Goal: Information Seeking & Learning: Check status

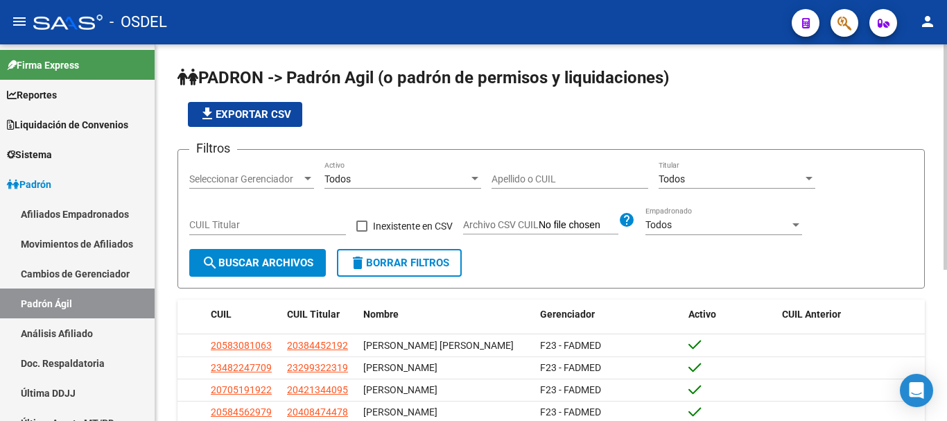
click at [519, 173] on input "Apellido o CUIL" at bounding box center [570, 179] width 157 height 12
paste input "53308106"
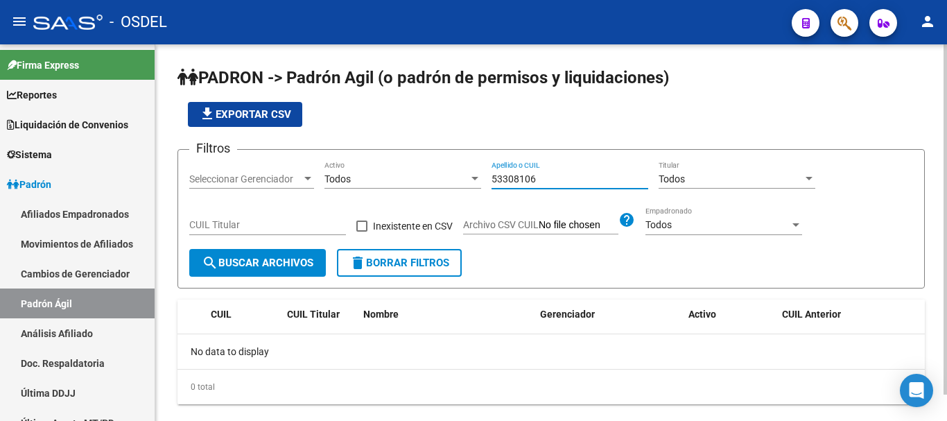
click at [494, 178] on input "53308106" at bounding box center [570, 179] width 157 height 12
click at [568, 181] on input "53308106" at bounding box center [570, 179] width 157 height 12
drag, startPoint x: 548, startPoint y: 177, endPoint x: 453, endPoint y: 168, distance: 96.2
click at [453, 168] on div "Filtros Seleccionar Gerenciador Seleccionar Gerenciador Todos Activo 53308106 A…" at bounding box center [551, 205] width 724 height 88
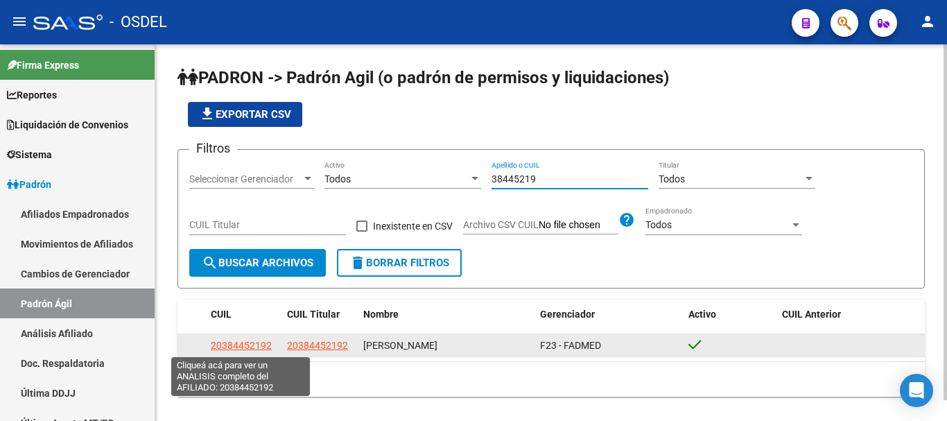
click at [245, 341] on span "20384452192" at bounding box center [241, 345] width 61 height 11
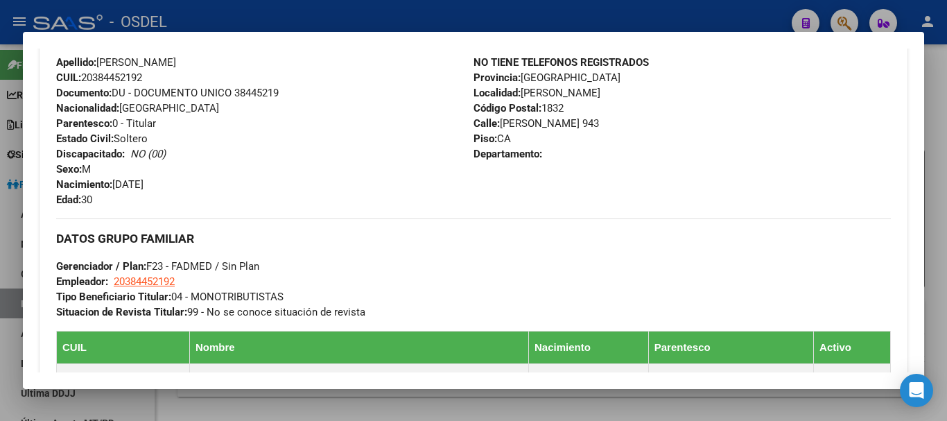
scroll to position [485, 0]
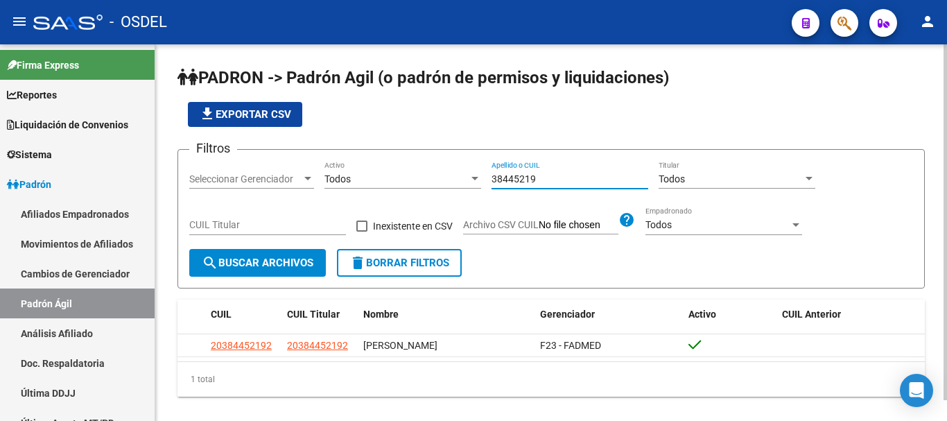
drag, startPoint x: 535, startPoint y: 174, endPoint x: 484, endPoint y: 174, distance: 50.6
click at [484, 174] on div "Filtros Seleccionar Gerenciador Seleccionar Gerenciador Todos Activo 38445219 A…" at bounding box center [551, 205] width 724 height 88
paste input "20384452192"
drag, startPoint x: 566, startPoint y: 174, endPoint x: 476, endPoint y: 182, distance: 89.8
click at [478, 180] on div "Filtros Seleccionar Gerenciador Seleccionar Gerenciador Todos Activo 2038445219…" at bounding box center [551, 205] width 724 height 88
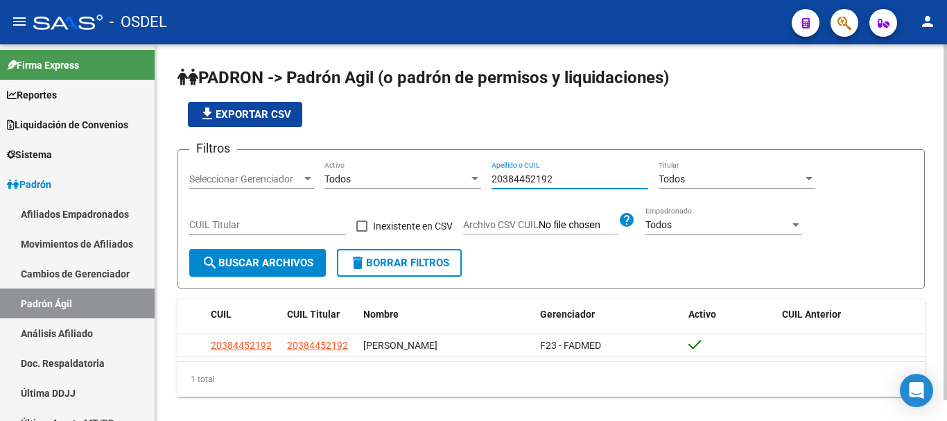
paste input "53308106"
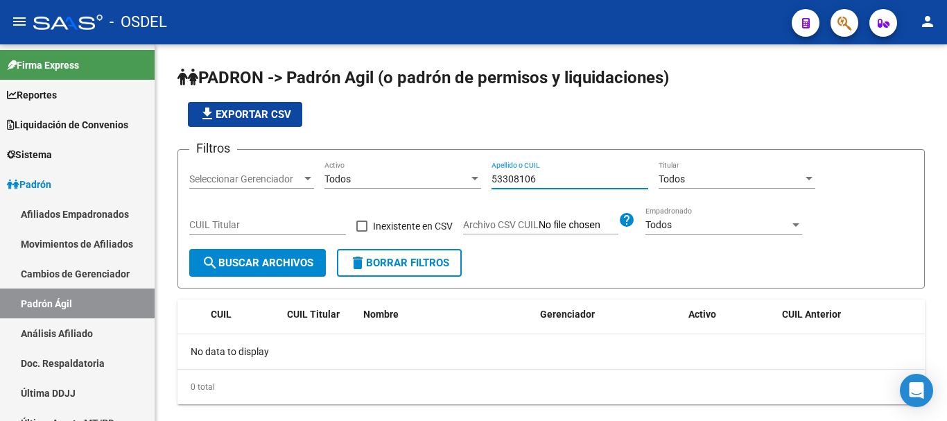
type input "53308106"
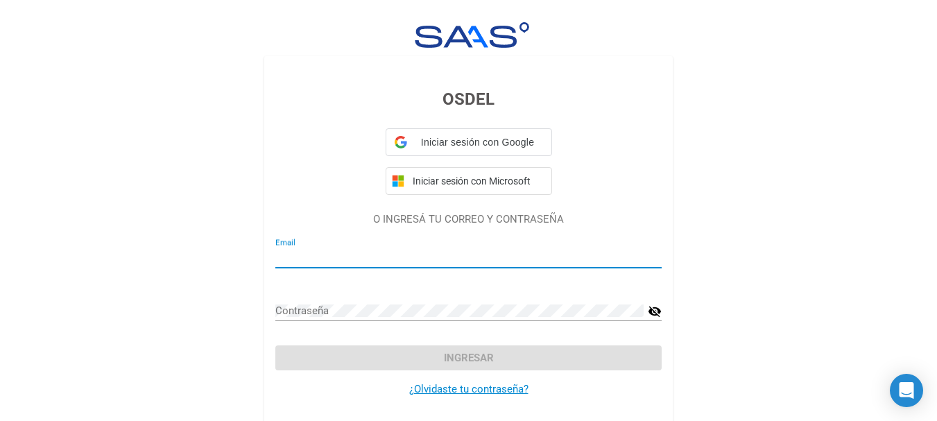
type input "[EMAIL_ADDRESS][DOMAIN_NAME]"
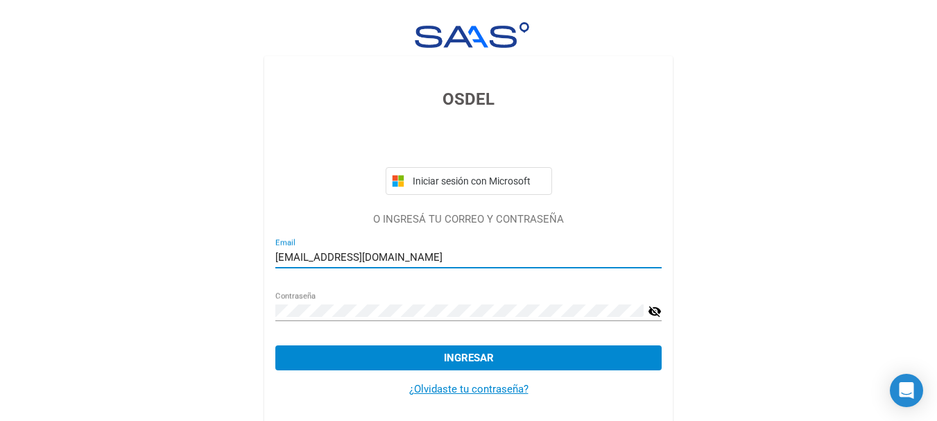
click at [483, 359] on span "Ingresar" at bounding box center [469, 357] width 50 height 12
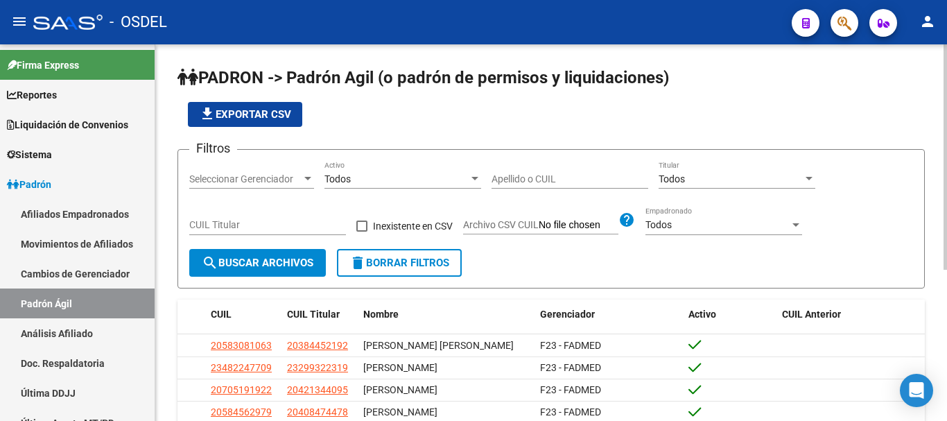
click at [524, 178] on input "Apellido o CUIL" at bounding box center [570, 179] width 157 height 12
paste input "38445219"
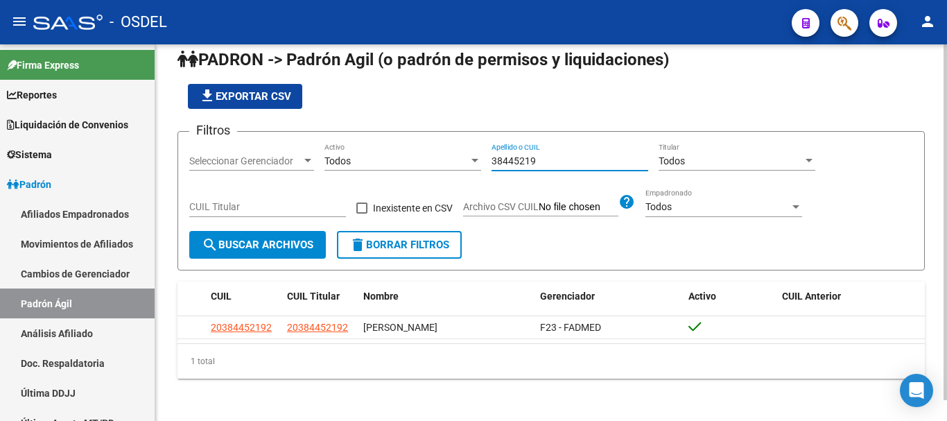
scroll to position [22, 0]
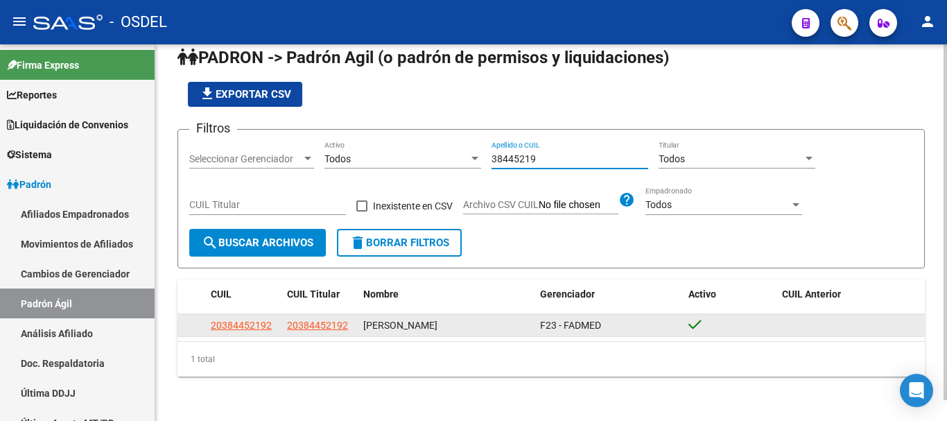
type input "38445219"
click at [246, 321] on span "20384452192" at bounding box center [241, 325] width 61 height 11
copy span "5"
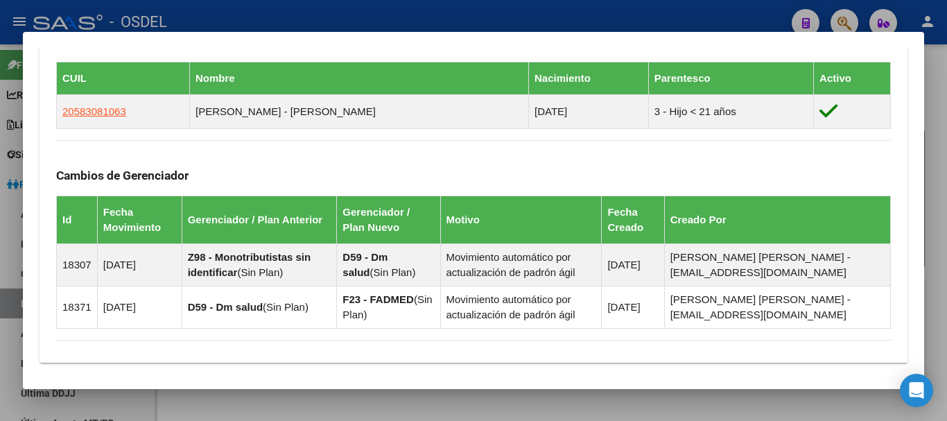
scroll to position [935, 0]
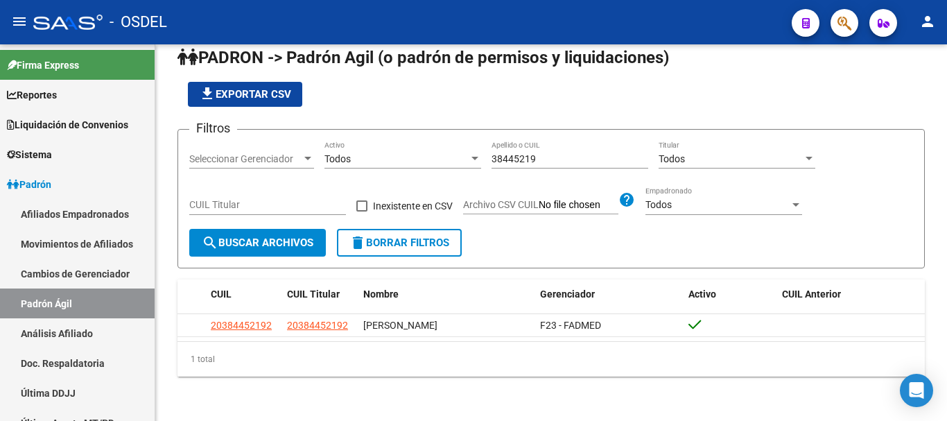
click at [848, 25] on icon "button" at bounding box center [844, 23] width 14 height 16
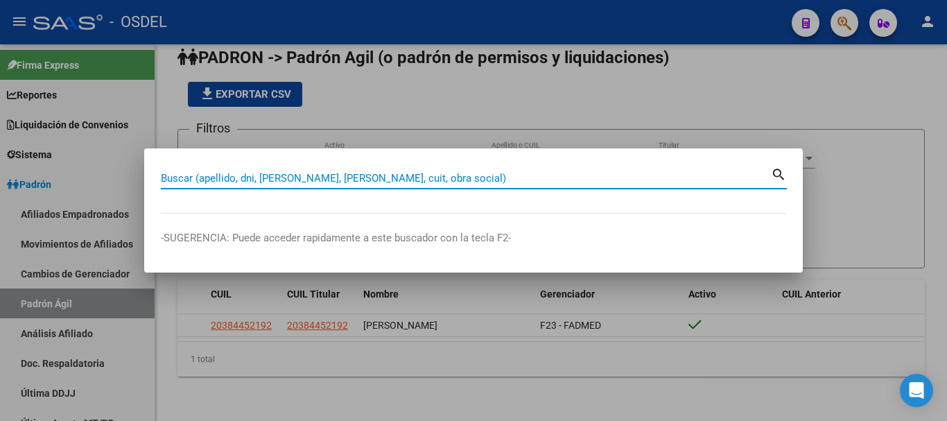
paste input "20384452192"
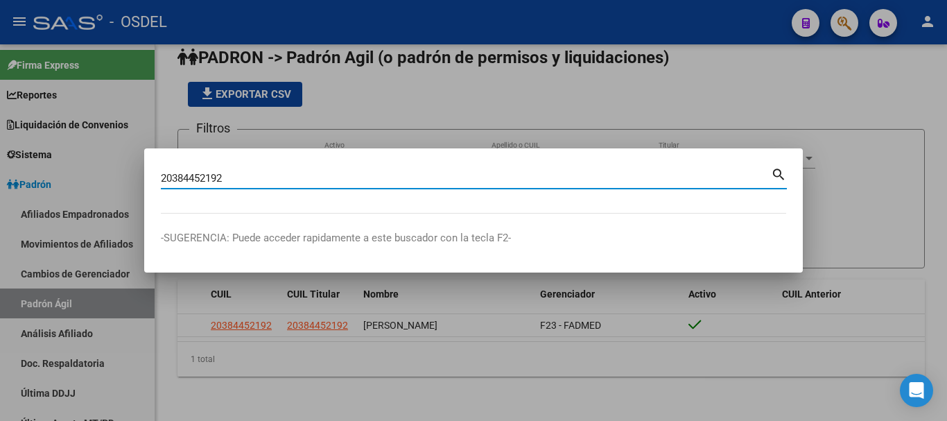
type input "20384452192"
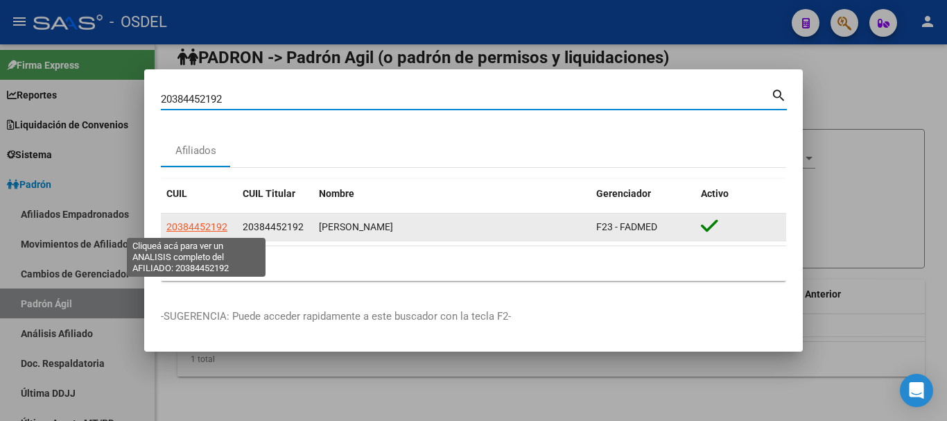
click at [188, 228] on span "20384452192" at bounding box center [196, 226] width 61 height 11
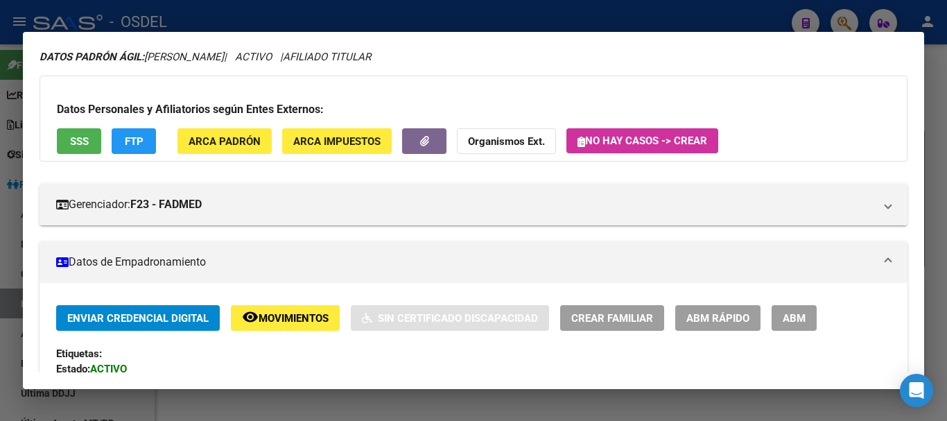
scroll to position [139, 0]
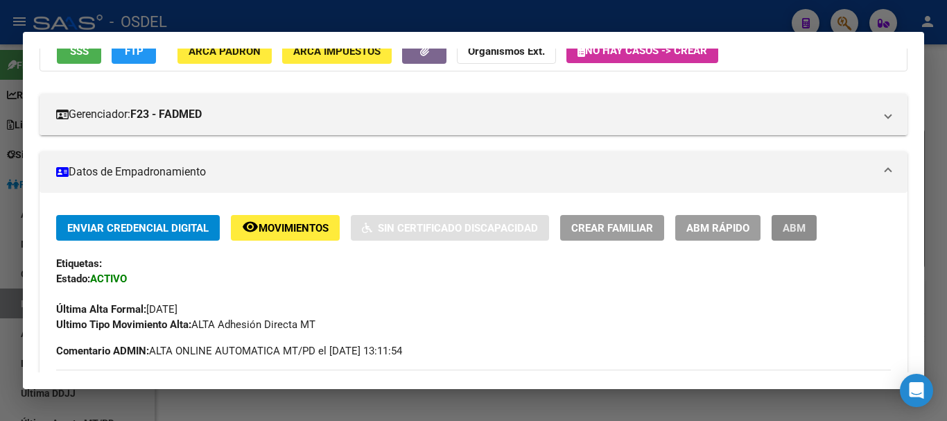
click at [800, 227] on span "ABM" at bounding box center [794, 228] width 23 height 12
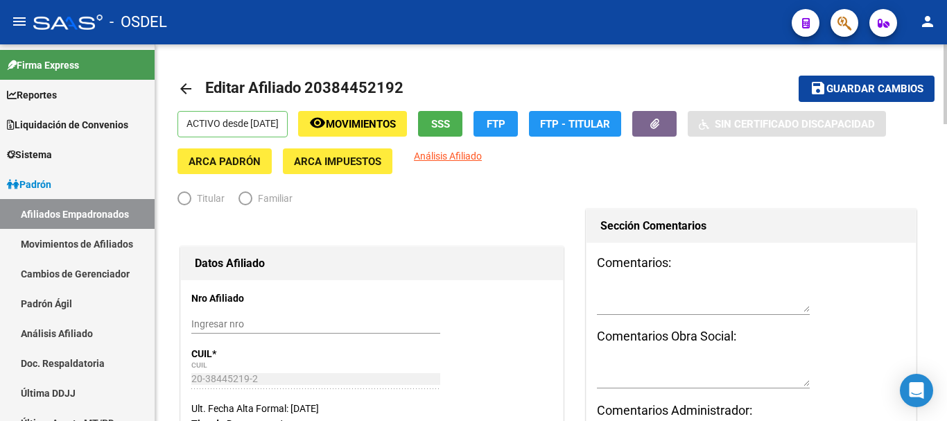
radio input "true"
type input "20-38445219-2"
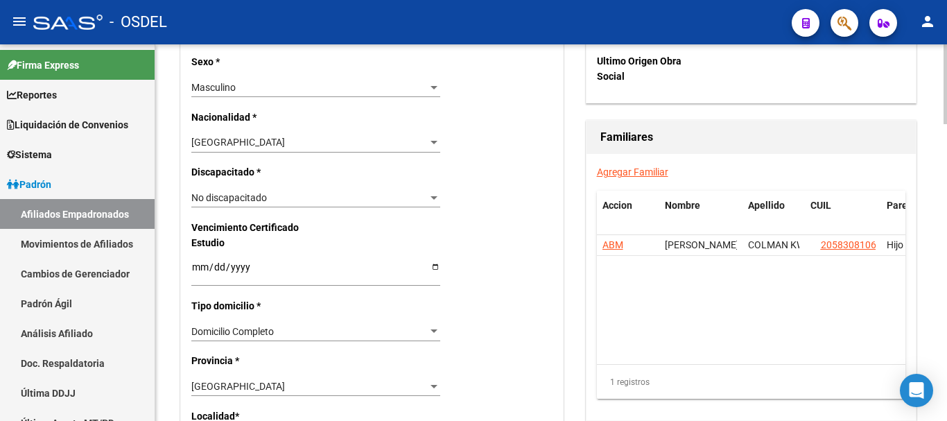
scroll to position [763, 0]
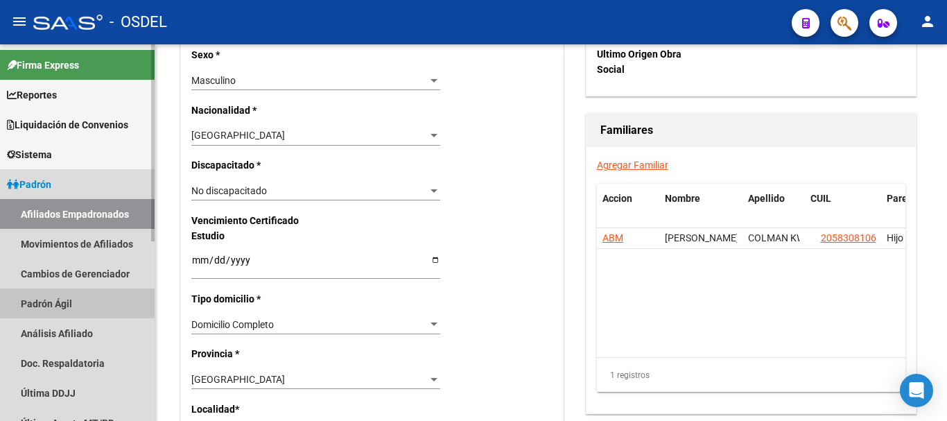
click at [74, 299] on link "Padrón Ágil" at bounding box center [77, 303] width 155 height 30
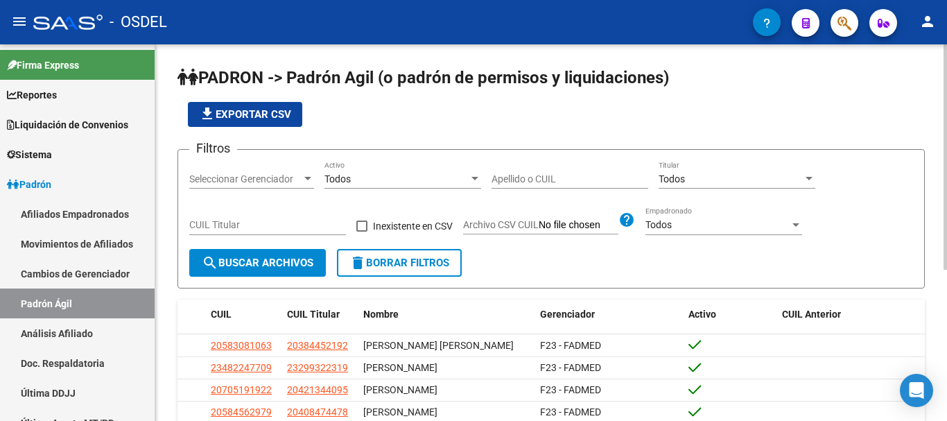
click at [582, 177] on input "Apellido o CUIL" at bounding box center [570, 179] width 157 height 12
paste input "20372731649"
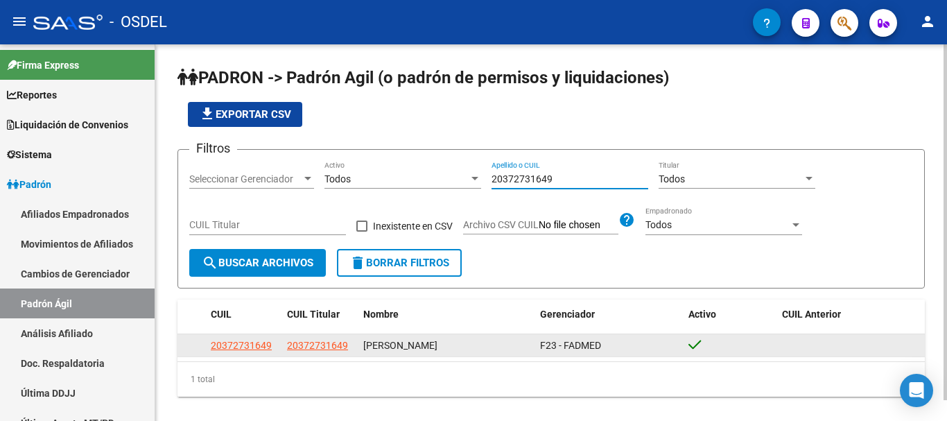
type input "20372731649"
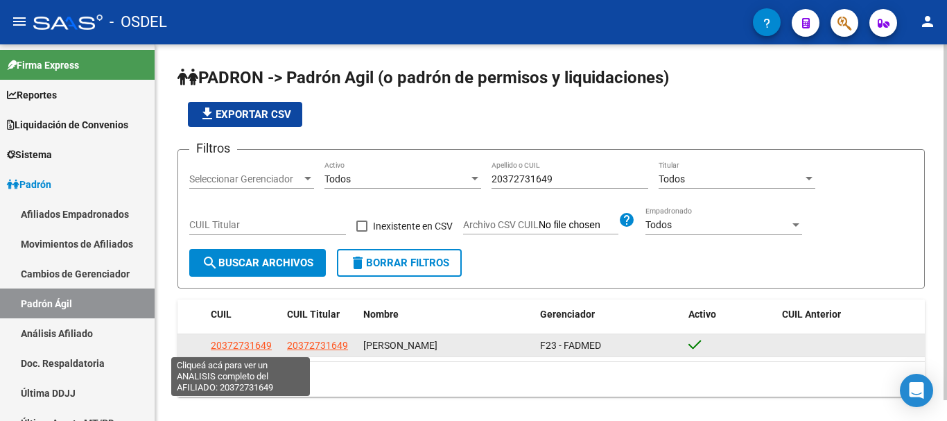
click at [248, 350] on span "20372731649" at bounding box center [241, 345] width 61 height 11
type textarea "20372731649"
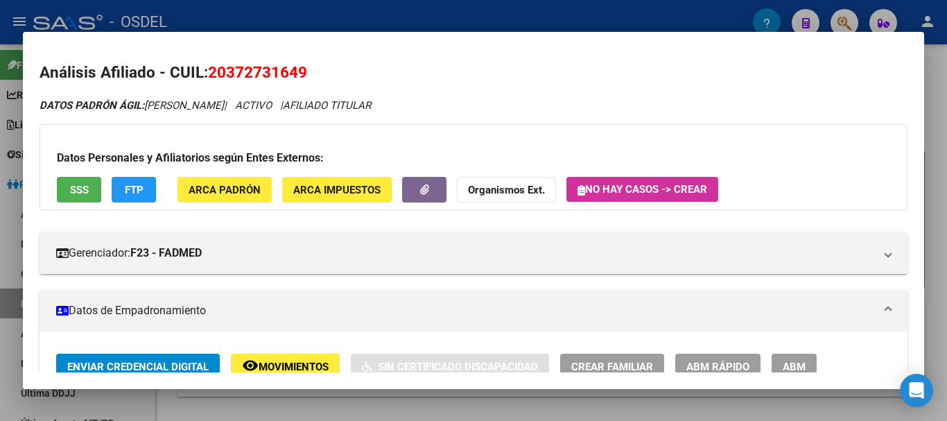
click at [83, 187] on span "SSS" at bounding box center [79, 190] width 19 height 12
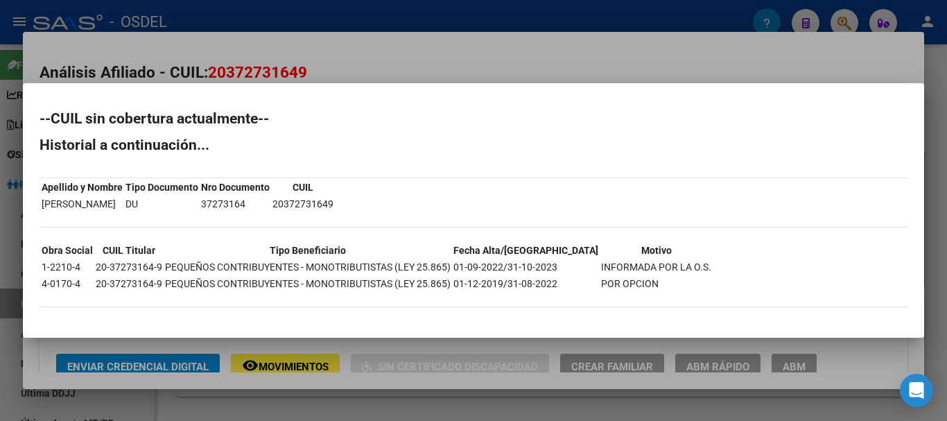
click at [532, 42] on div at bounding box center [473, 210] width 947 height 421
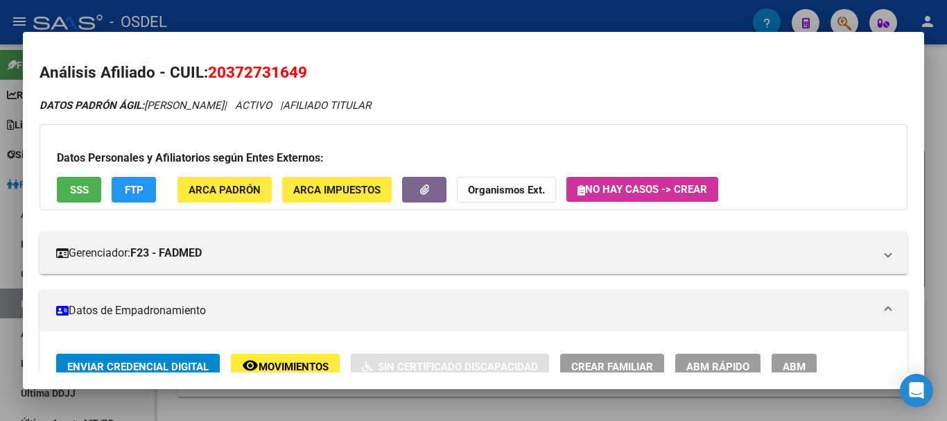
drag, startPoint x: 934, startPoint y: 148, endPoint x: 923, endPoint y: 131, distance: 20.0
click at [934, 148] on div at bounding box center [473, 210] width 947 height 421
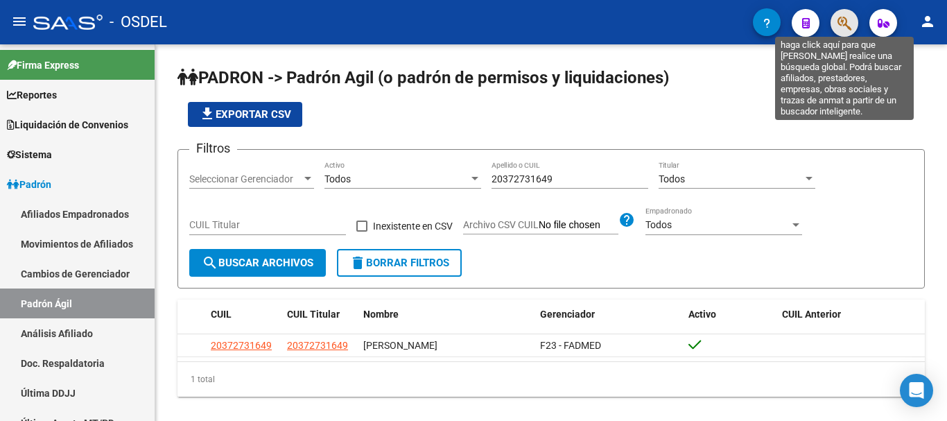
click at [841, 28] on icon "button" at bounding box center [844, 23] width 14 height 16
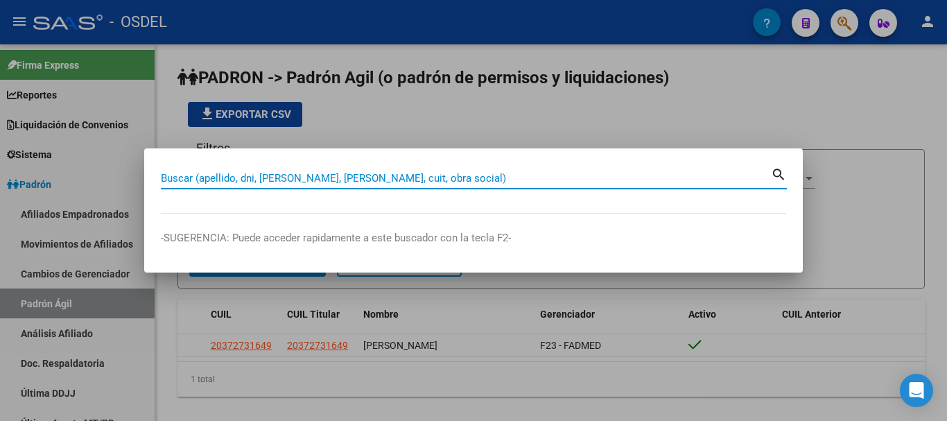
click at [325, 173] on input "Buscar (apellido, dni, [PERSON_NAME], [PERSON_NAME], cuit, obra social)" at bounding box center [466, 178] width 610 height 12
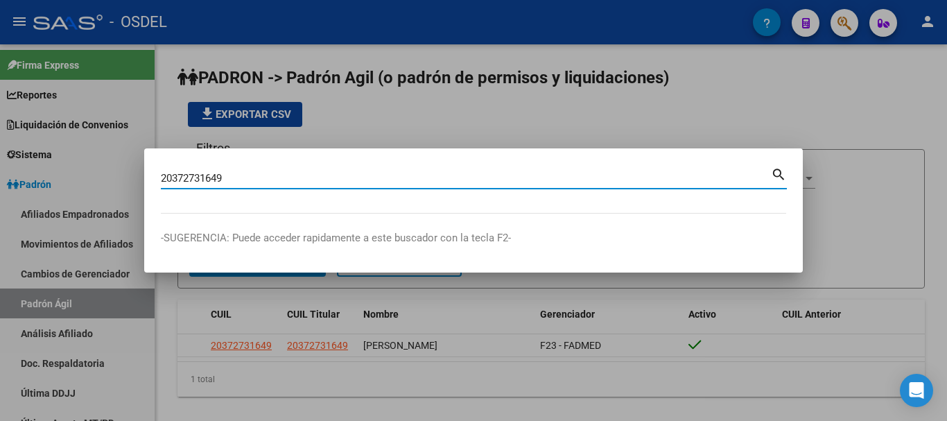
type input "20372731649"
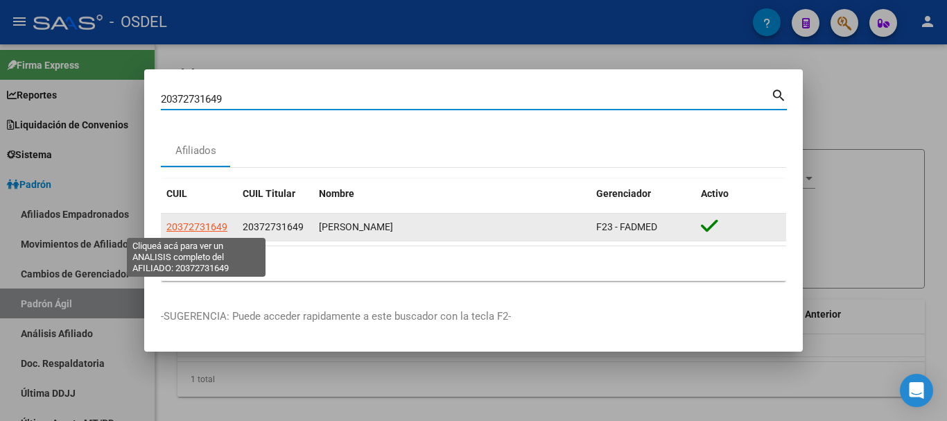
click at [189, 222] on span "20372731649" at bounding box center [196, 226] width 61 height 11
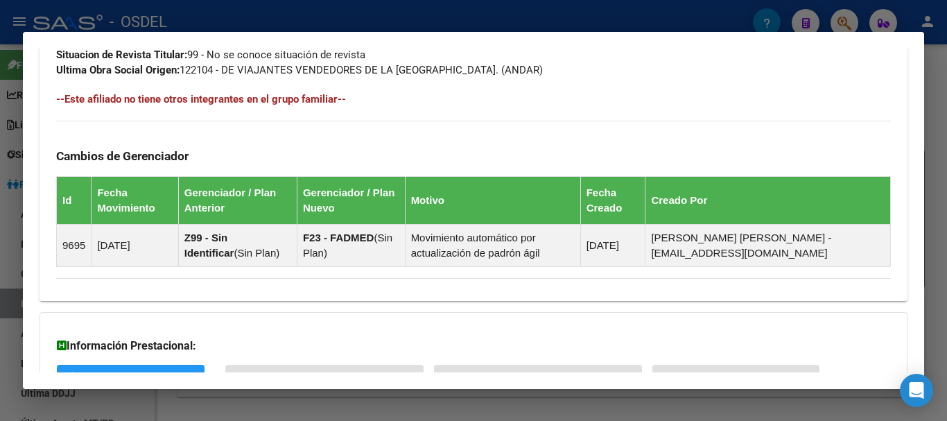
scroll to position [763, 0]
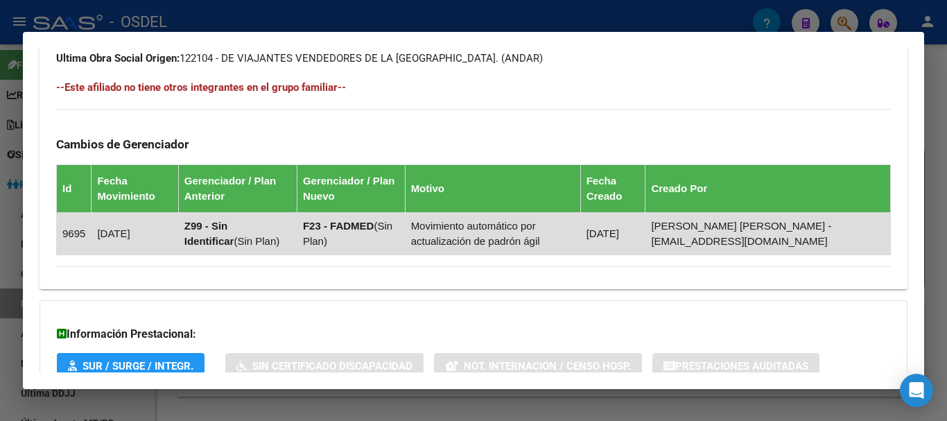
click at [645, 233] on td "[DATE]" at bounding box center [612, 233] width 65 height 42
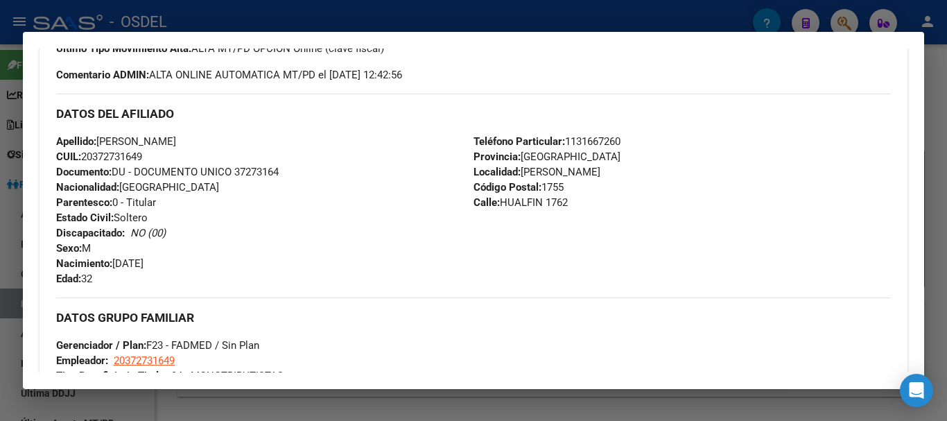
scroll to position [416, 0]
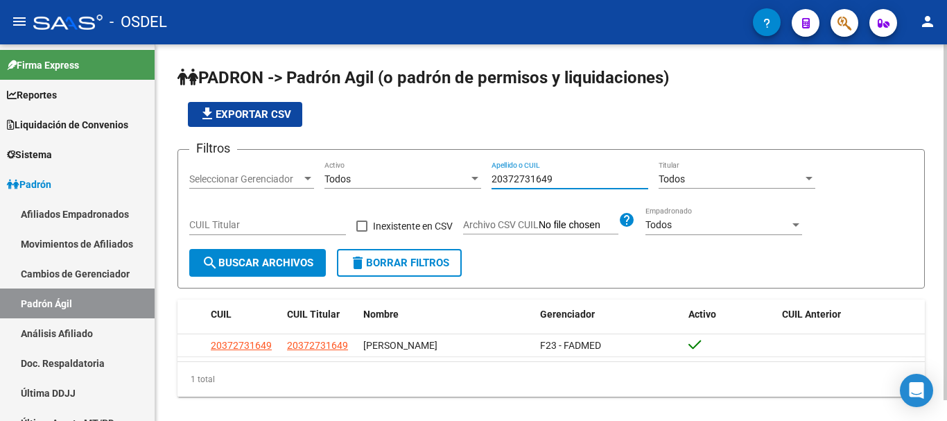
drag, startPoint x: 587, startPoint y: 179, endPoint x: 450, endPoint y: 180, distance: 137.3
click at [450, 180] on div "Filtros Seleccionar Gerenciador Seleccionar Gerenciador Todos Activo 2037273164…" at bounding box center [551, 205] width 724 height 88
drag, startPoint x: 563, startPoint y: 178, endPoint x: 430, endPoint y: 170, distance: 133.4
click at [430, 170] on div "Filtros Seleccionar Gerenciador Seleccionar Gerenciador Todos Activo 2037273164…" at bounding box center [551, 205] width 724 height 88
paste input "3844521"
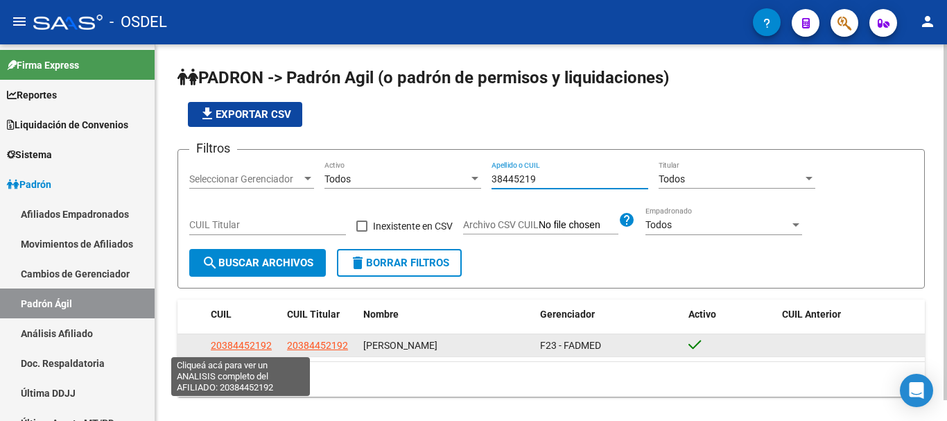
type input "38445219"
click at [252, 349] on span "20384452192" at bounding box center [241, 345] width 61 height 11
type textarea "20384452192"
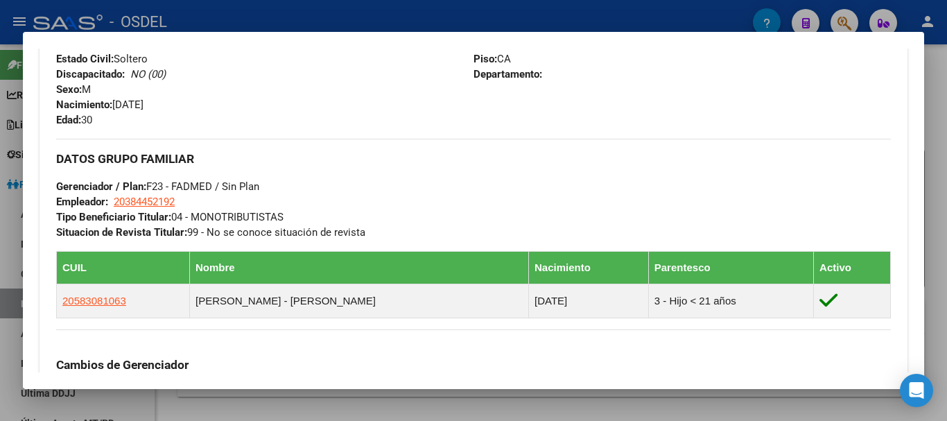
scroll to position [624, 0]
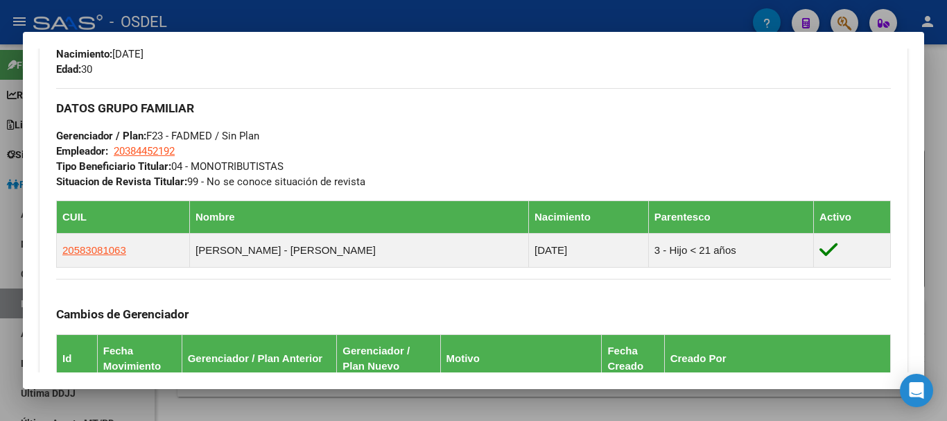
drag, startPoint x: 123, startPoint y: 249, endPoint x: 53, endPoint y: 248, distance: 69.3
click at [53, 248] on div "Enviar Credencial Digital remove_red_eye Movimientos Sin Certificado Discapacid…" at bounding box center [474, 110] width 868 height 761
click at [137, 279] on div "Cambios de Gerenciador Id Fecha Movimiento Gerenciador / Plan Anterior Gerencia…" at bounding box center [473, 373] width 835 height 189
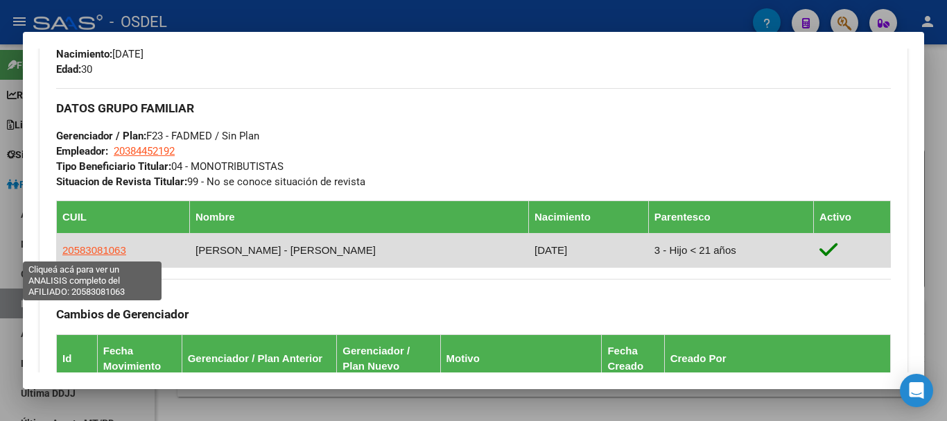
drag, startPoint x: 125, startPoint y: 248, endPoint x: 64, endPoint y: 247, distance: 61.0
click at [64, 247] on td "20583081063" at bounding box center [123, 250] width 133 height 34
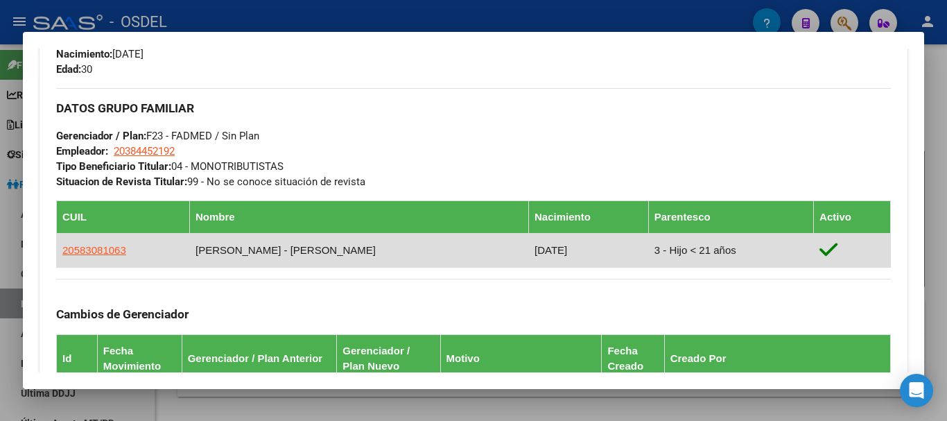
copy span "20583081063"
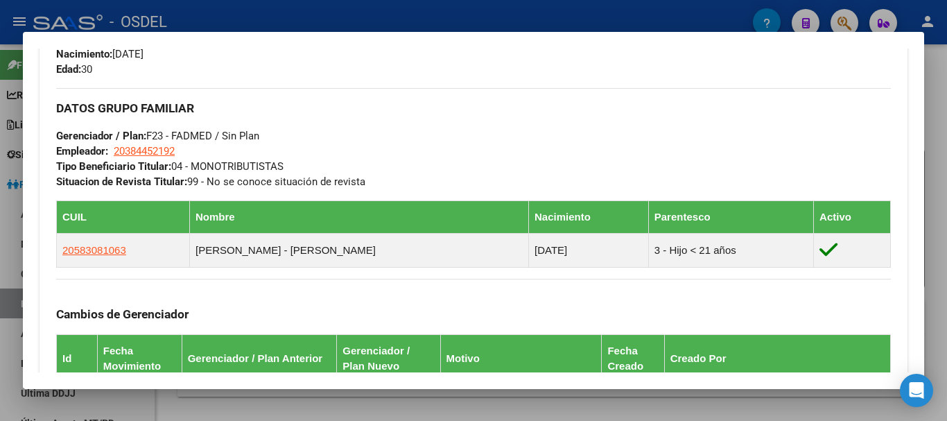
click at [933, 97] on div at bounding box center [473, 210] width 947 height 421
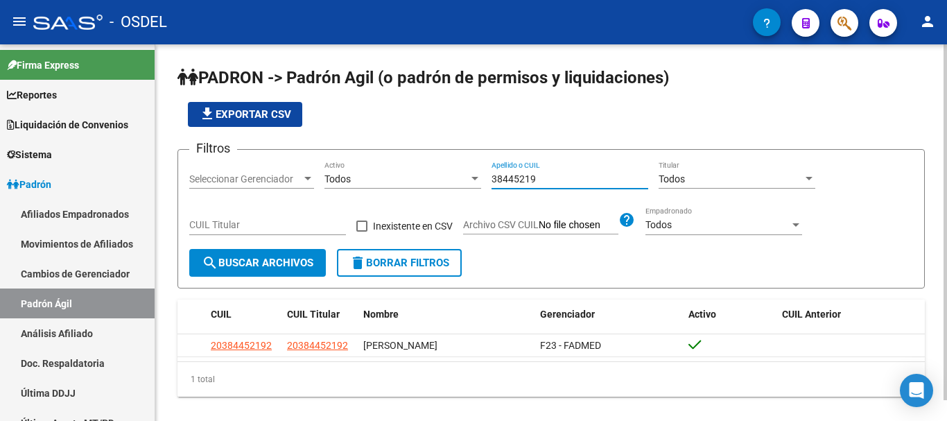
drag, startPoint x: 560, startPoint y: 175, endPoint x: 437, endPoint y: 177, distance: 122.7
click at [437, 177] on div "Filtros Seleccionar Gerenciador Seleccionar Gerenciador Todos Activo 38445219 A…" at bounding box center [551, 205] width 724 height 88
paste input "20583081063"
drag, startPoint x: 565, startPoint y: 180, endPoint x: 467, endPoint y: 174, distance: 97.9
click at [467, 174] on div "Filtros Seleccionar Gerenciador Seleccionar Gerenciador Todos Activo 2058308106…" at bounding box center [551, 205] width 724 height 88
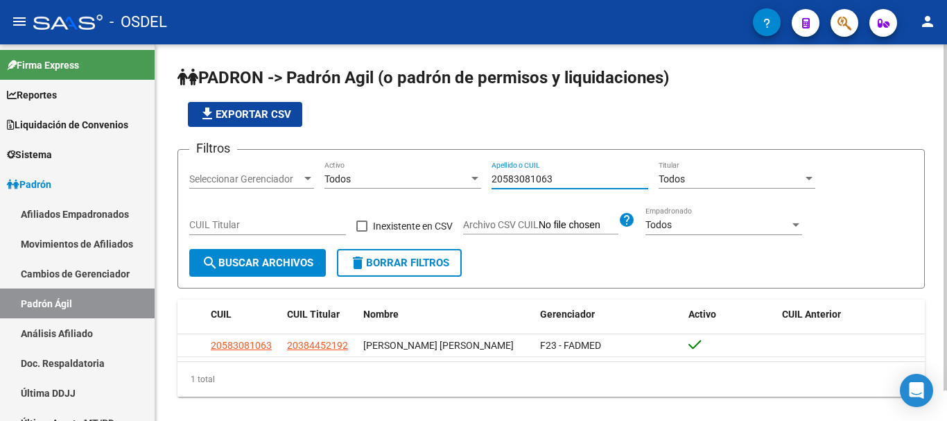
paste input "372731649"
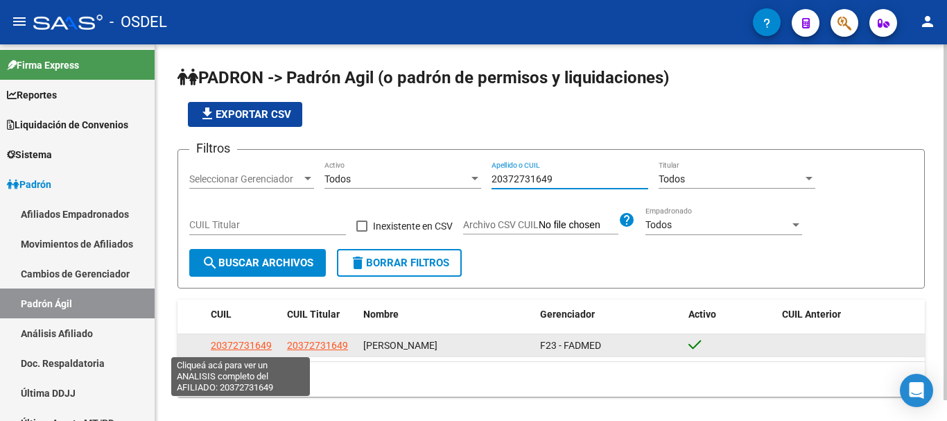
type input "20372731649"
click at [236, 345] on span "20372731649" at bounding box center [241, 345] width 61 height 11
type textarea "20372731649"
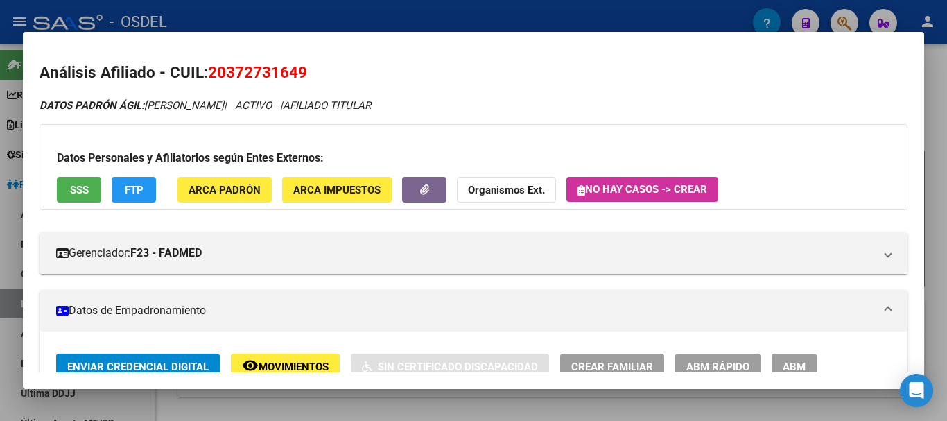
click at [929, 148] on div at bounding box center [473, 210] width 947 height 421
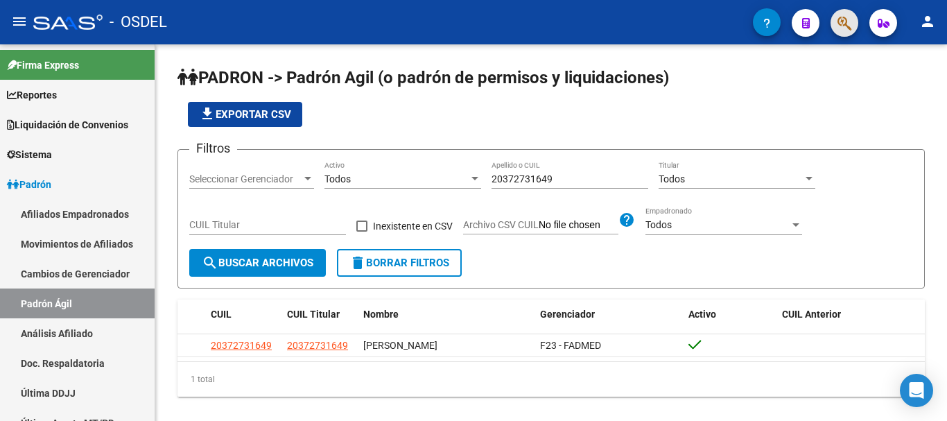
click at [854, 26] on button "button" at bounding box center [845, 23] width 28 height 28
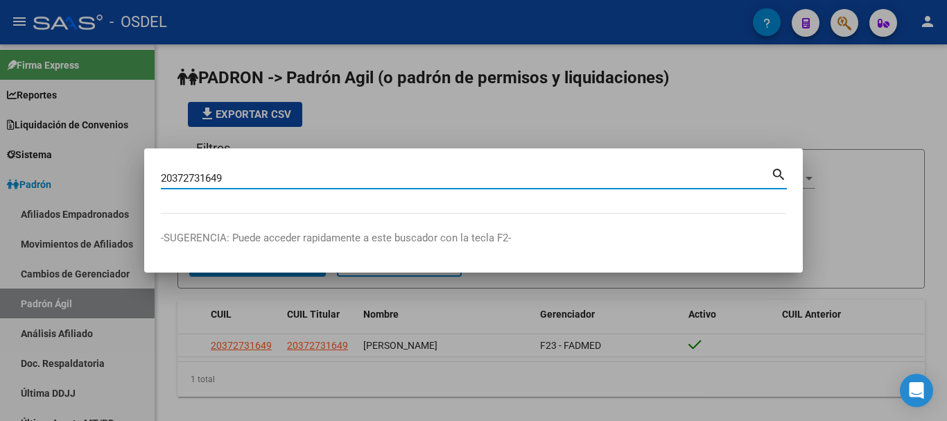
type input "20372731649"
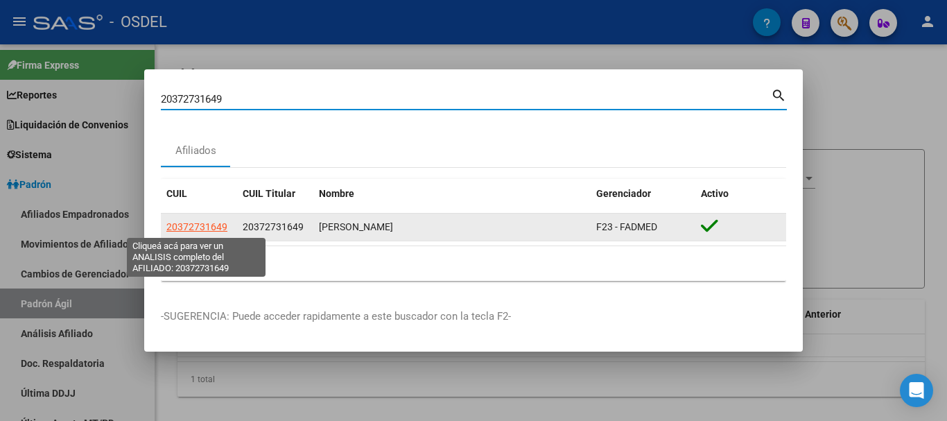
click at [178, 226] on span "20372731649" at bounding box center [196, 226] width 61 height 11
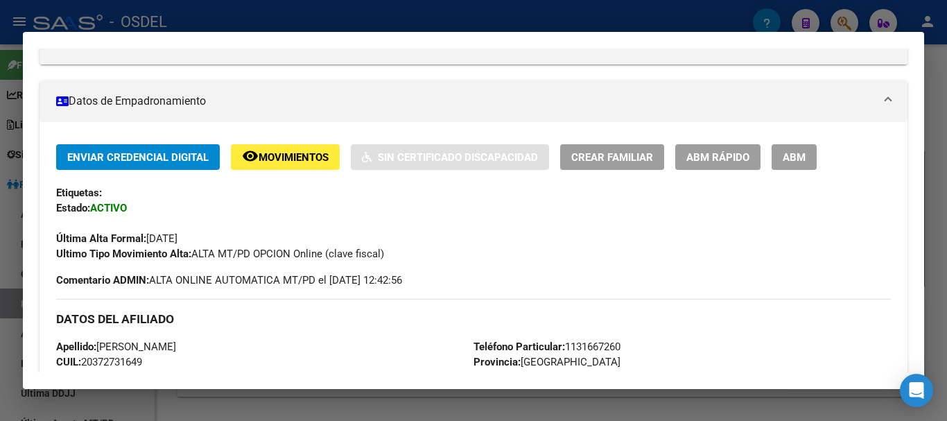
scroll to position [208, 0]
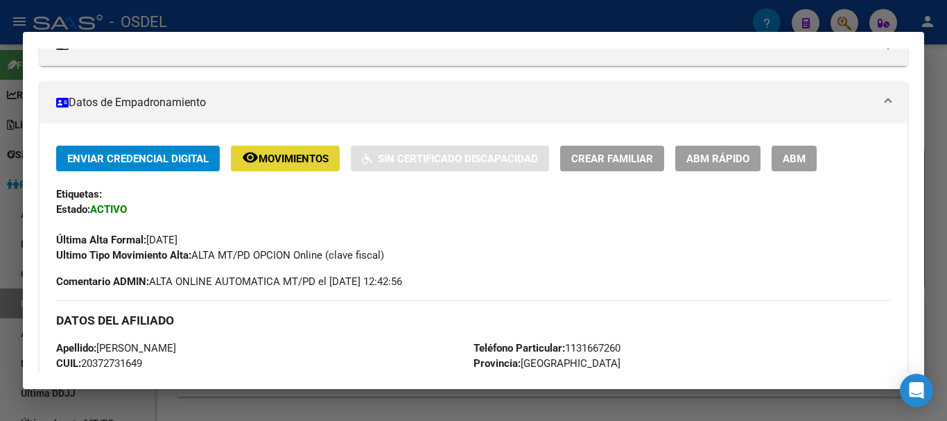
click at [272, 162] on span "Movimientos" at bounding box center [294, 159] width 70 height 12
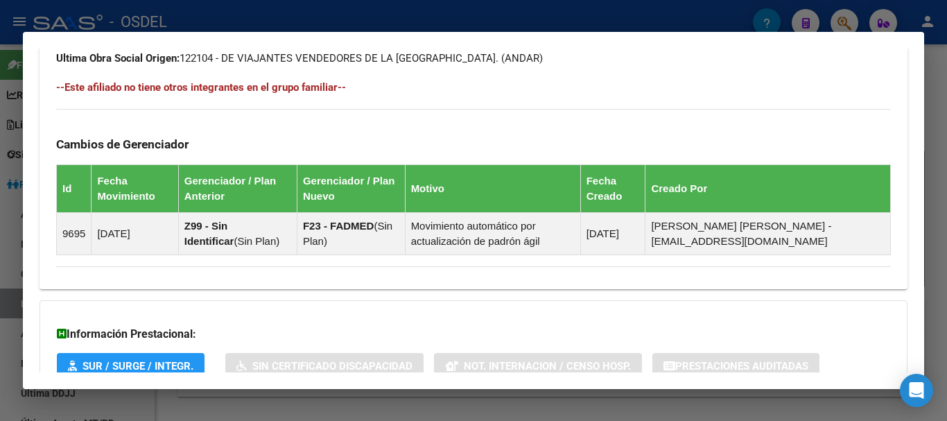
scroll to position [861, 0]
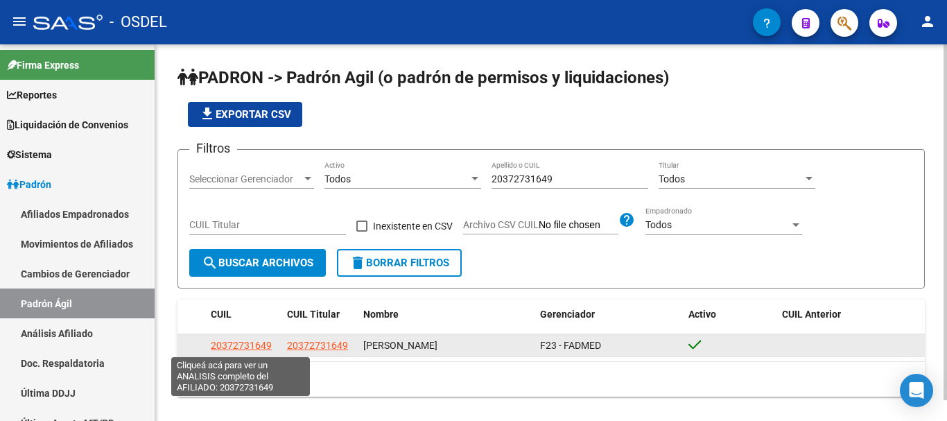
click at [244, 344] on span "20372731649" at bounding box center [241, 345] width 61 height 11
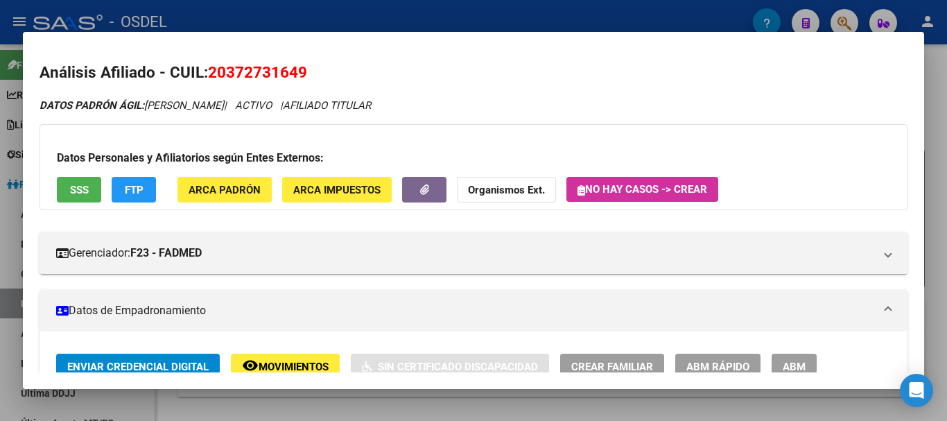
click at [83, 191] on span "SSS" at bounding box center [79, 190] width 19 height 12
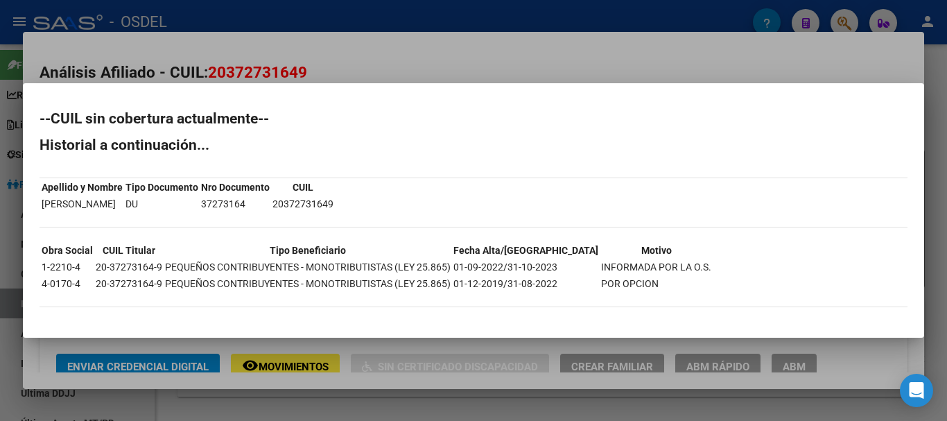
click at [720, 57] on div at bounding box center [473, 210] width 947 height 421
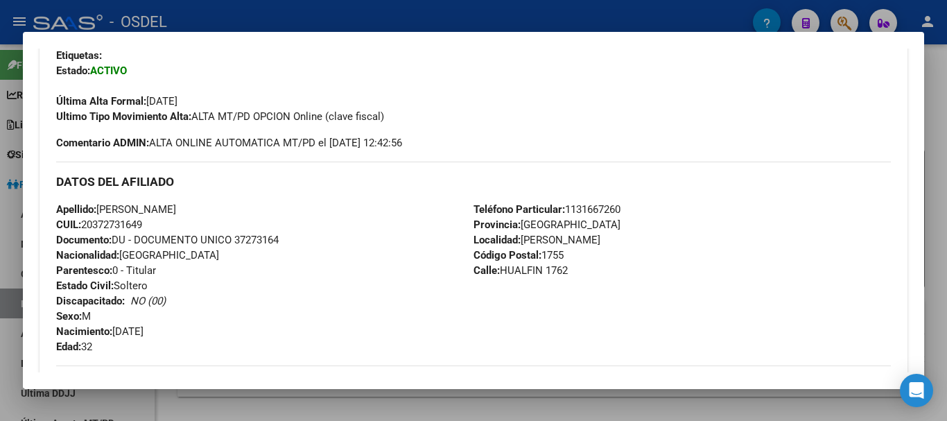
scroll to position [0, 0]
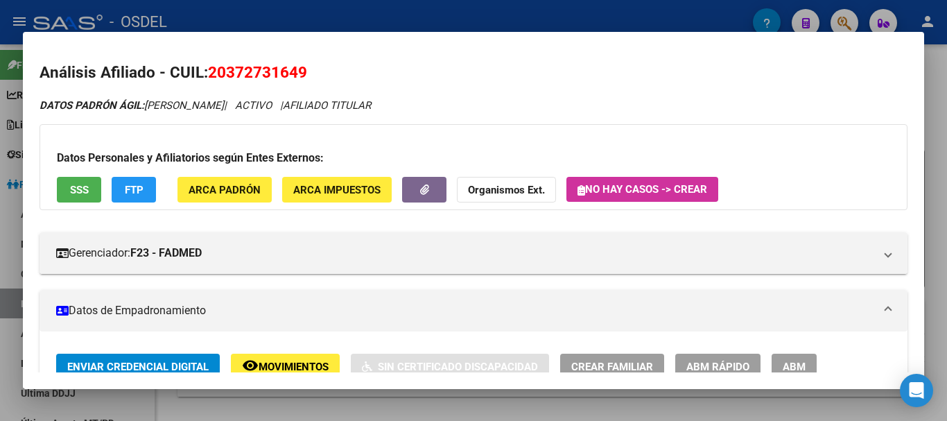
click at [931, 109] on div at bounding box center [473, 210] width 947 height 421
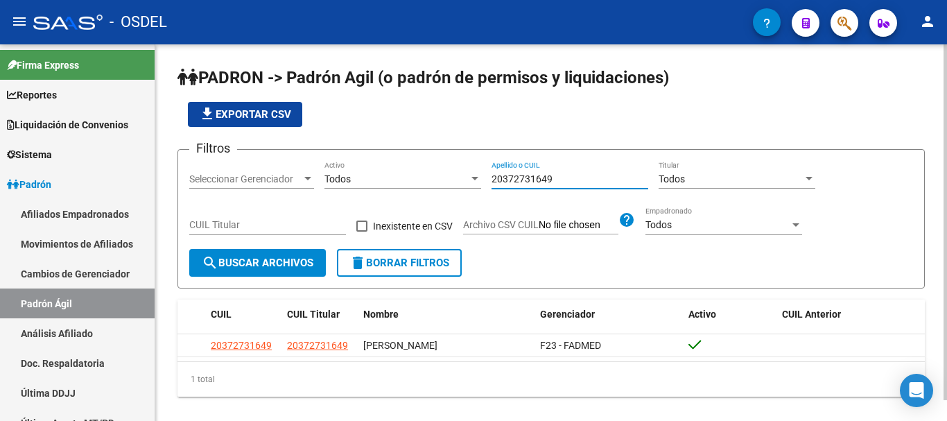
drag, startPoint x: 562, startPoint y: 175, endPoint x: 489, endPoint y: 191, distance: 74.7
click at [489, 191] on div "Filtros Seleccionar Gerenciador Seleccionar Gerenciador Todos Activo 2037273164…" at bounding box center [551, 205] width 724 height 88
paste input "424365115"
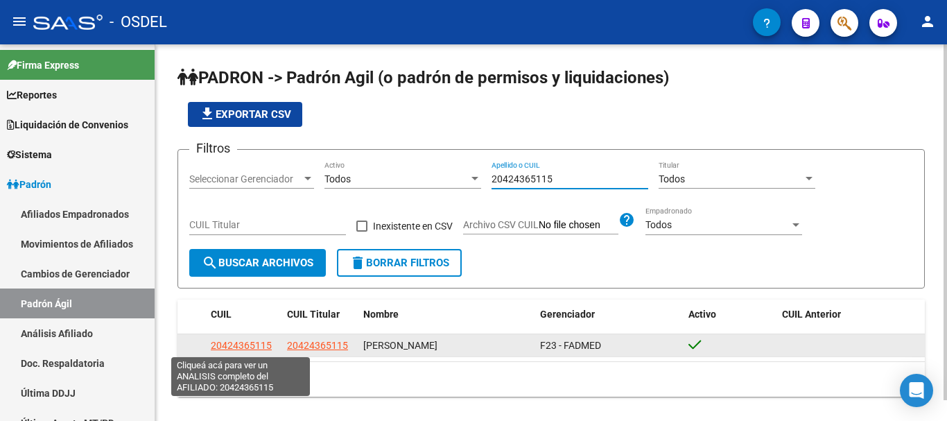
type input "20424365115"
click at [254, 342] on span "20424365115" at bounding box center [241, 345] width 61 height 11
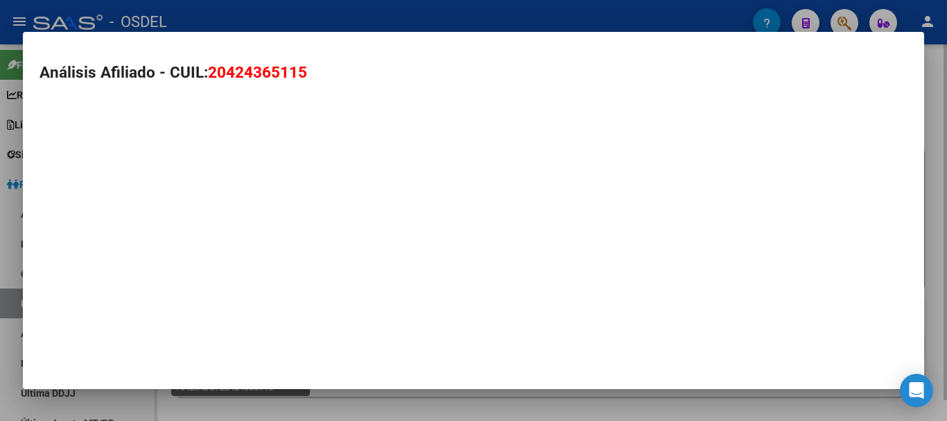
type textarea "20424365115"
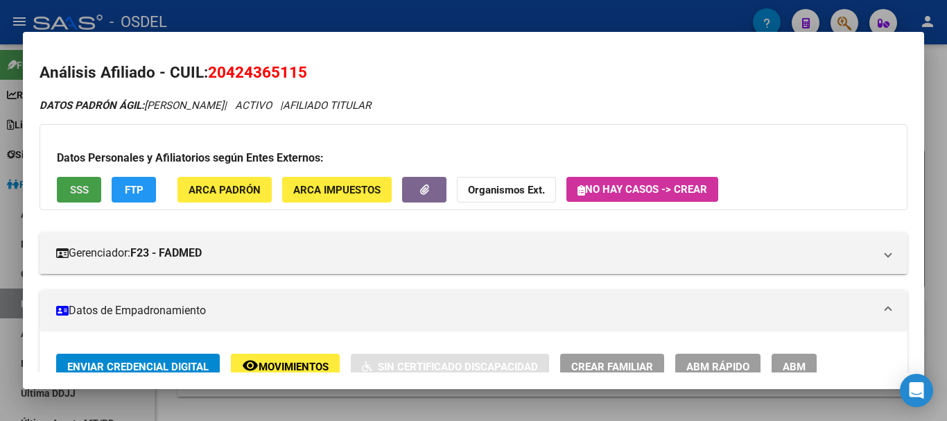
click at [80, 186] on span "SSS" at bounding box center [79, 190] width 19 height 12
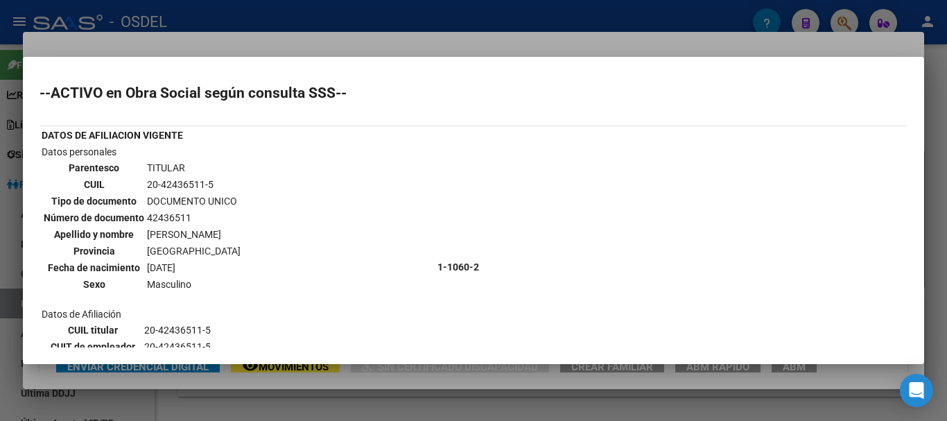
click at [937, 138] on div at bounding box center [473, 210] width 947 height 421
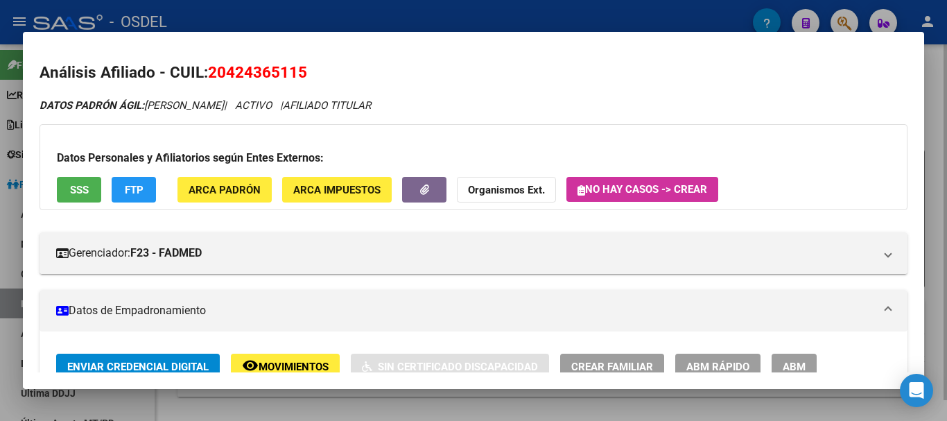
click at [942, 138] on div at bounding box center [473, 210] width 947 height 421
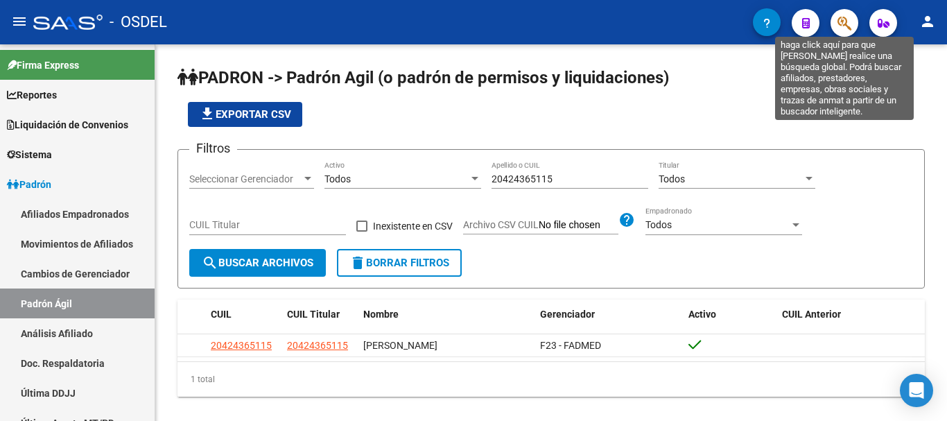
click at [846, 22] on icon "button" at bounding box center [844, 23] width 14 height 16
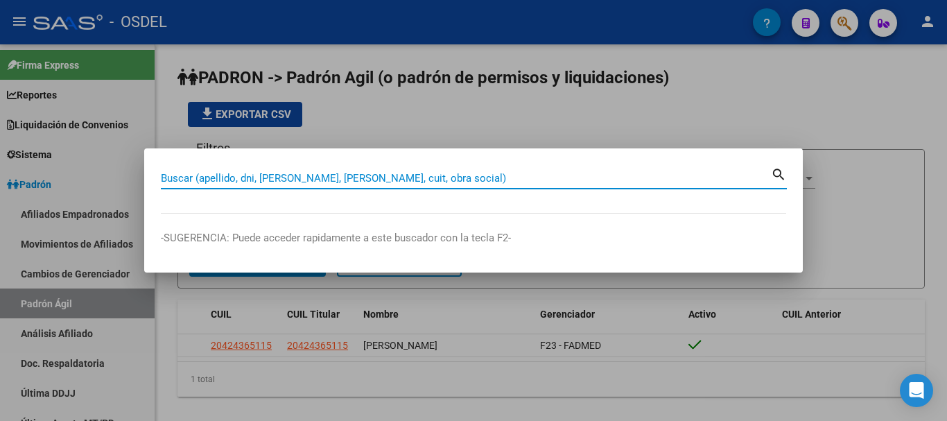
paste input "38445219"
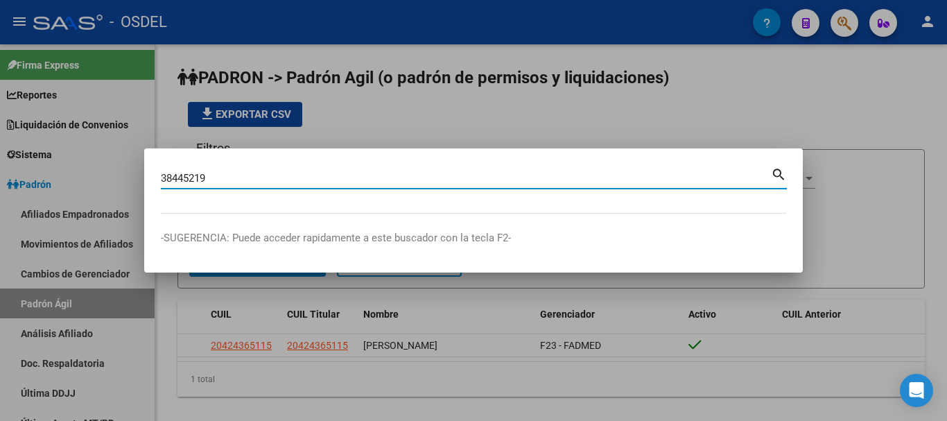
type input "38445219"
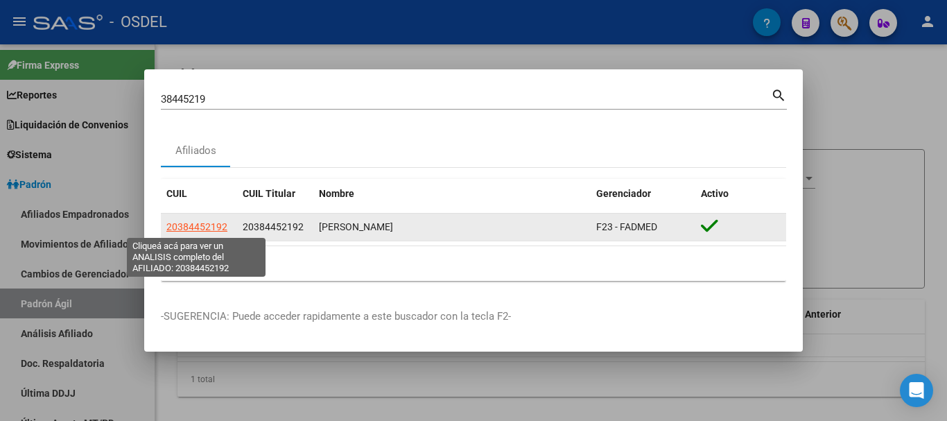
click at [202, 224] on span "20384452192" at bounding box center [196, 226] width 61 height 11
type textarea "20384452192"
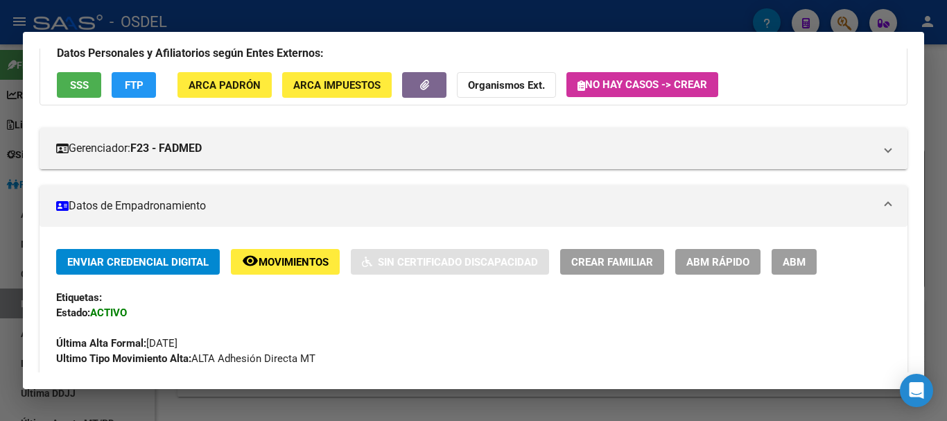
scroll to position [103, 0]
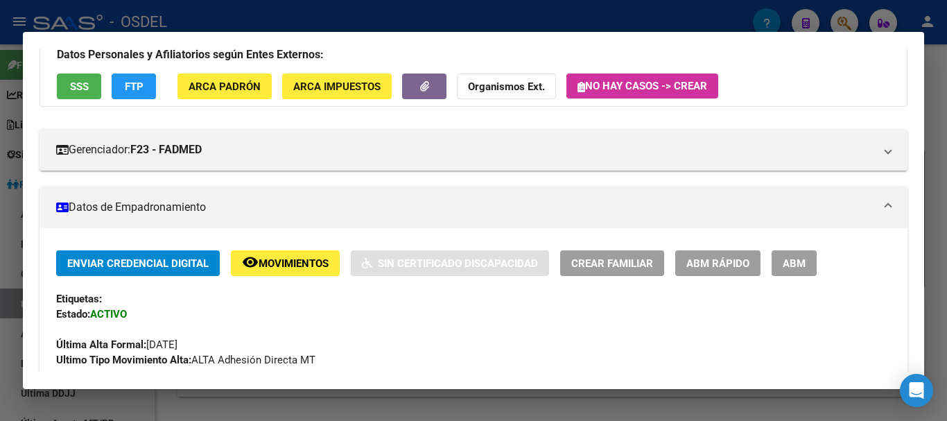
click at [300, 270] on button "remove_red_eye Movimientos" at bounding box center [285, 263] width 109 height 26
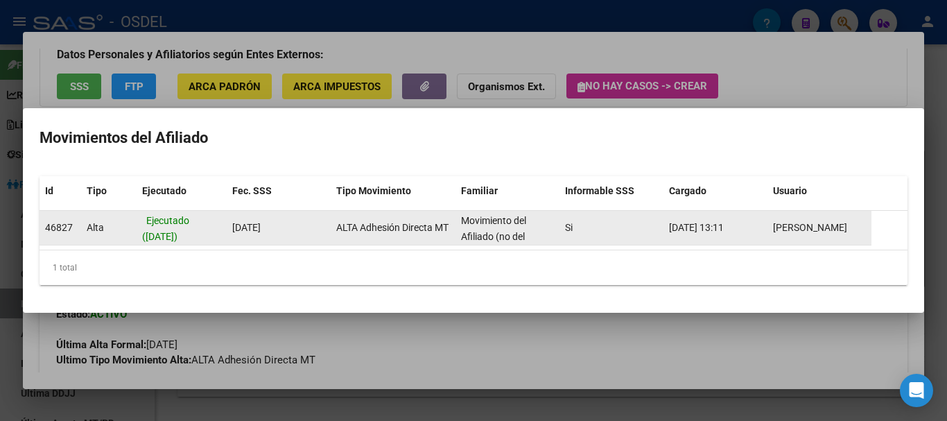
click at [828, 229] on span "[PERSON_NAME]" at bounding box center [810, 227] width 74 height 11
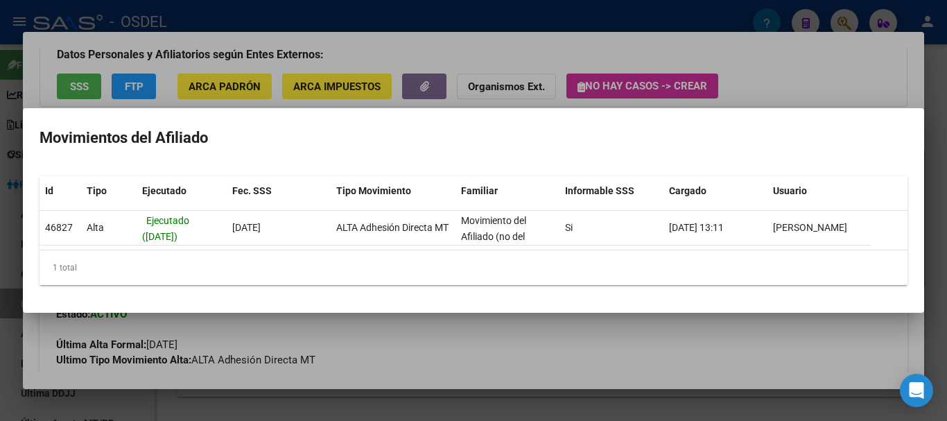
click at [467, 97] on div at bounding box center [473, 210] width 947 height 421
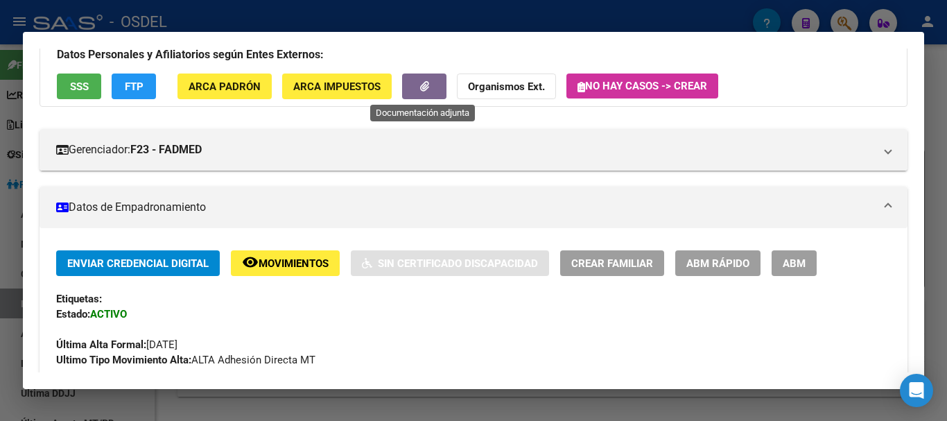
click at [436, 84] on button "button" at bounding box center [424, 86] width 44 height 26
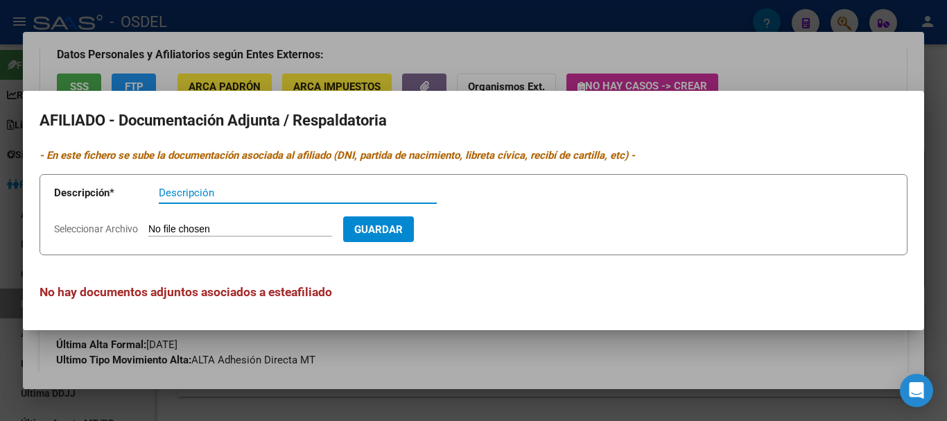
click at [830, 62] on div at bounding box center [473, 210] width 947 height 421
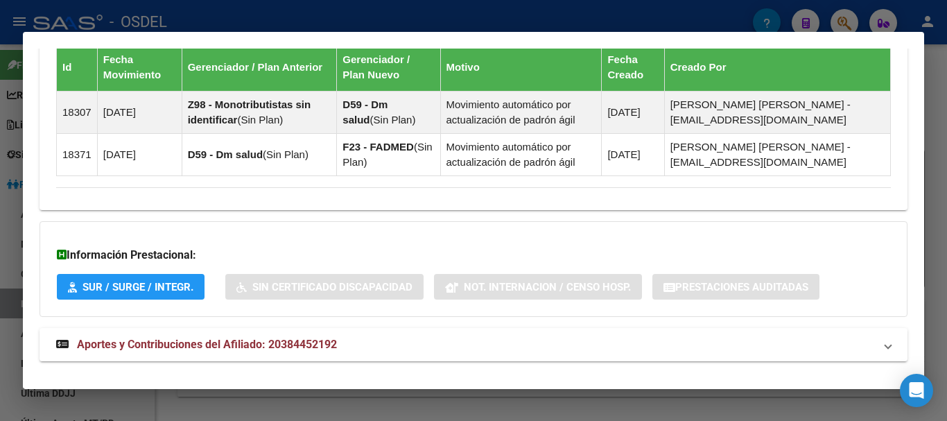
scroll to position [935, 0]
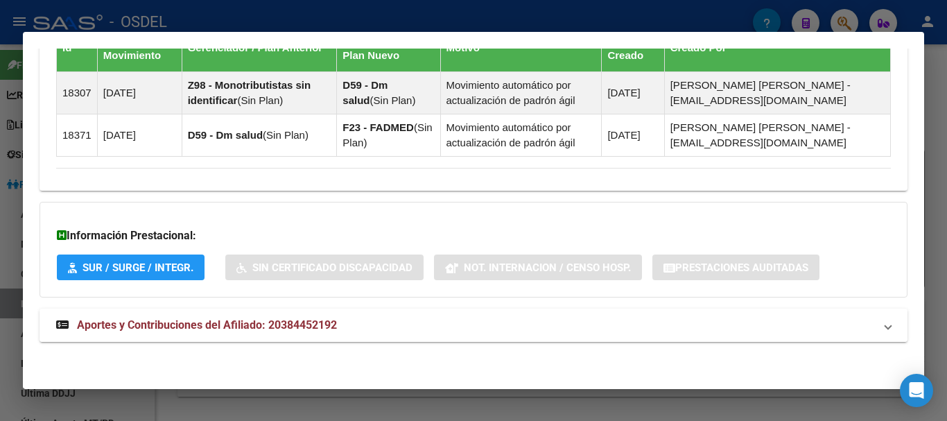
click at [234, 324] on span "Aportes y Contribuciones del Afiliado: 20384452192" at bounding box center [207, 324] width 260 height 13
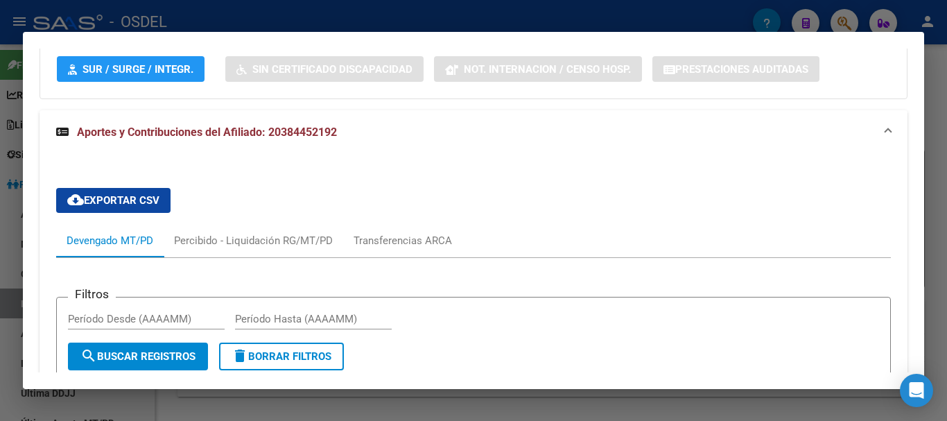
scroll to position [1142, 0]
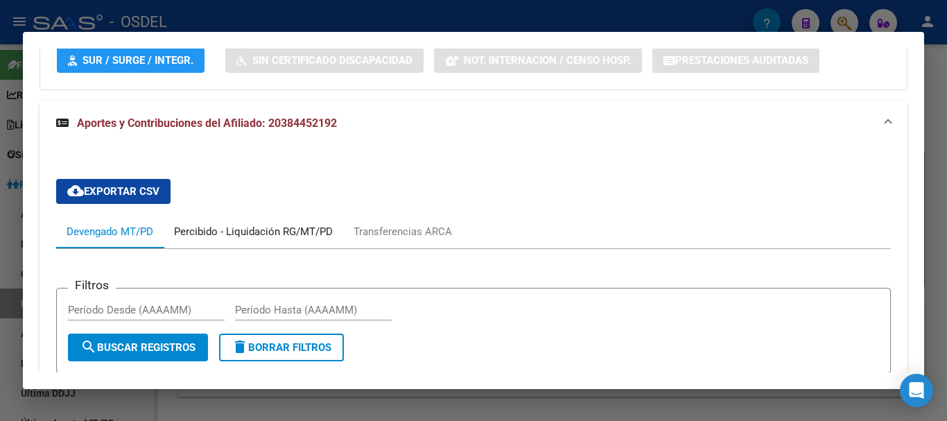
click at [247, 231] on div "Percibido - Liquidación RG/MT/PD" at bounding box center [253, 231] width 159 height 15
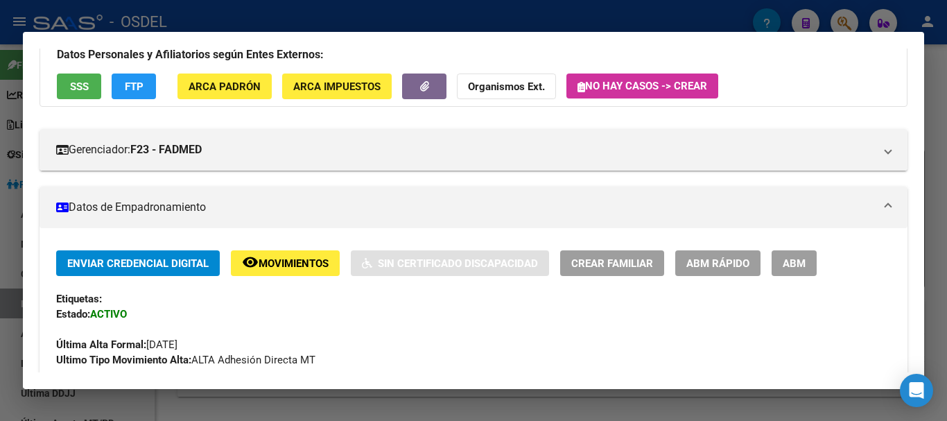
scroll to position [0, 0]
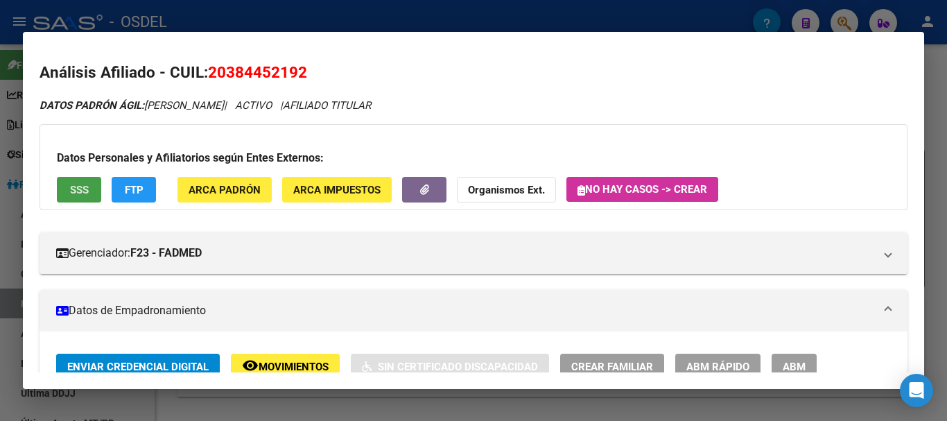
click at [85, 183] on span "SSS" at bounding box center [79, 189] width 19 height 12
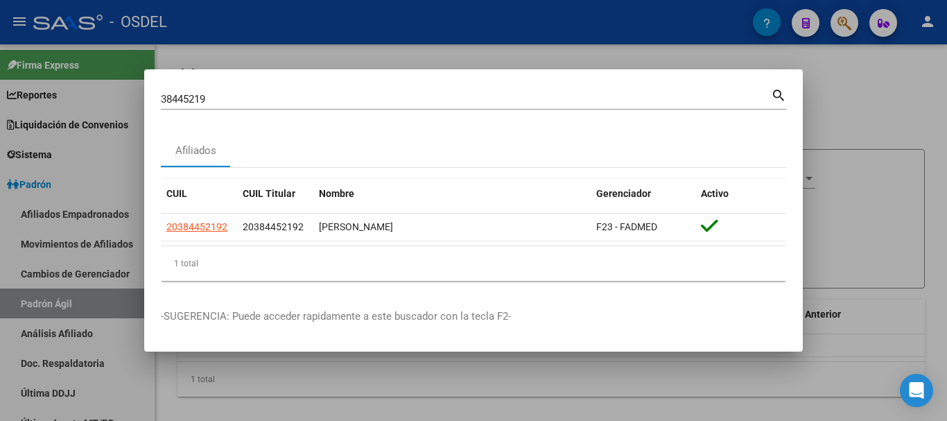
click at [869, 101] on div at bounding box center [473, 210] width 947 height 421
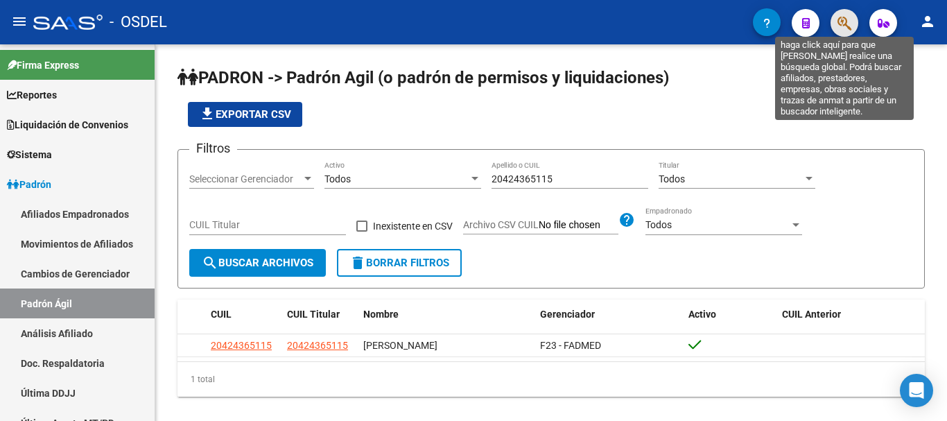
click at [846, 24] on icon "button" at bounding box center [844, 23] width 14 height 16
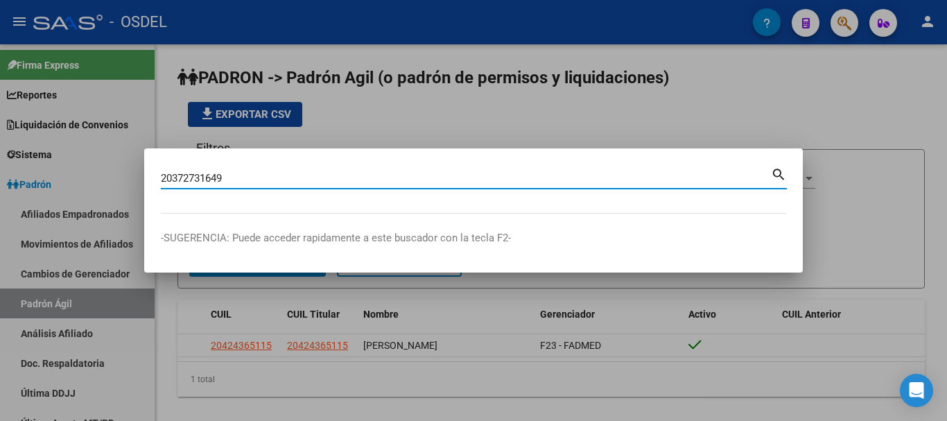
type input "20372731649"
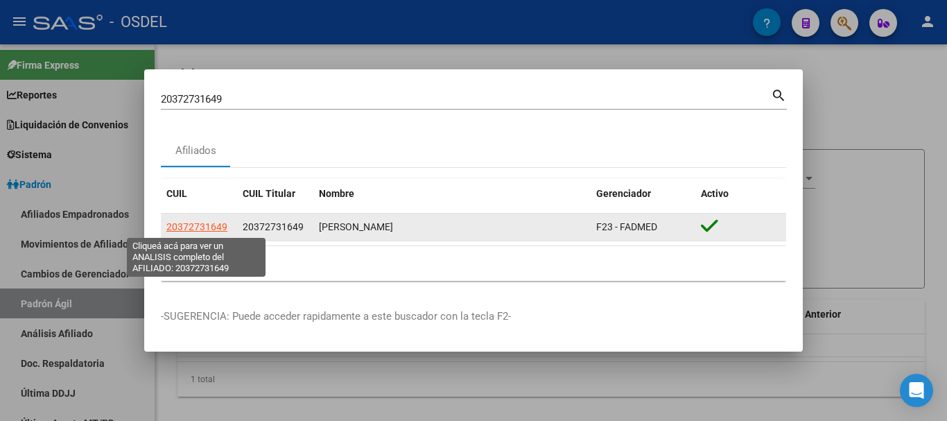
click at [209, 222] on span "20372731649" at bounding box center [196, 226] width 61 height 11
type textarea "20372731649"
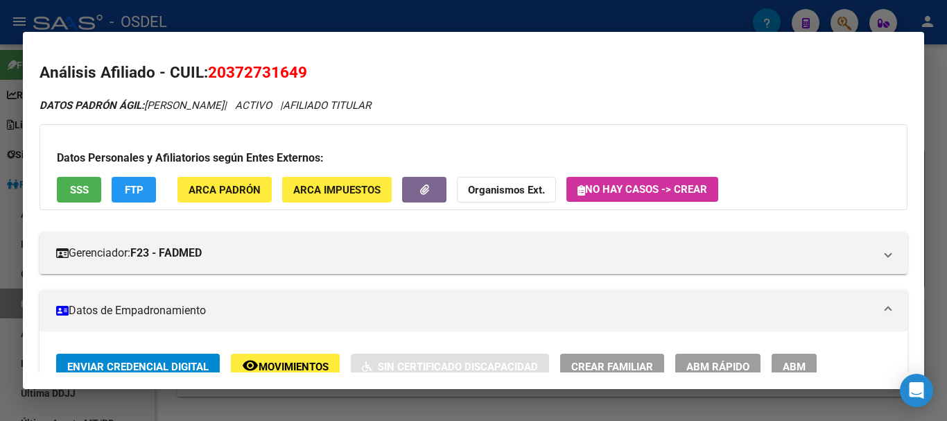
click at [79, 188] on span "SSS" at bounding box center [79, 190] width 19 height 12
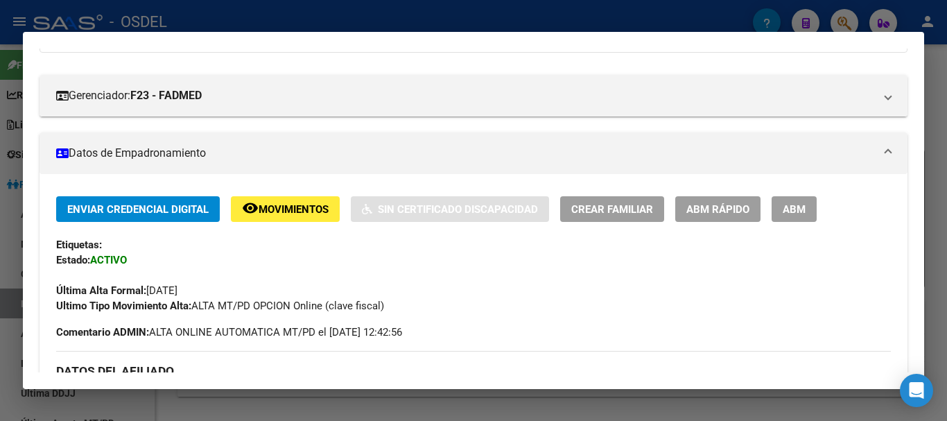
scroll to position [208, 0]
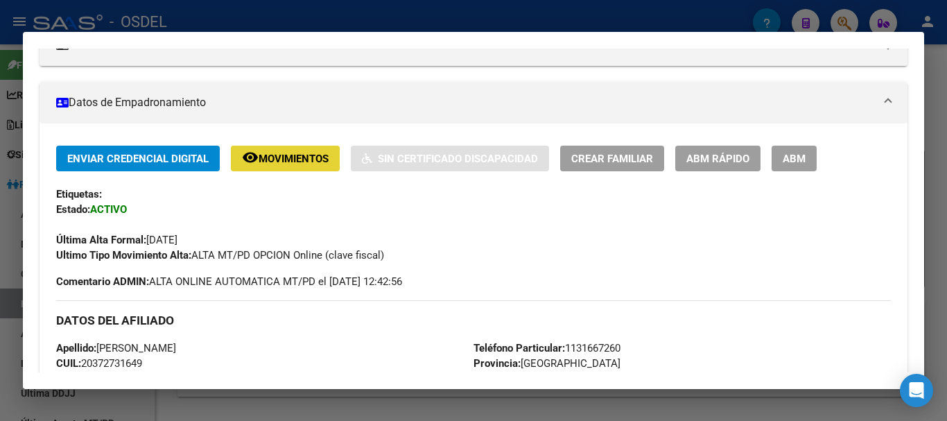
click at [243, 157] on mat-icon "remove_red_eye" at bounding box center [250, 157] width 17 height 17
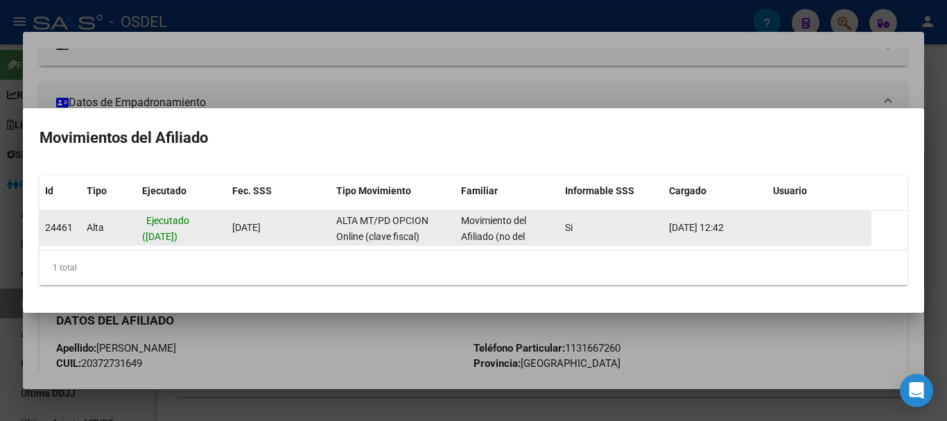
click at [150, 225] on span "Ejecutado ([DATE])" at bounding box center [165, 228] width 47 height 27
click at [709, 231] on span "[DATE] 12:42" at bounding box center [696, 227] width 55 height 11
click at [589, 221] on div "Si" at bounding box center [611, 228] width 93 height 16
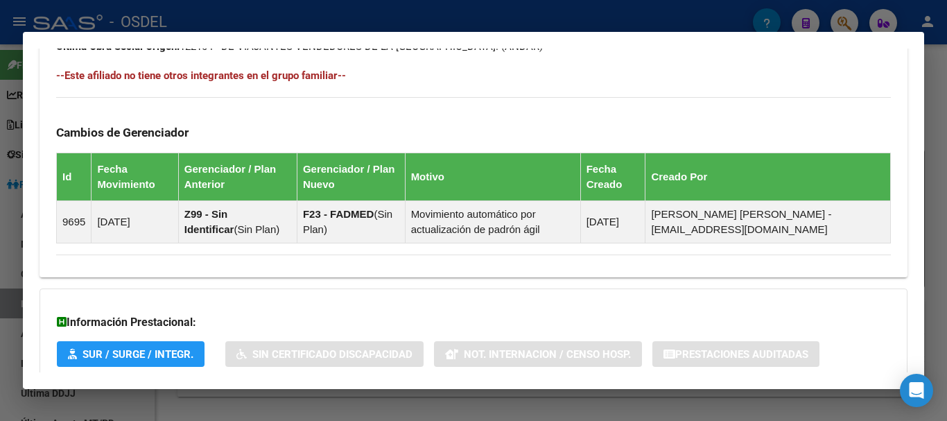
scroll to position [861, 0]
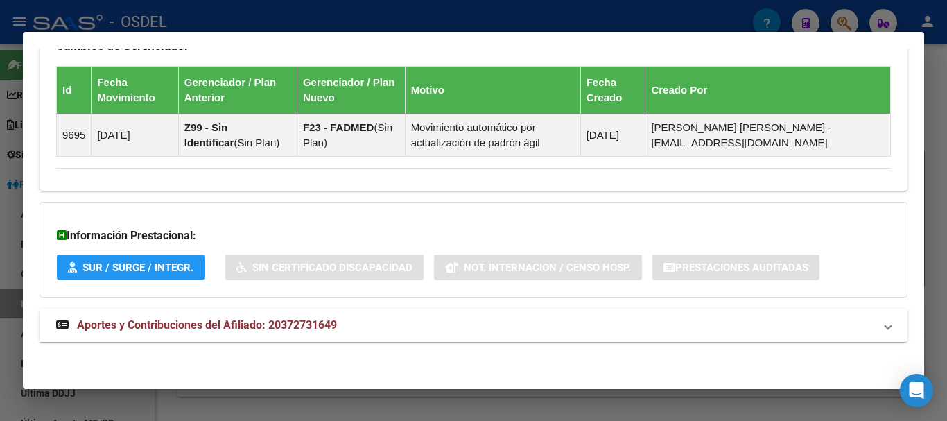
click at [243, 318] on span "Aportes y Contribuciones del Afiliado: 20372731649" at bounding box center [207, 324] width 260 height 13
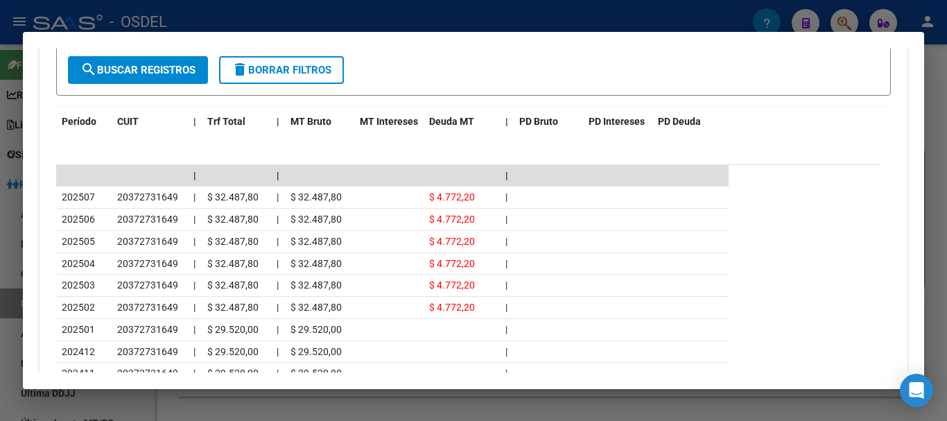
scroll to position [1346, 0]
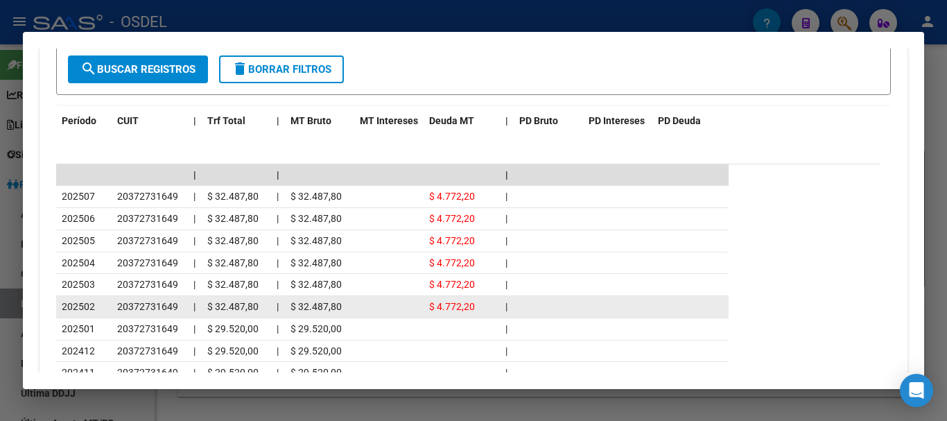
drag, startPoint x: 428, startPoint y: 196, endPoint x: 480, endPoint y: 310, distance: 124.7
click at [480, 310] on datatable-scroller "| | | 202507 20372731649 | $ 32.487,80 | $ 32.487,80 $ 4.772,20 | 202506 203727…" at bounding box center [468, 285] width 824 height 242
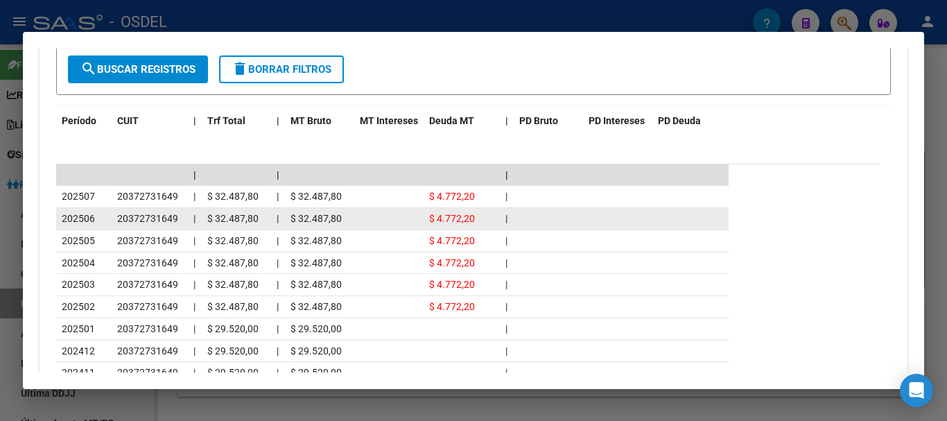
click at [410, 223] on datatable-body-cell at bounding box center [388, 218] width 69 height 21
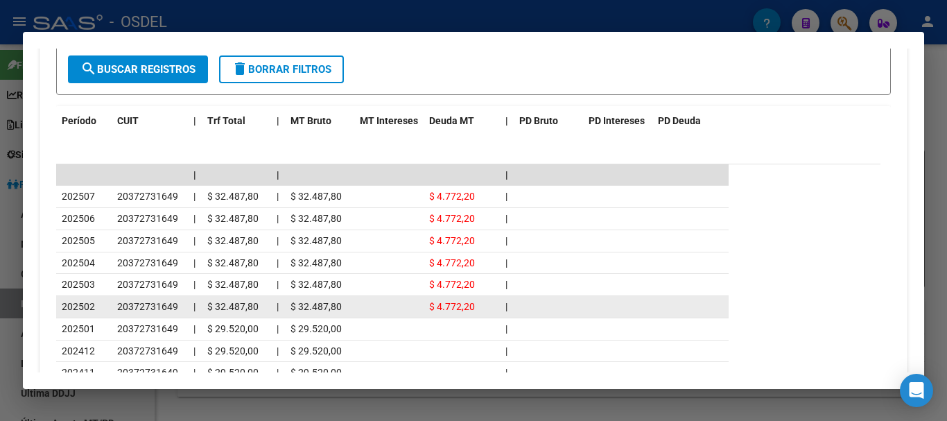
drag, startPoint x: 418, startPoint y: 192, endPoint x: 473, endPoint y: 314, distance: 133.7
click at [472, 318] on datatable-scroller "| | | 202507 20372731649 | $ 32.487,80 | $ 32.487,80 $ 4.772,20 | 202506 203727…" at bounding box center [468, 285] width 824 height 242
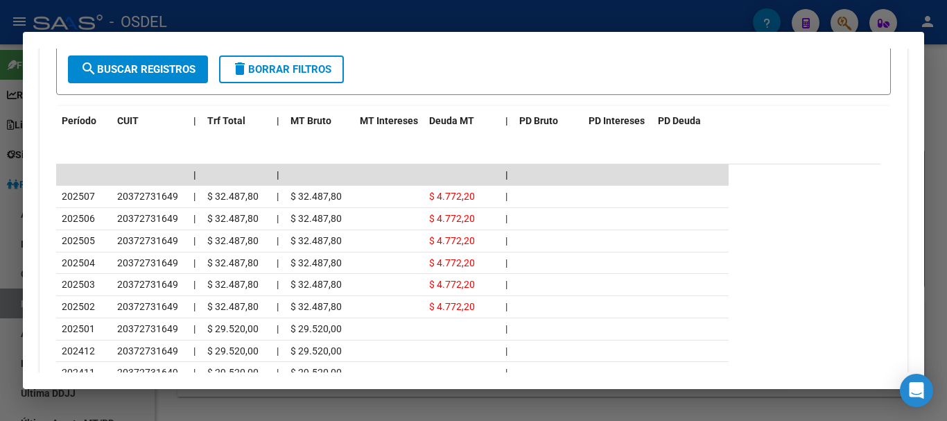
drag, startPoint x: 483, startPoint y: 310, endPoint x: 425, endPoint y: 158, distance: 162.6
click at [425, 158] on div "Período CUIT | Trf Total | MT Bruto MT Intereses Deuda MT | PD Bruto PD Interes…" at bounding box center [473, 276] width 835 height 340
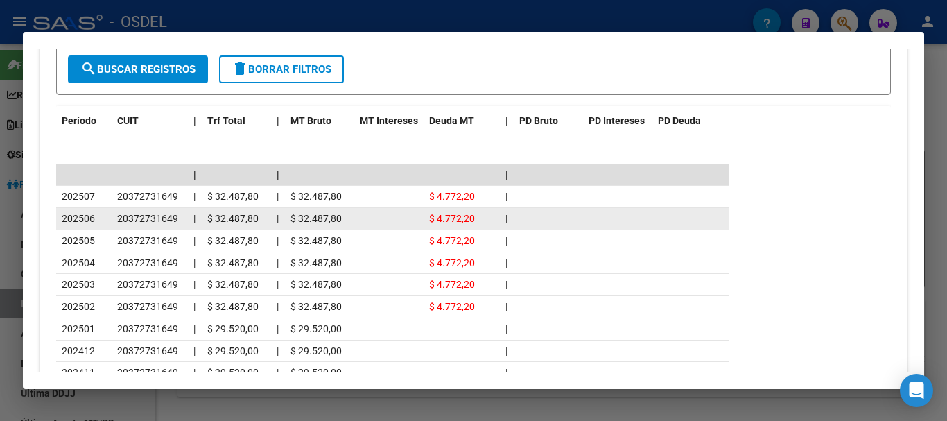
click at [556, 223] on datatable-body-cell at bounding box center [548, 218] width 69 height 21
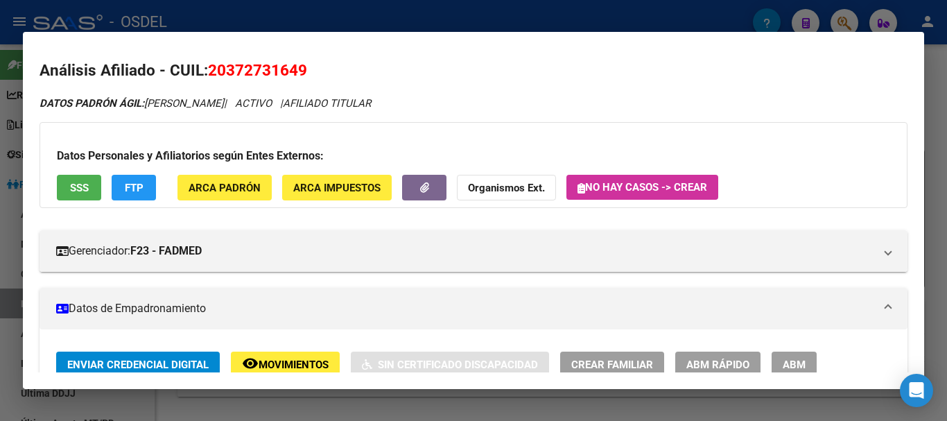
scroll to position [0, 0]
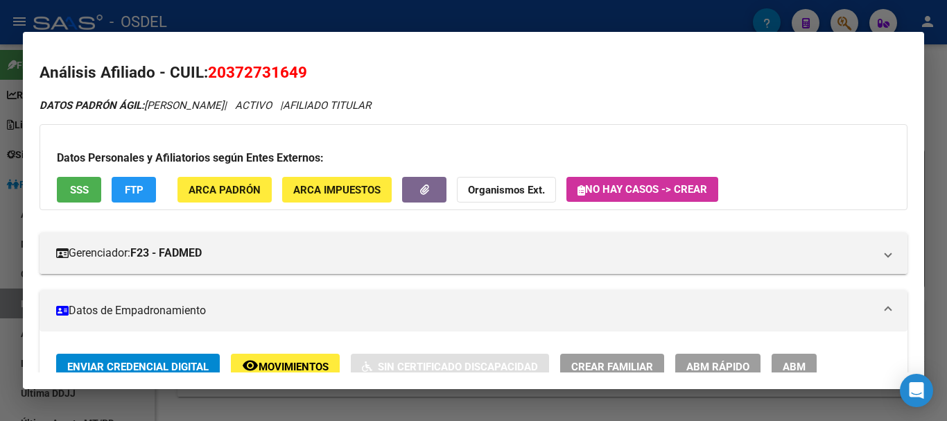
click at [348, 182] on button "ARCA Impuestos" at bounding box center [337, 190] width 110 height 26
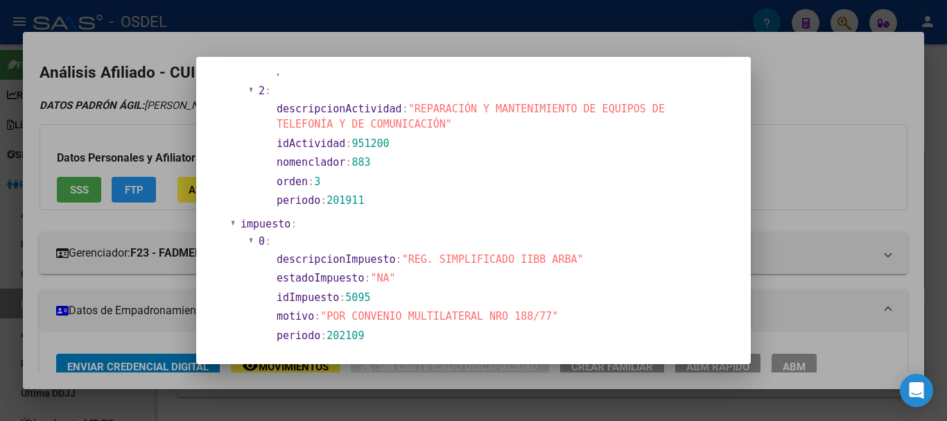
scroll to position [1769, 0]
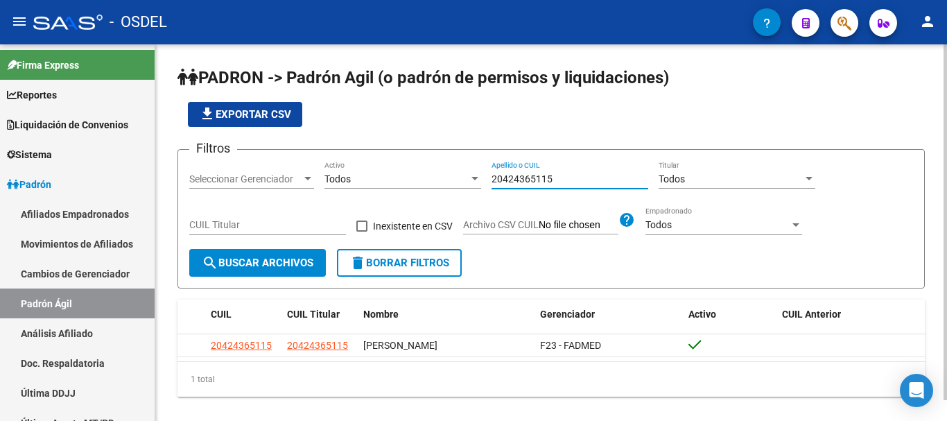
drag, startPoint x: 568, startPoint y: 178, endPoint x: 410, endPoint y: 182, distance: 158.8
click at [410, 182] on div "Filtros Seleccionar Gerenciador Seleccionar Gerenciador Todos Activo 2042436511…" at bounding box center [551, 205] width 724 height 88
paste input "15780517"
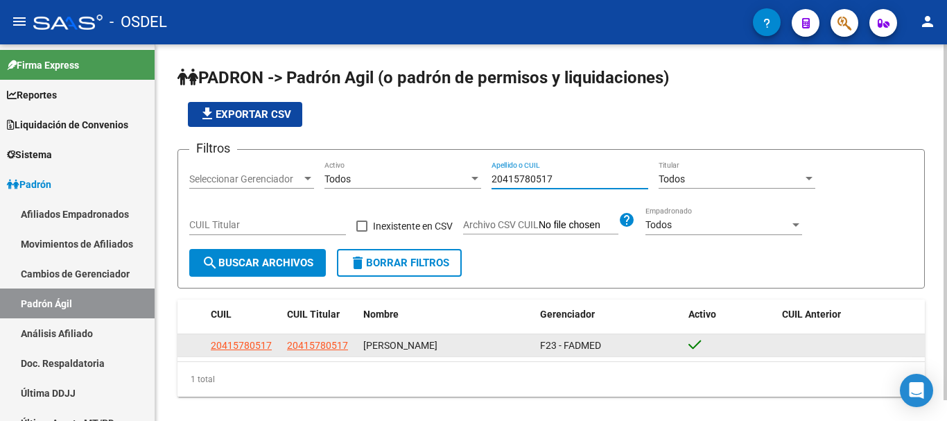
type input "20415780517"
click at [240, 337] on datatable-body-cell "20415780517" at bounding box center [243, 344] width 76 height 21
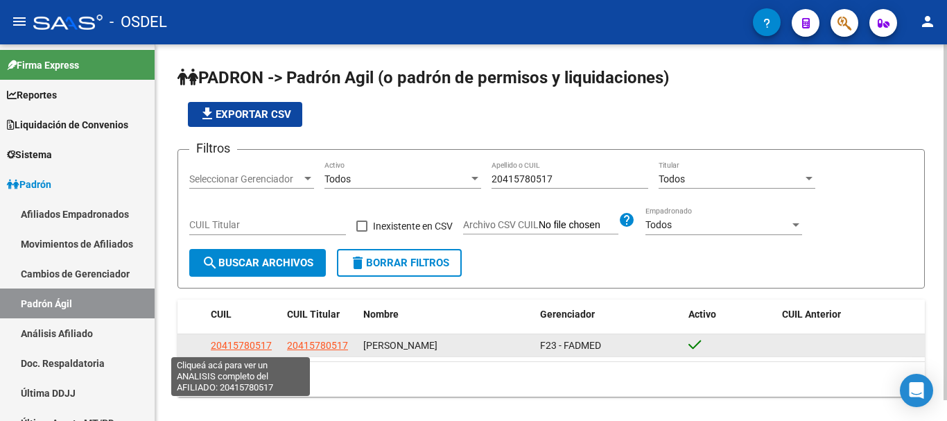
click at [240, 345] on span "20415780517" at bounding box center [241, 345] width 61 height 11
type textarea "20415780517"
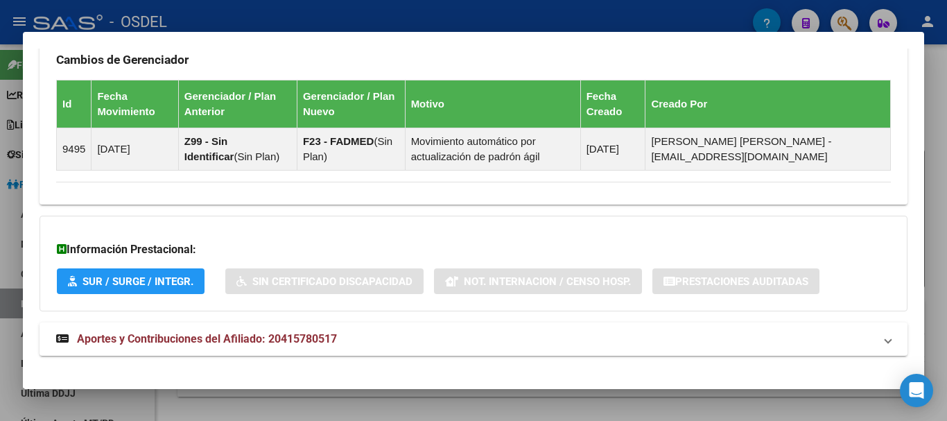
scroll to position [846, 0]
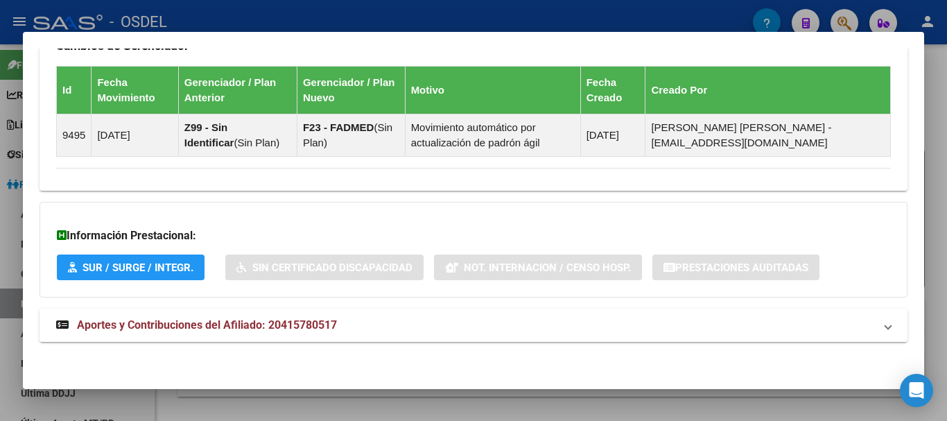
click at [294, 314] on mat-expansion-panel-header "Aportes y Contribuciones del Afiliado: 20415780517" at bounding box center [474, 325] width 868 height 33
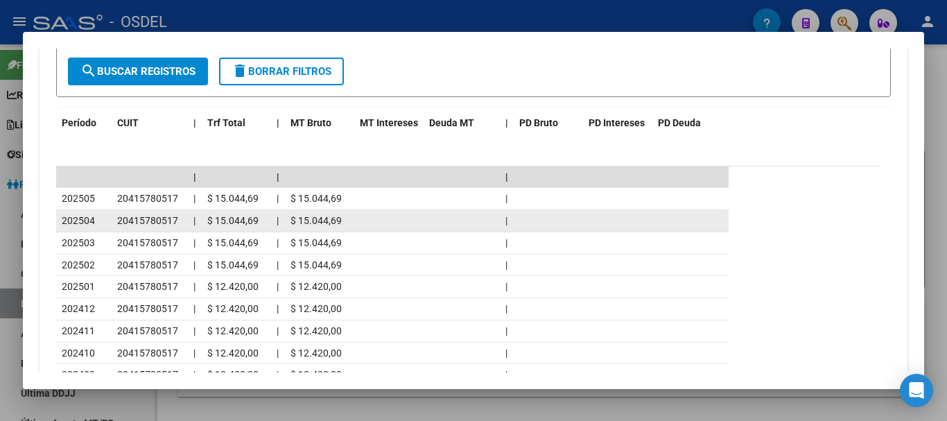
scroll to position [1330, 0]
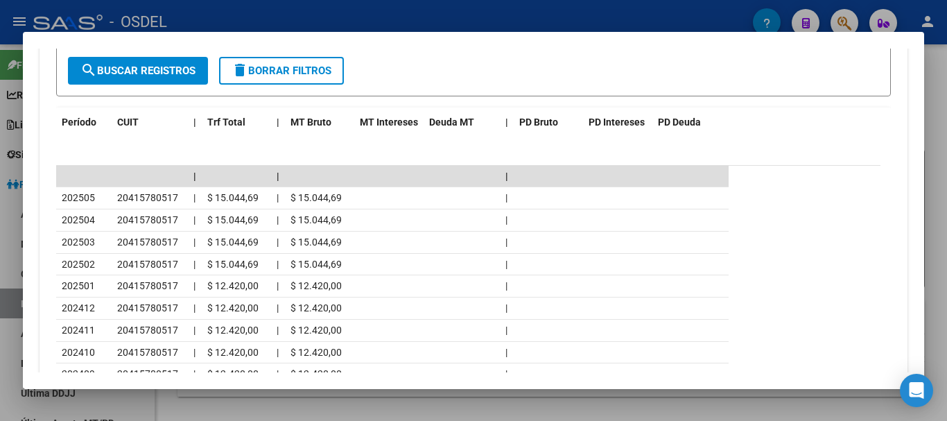
click at [939, 157] on div at bounding box center [473, 210] width 947 height 421
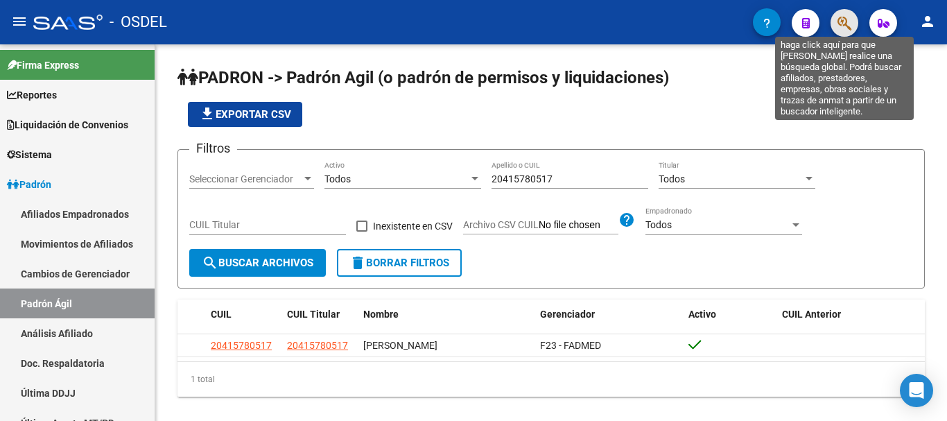
click at [849, 24] on icon "button" at bounding box center [844, 23] width 14 height 16
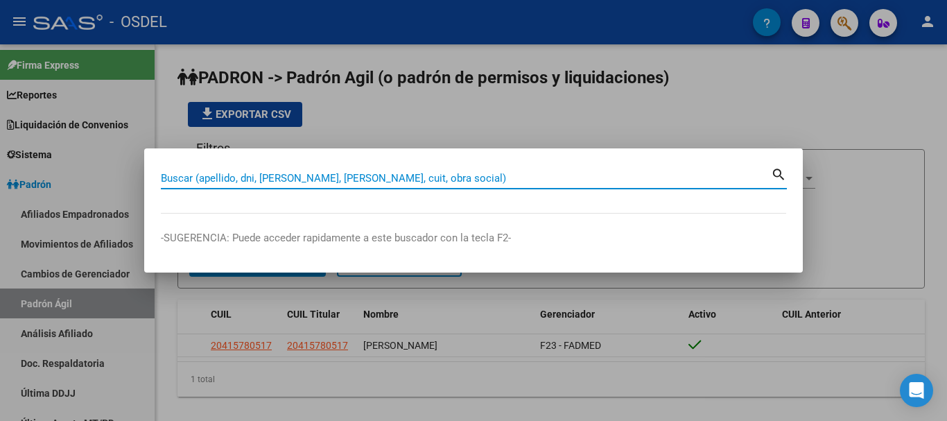
click at [406, 177] on input "Buscar (apellido, dni, [PERSON_NAME], [PERSON_NAME], cuit, obra social)" at bounding box center [466, 178] width 610 height 12
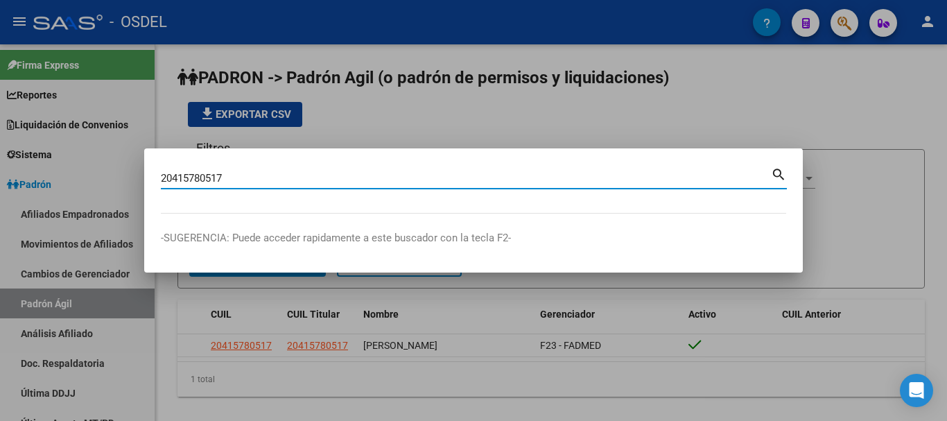
type input "20415780517"
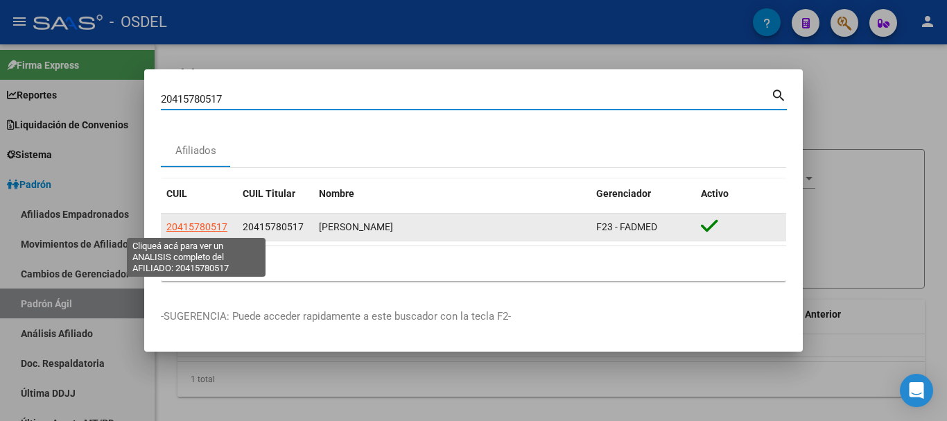
click at [212, 230] on span "20415780517" at bounding box center [196, 226] width 61 height 11
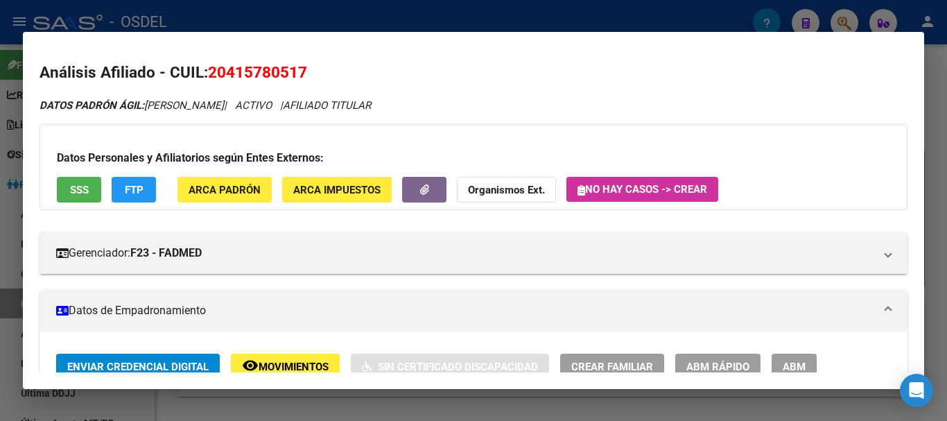
click at [70, 186] on span "SSS" at bounding box center [79, 190] width 19 height 12
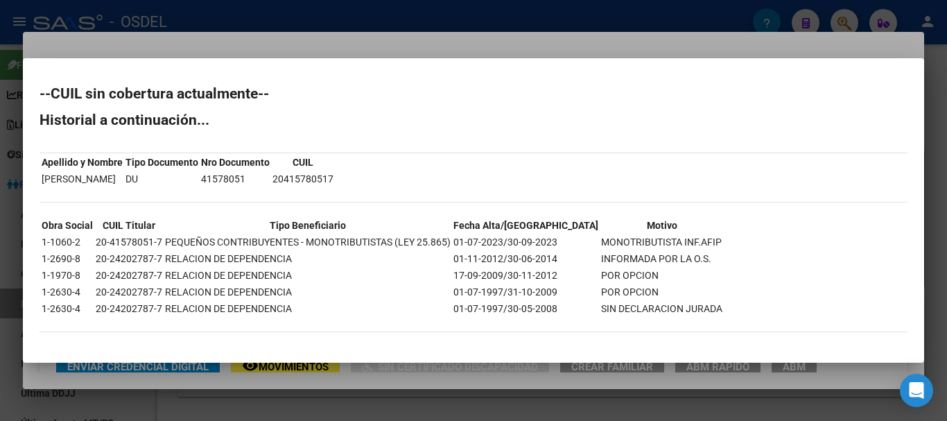
drag, startPoint x: 157, startPoint y: 307, endPoint x: 88, endPoint y: 308, distance: 69.3
click at [88, 308] on tr "1-2630-4 20-24202787-7 RELACION DE DEPENDENCIA 01-07-1997/30-05-2008 SIN DECLAR…" at bounding box center [382, 308] width 682 height 15
drag, startPoint x: 490, startPoint y: 236, endPoint x: 695, endPoint y: 235, distance: 204.5
click at [695, 235] on div "--CUIL sin cobertura actualmente-- Historial a continuación... Apellido y Nombr…" at bounding box center [474, 216] width 868 height 259
click at [695, 237] on div "--CUIL sin cobertura actualmente-- Historial a continuación... Apellido y Nombr…" at bounding box center [474, 216] width 868 height 259
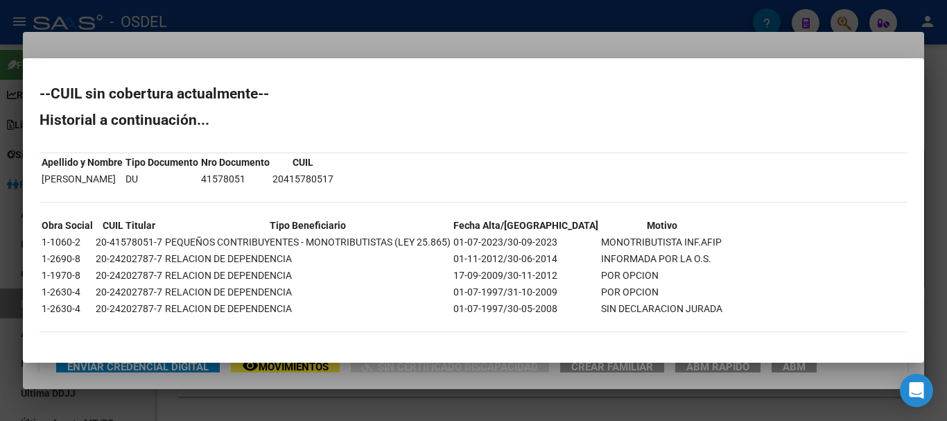
click at [937, 88] on div at bounding box center [473, 210] width 947 height 421
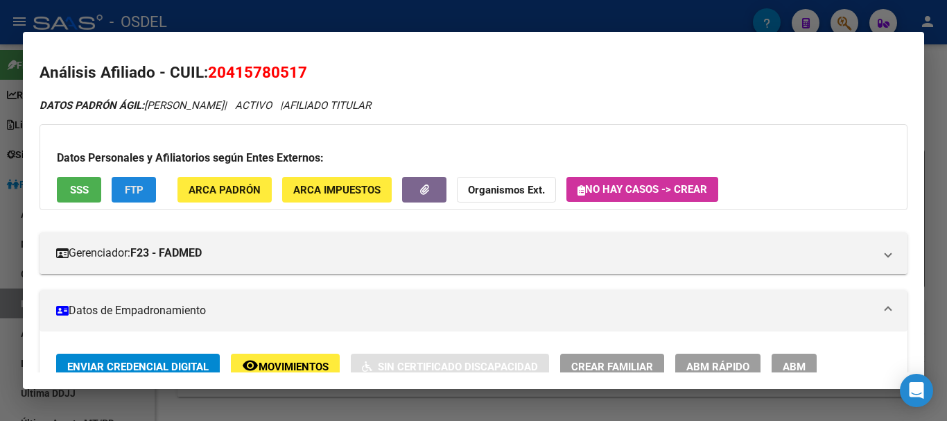
click at [139, 194] on span "FTP" at bounding box center [134, 190] width 19 height 12
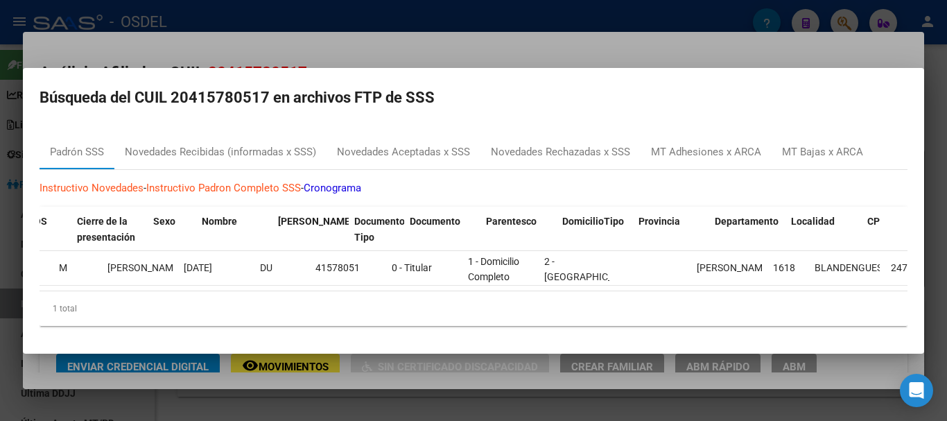
scroll to position [0, 0]
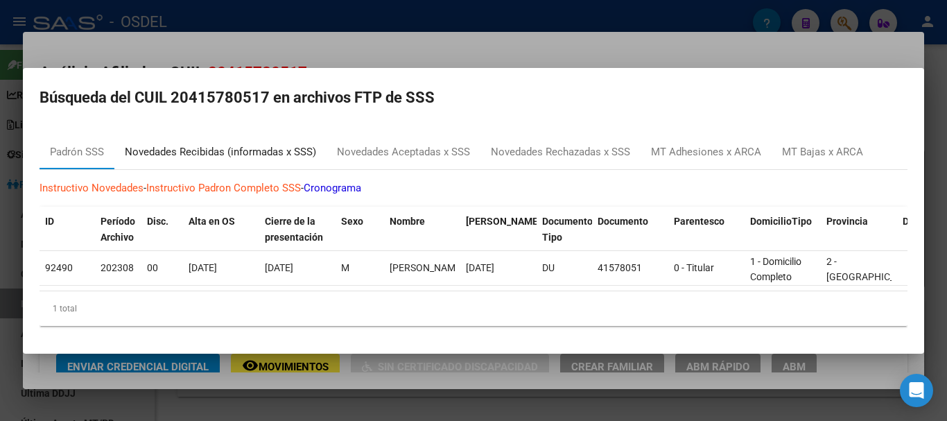
click at [185, 146] on div "Novedades Recibidas (informadas x SSS)" at bounding box center [220, 152] width 191 height 16
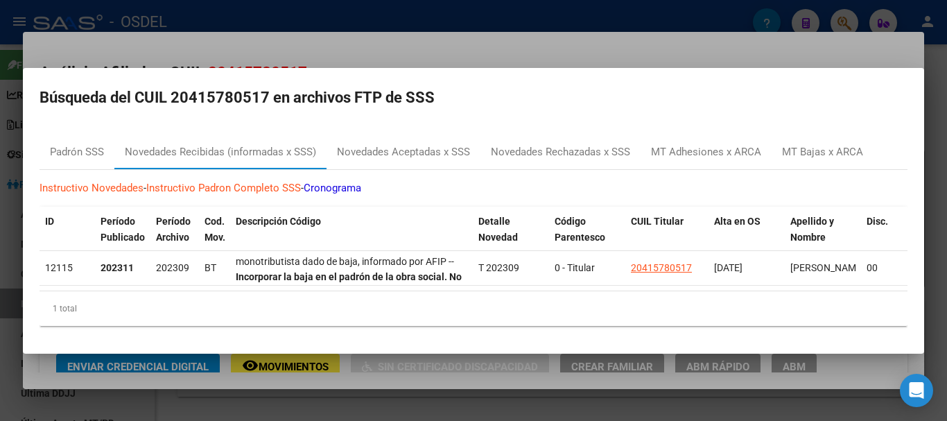
click at [937, 145] on div at bounding box center [473, 210] width 947 height 421
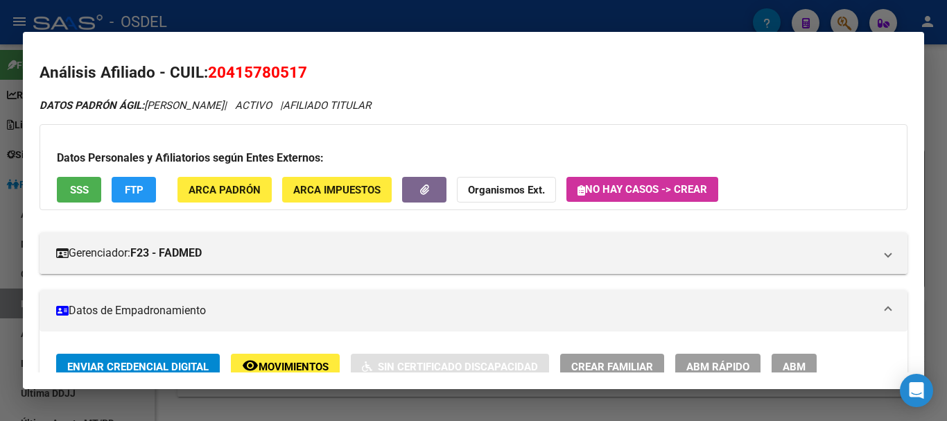
click at [937, 146] on div at bounding box center [473, 210] width 947 height 421
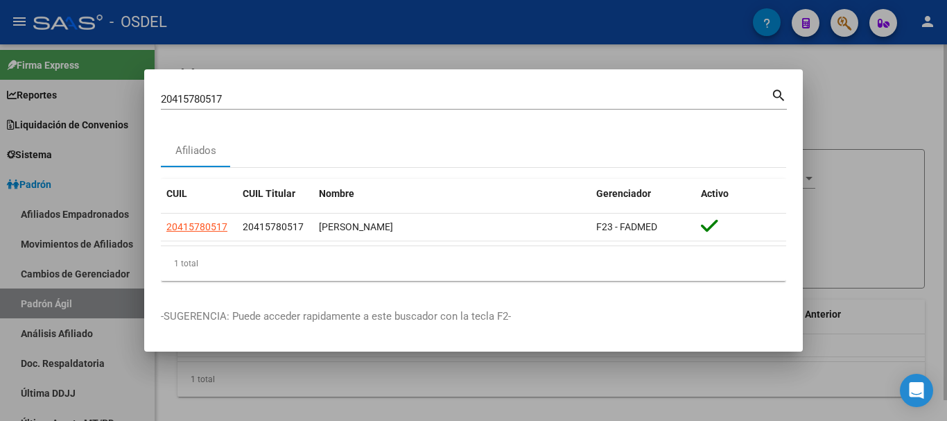
click at [858, 116] on div at bounding box center [473, 210] width 947 height 421
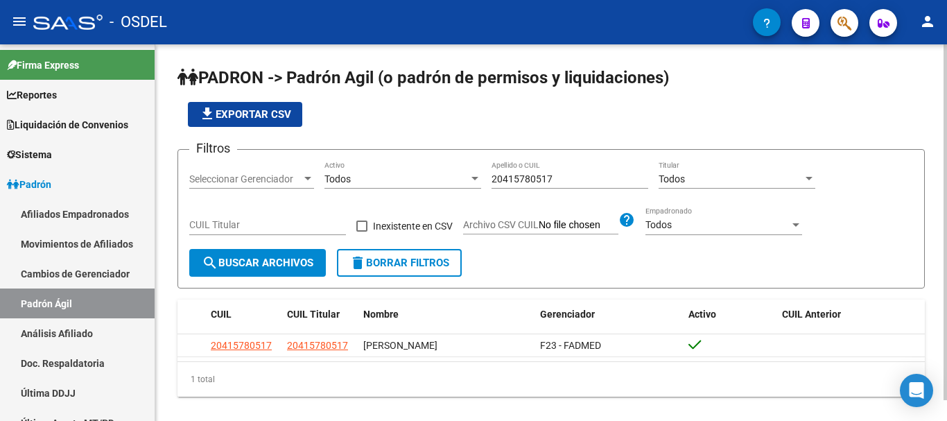
scroll to position [22, 0]
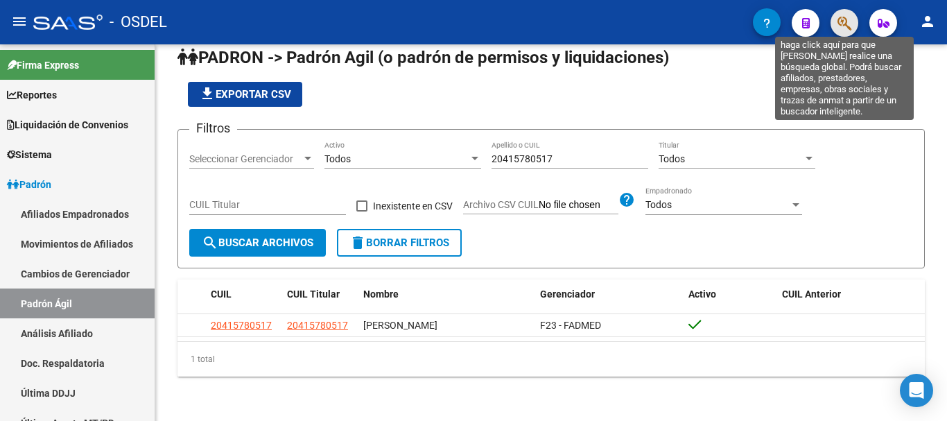
click at [849, 19] on icon "button" at bounding box center [844, 23] width 14 height 16
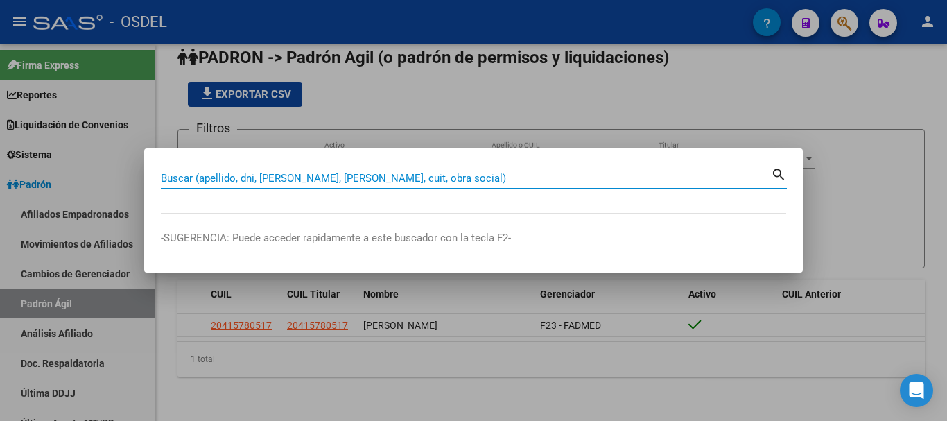
click at [327, 178] on input "Buscar (apellido, dni, [PERSON_NAME], [PERSON_NAME], cuit, obra social)" at bounding box center [466, 178] width 610 height 12
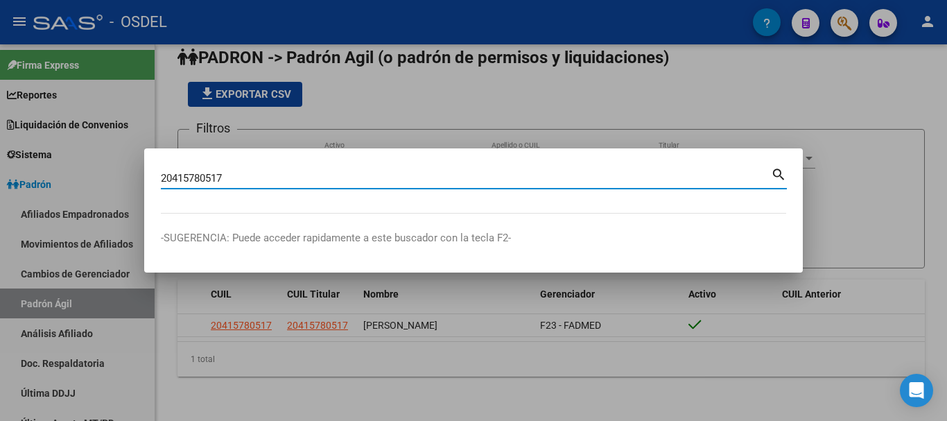
type input "20415780517"
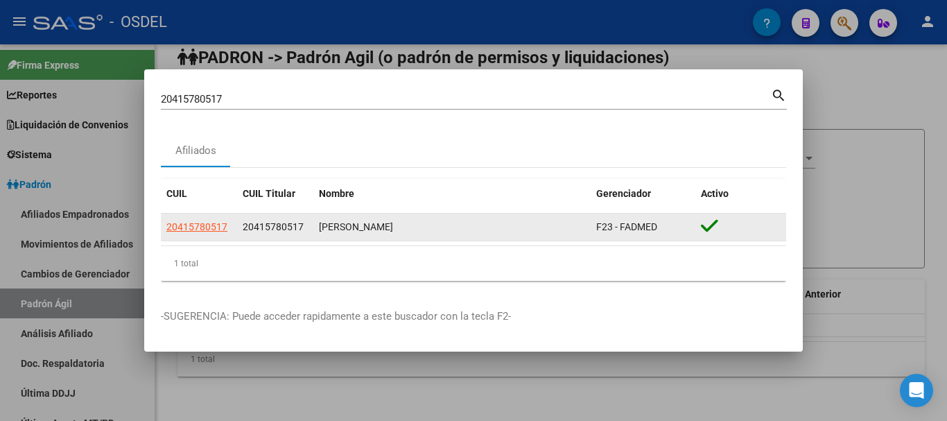
click at [202, 218] on datatable-body-cell "20415780517" at bounding box center [199, 227] width 76 height 27
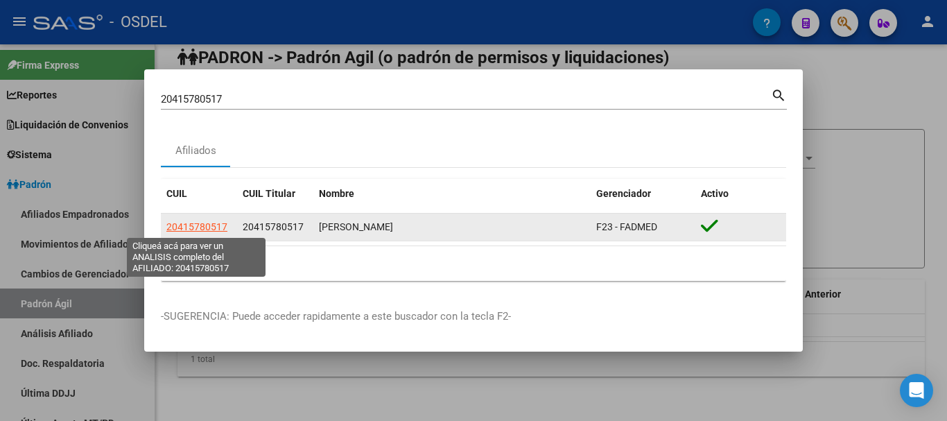
click at [206, 223] on span "20415780517" at bounding box center [196, 226] width 61 height 11
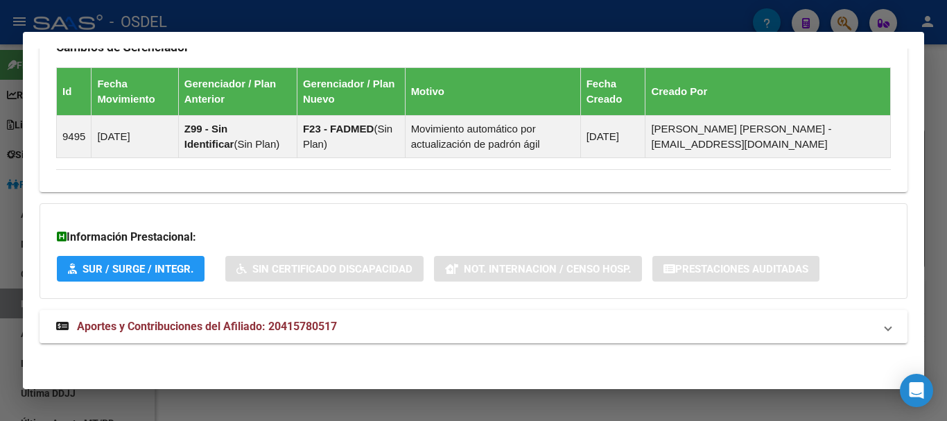
scroll to position [846, 0]
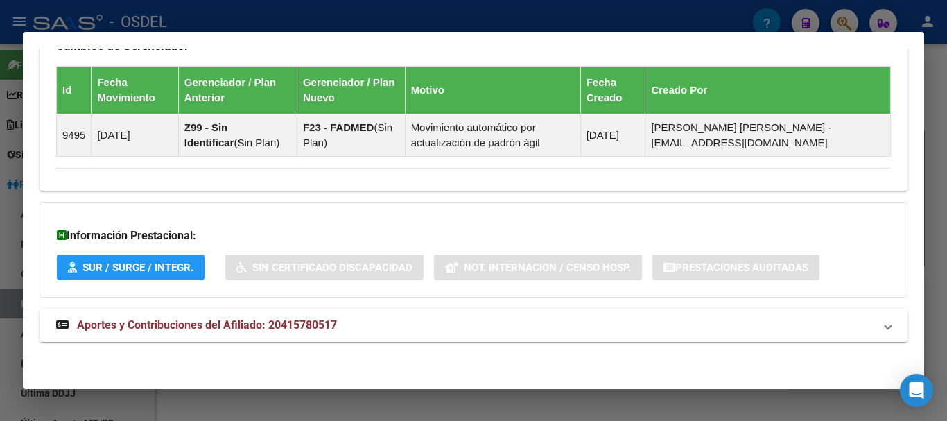
click at [161, 328] on span "Aportes y Contribuciones del Afiliado: 20415780517" at bounding box center [207, 324] width 260 height 13
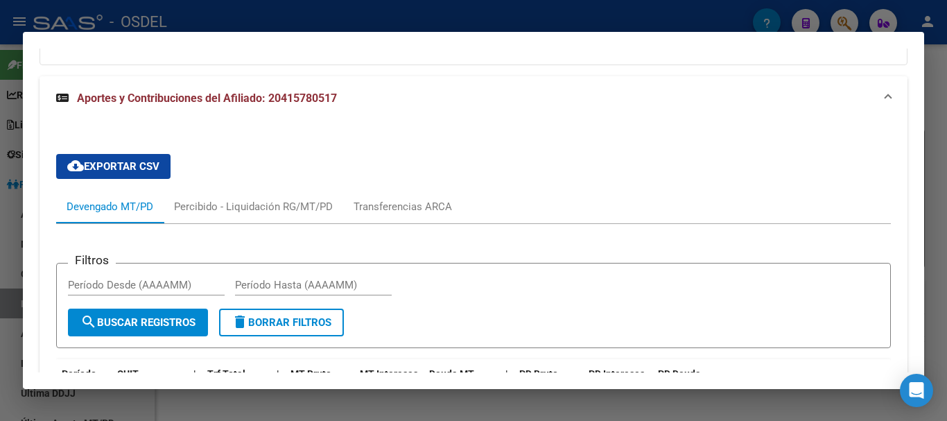
scroll to position [1054, 0]
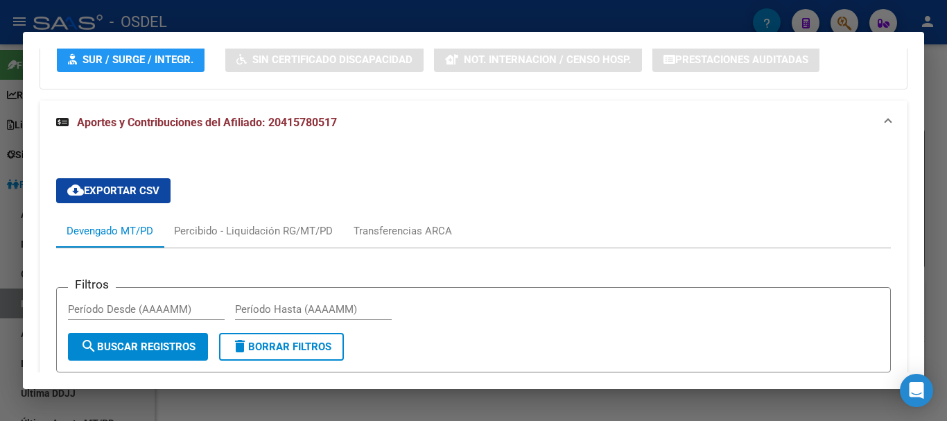
click at [942, 76] on div at bounding box center [473, 210] width 947 height 421
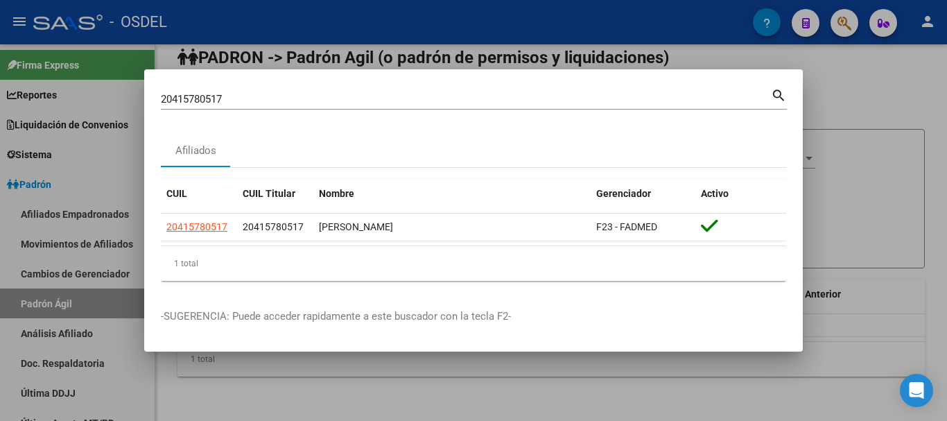
click at [942, 76] on div at bounding box center [473, 210] width 947 height 421
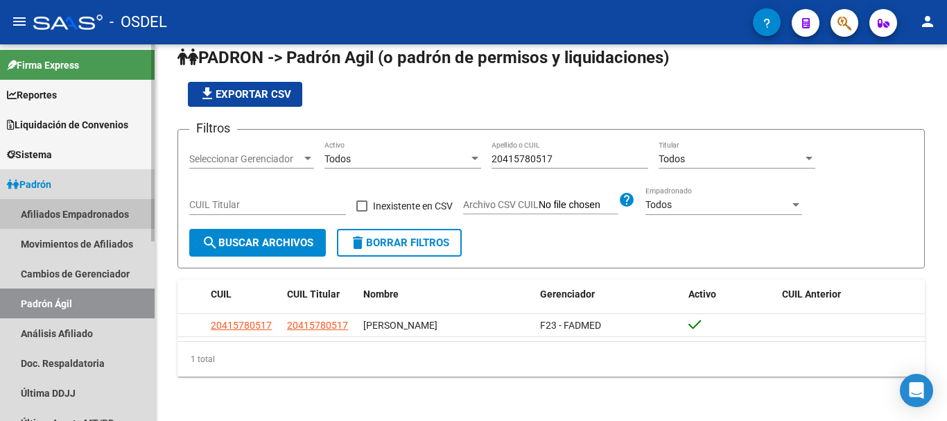
click at [79, 208] on link "Afiliados Empadronados" at bounding box center [77, 214] width 155 height 30
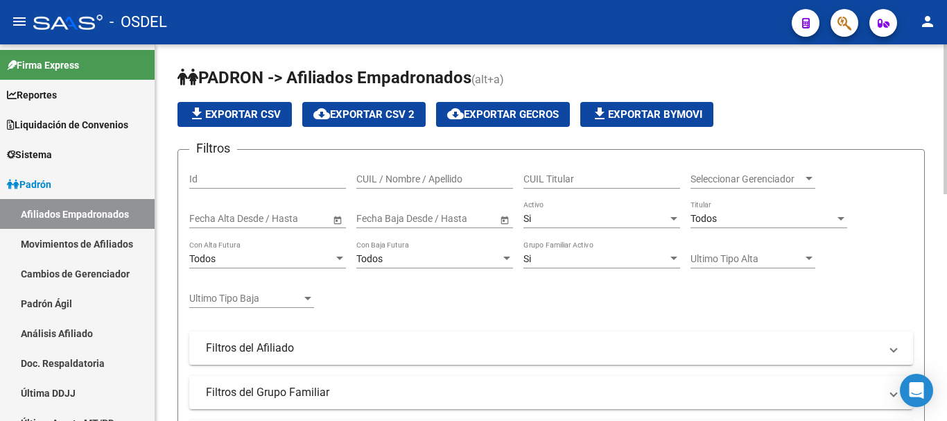
click at [547, 181] on input "CUIL Titular" at bounding box center [601, 179] width 157 height 12
paste input "27469109246"
type input "27469109246"
click at [428, 177] on input "CUIL / Nombre / Apellido" at bounding box center [434, 179] width 157 height 12
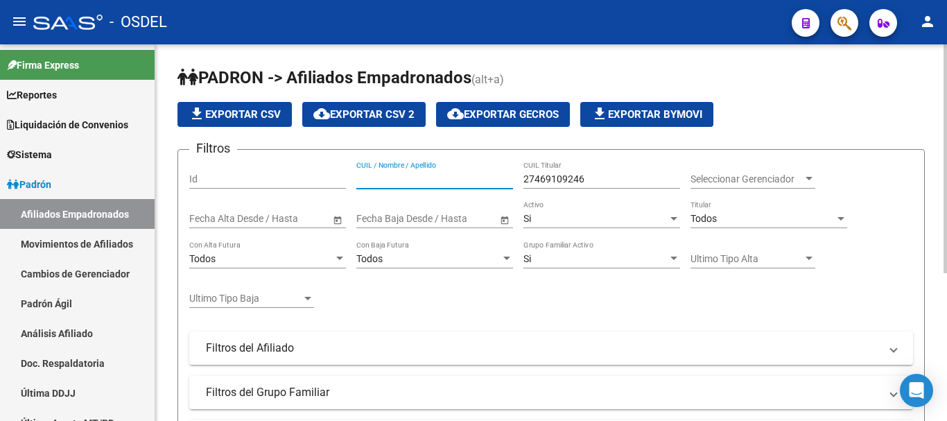
paste input "27469109246"
type input "27469109246"
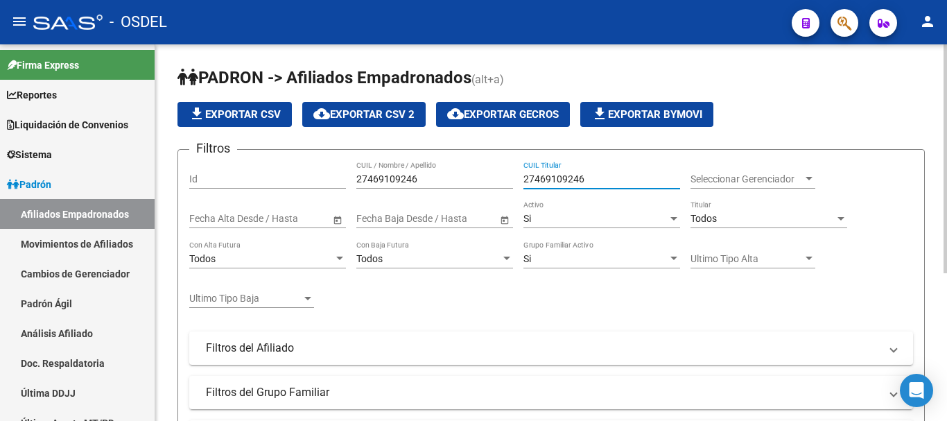
drag, startPoint x: 580, startPoint y: 180, endPoint x: 470, endPoint y: 181, distance: 109.5
click at [470, 181] on div "Filtros Id 27469109246 CUIL / Nombre / Apellido 27469109246 CUIL Titular Selecc…" at bounding box center [551, 285] width 724 height 248
type input "6"
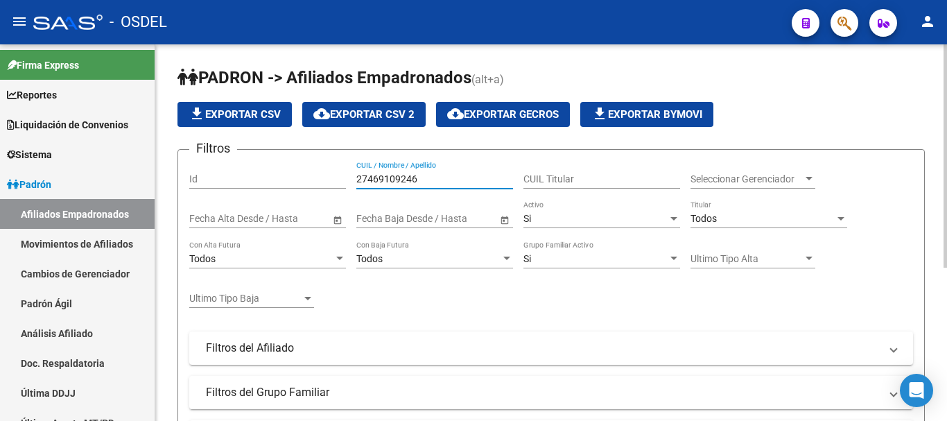
drag, startPoint x: 472, startPoint y: 182, endPoint x: 277, endPoint y: 182, distance: 195.5
click at [277, 182] on div "Filtros Id 27469109246 CUIL / Nombre / Apellido CUIL Titular Seleccionar Gerenc…" at bounding box center [551, 285] width 724 height 248
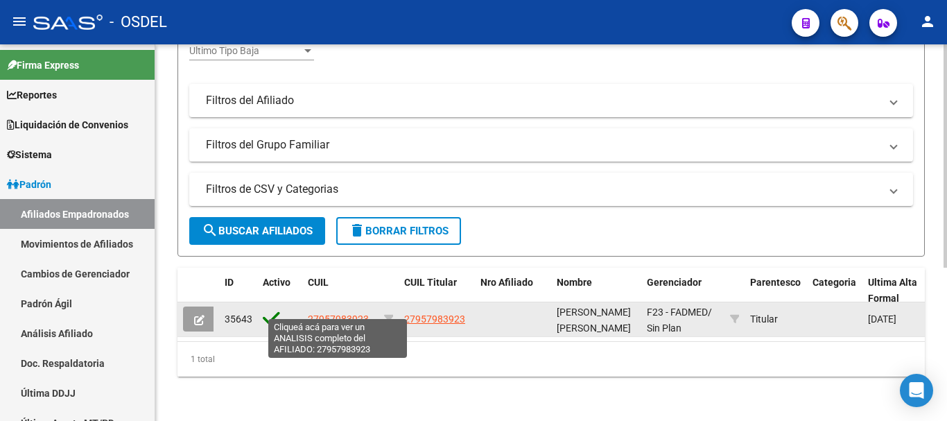
type input "95798392"
click at [338, 313] on span "27957983923" at bounding box center [338, 318] width 61 height 11
type textarea "27957983923"
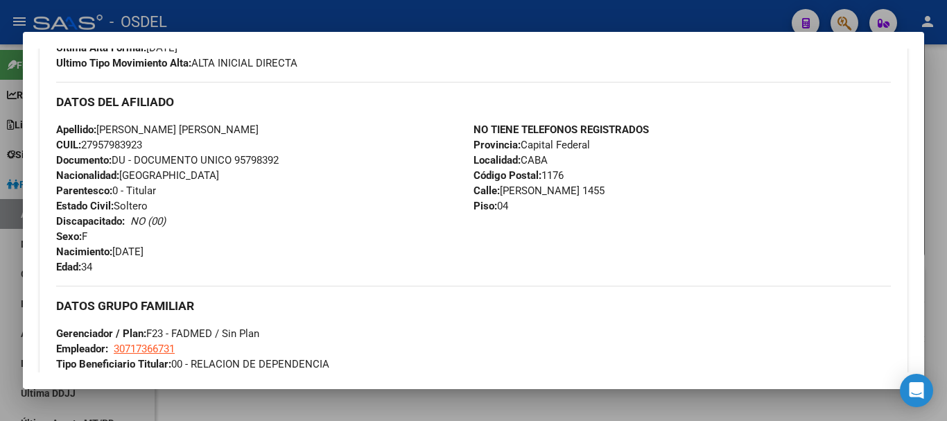
scroll to position [335, 0]
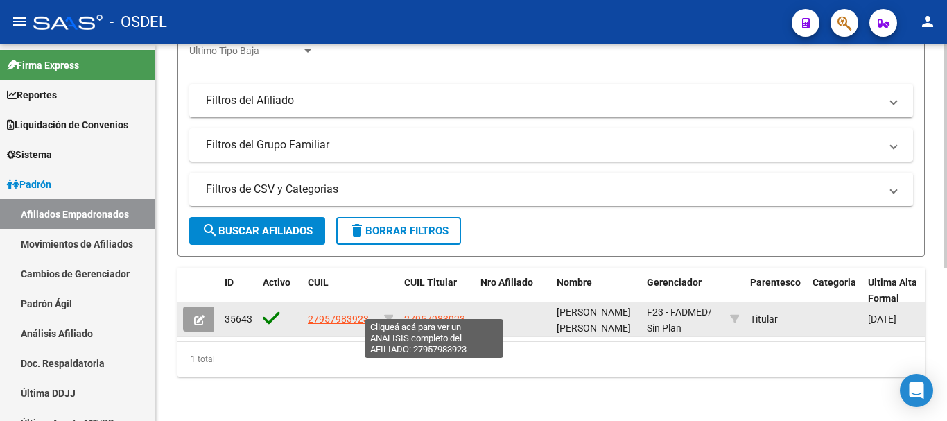
click at [440, 313] on span "27957983923" at bounding box center [434, 318] width 61 height 11
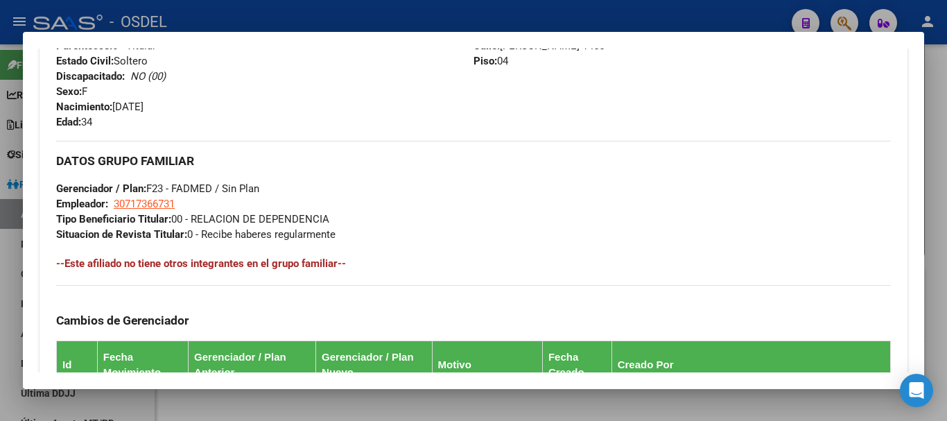
scroll to position [819, 0]
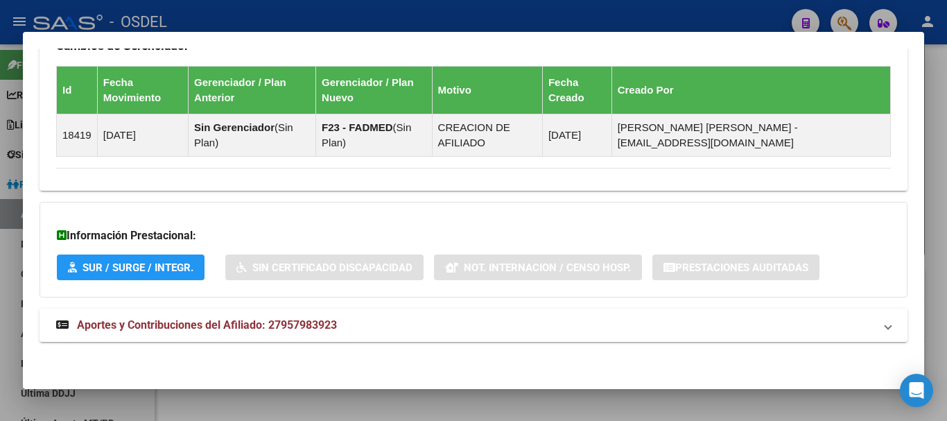
click at [272, 331] on span "Aportes y Contribuciones del Afiliado: 27957983923" at bounding box center [207, 324] width 260 height 13
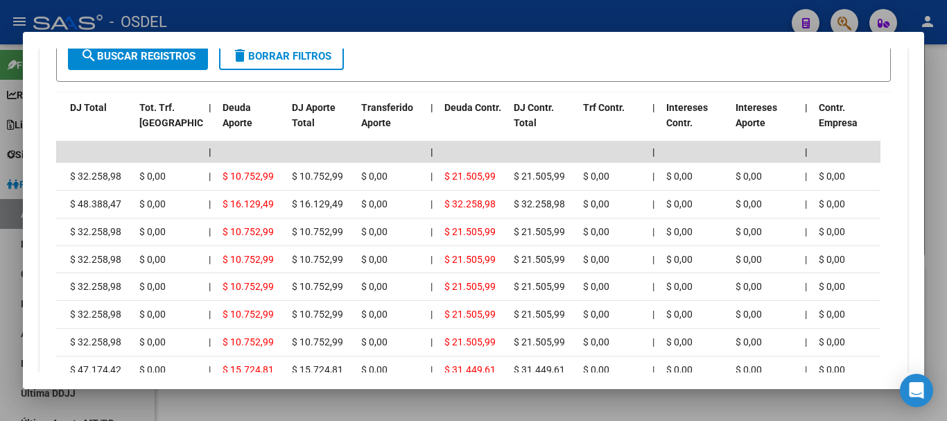
scroll to position [1366, 0]
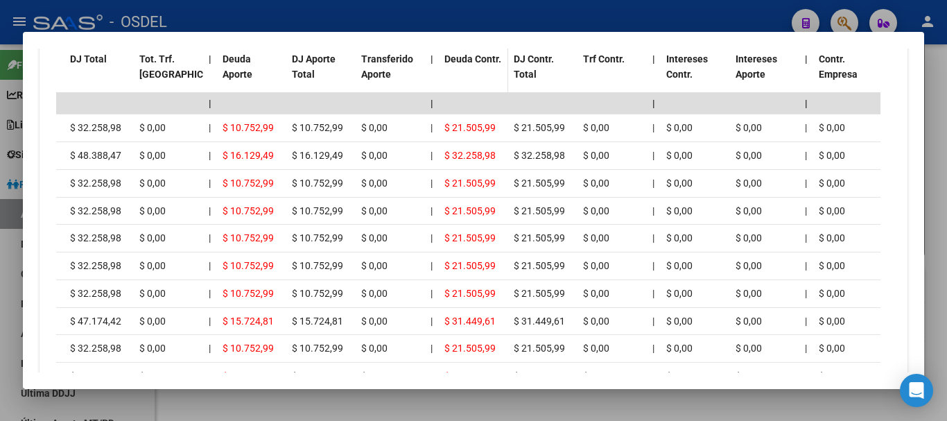
click at [478, 55] on span "Deuda Contr." at bounding box center [472, 58] width 57 height 11
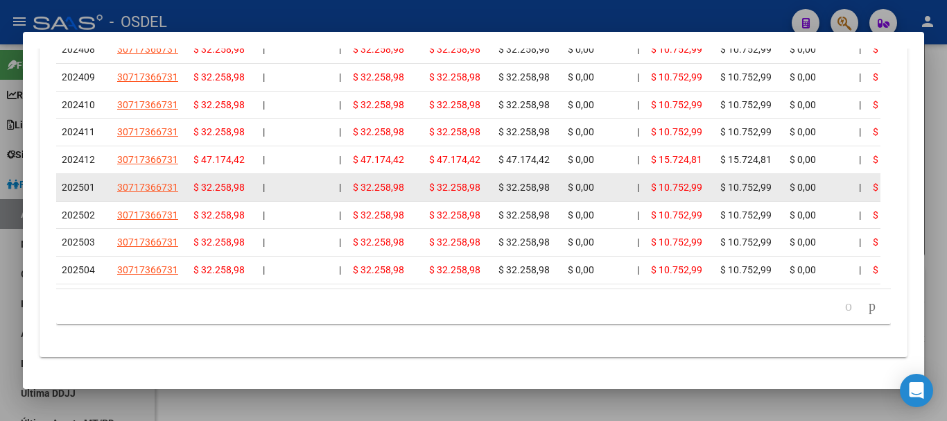
scroll to position [1505, 0]
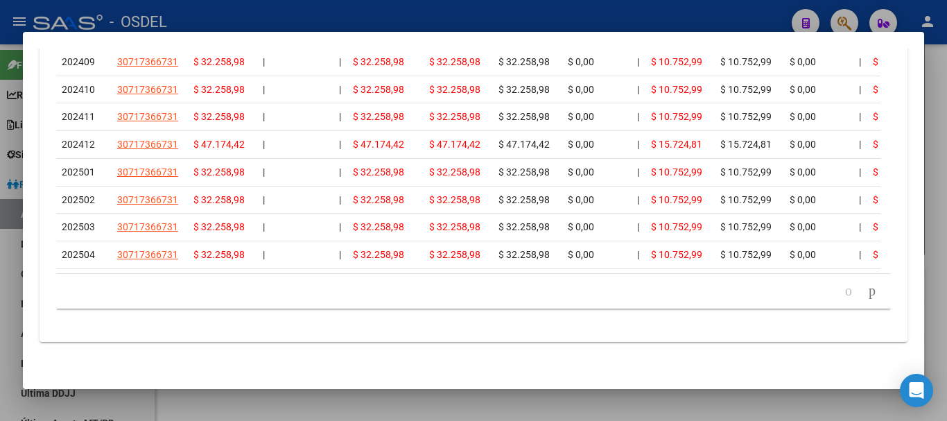
click at [935, 166] on div at bounding box center [473, 210] width 947 height 421
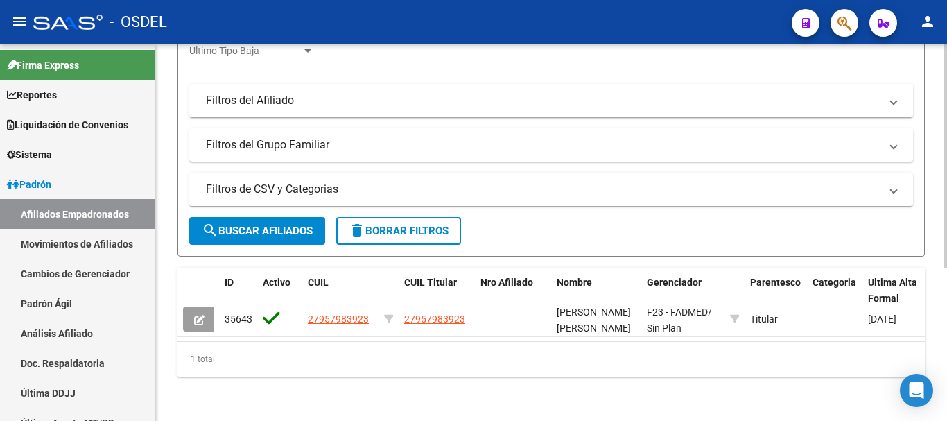
scroll to position [0, 0]
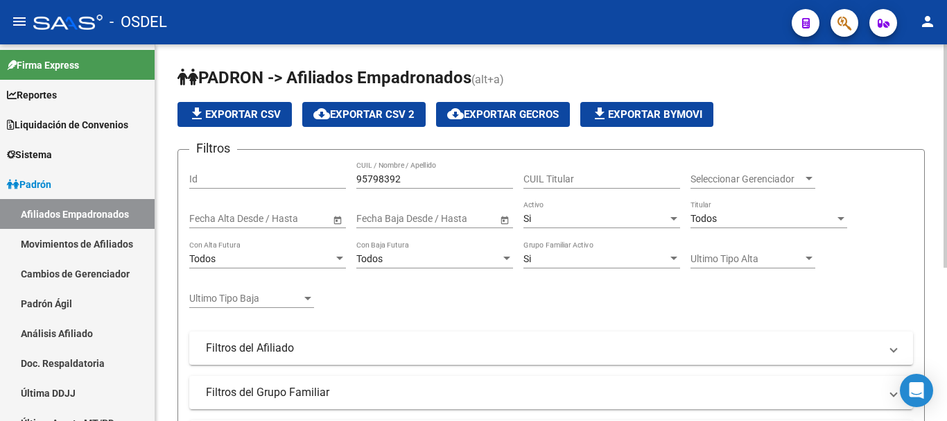
click at [584, 173] on input "CUIL Titular" at bounding box center [601, 179] width 157 height 12
paste input "20439135000"
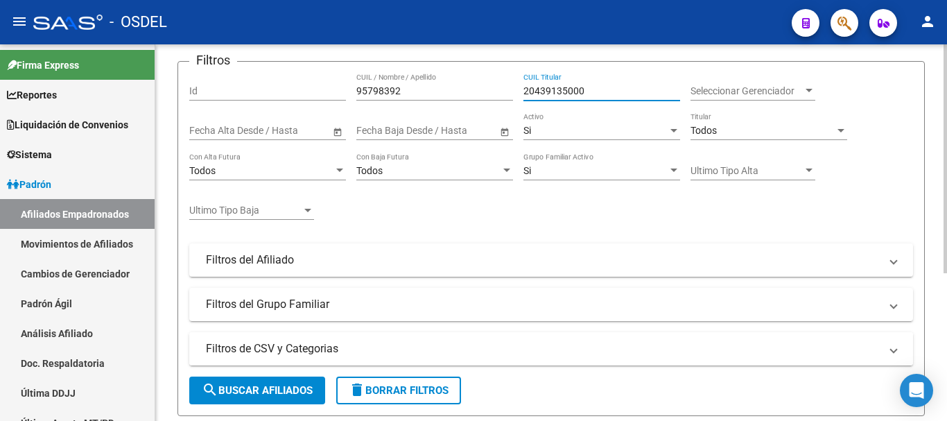
scroll to position [35, 0]
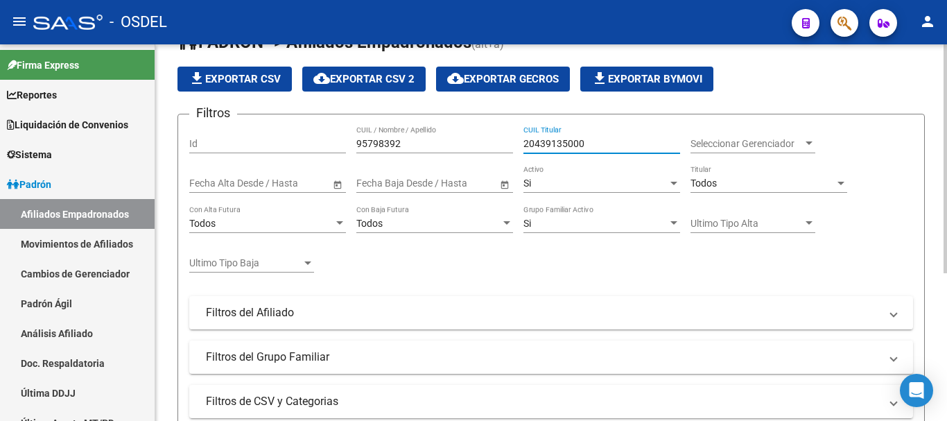
type input "20439135000"
click at [80, 302] on link "Padrón Ágil" at bounding box center [77, 303] width 155 height 30
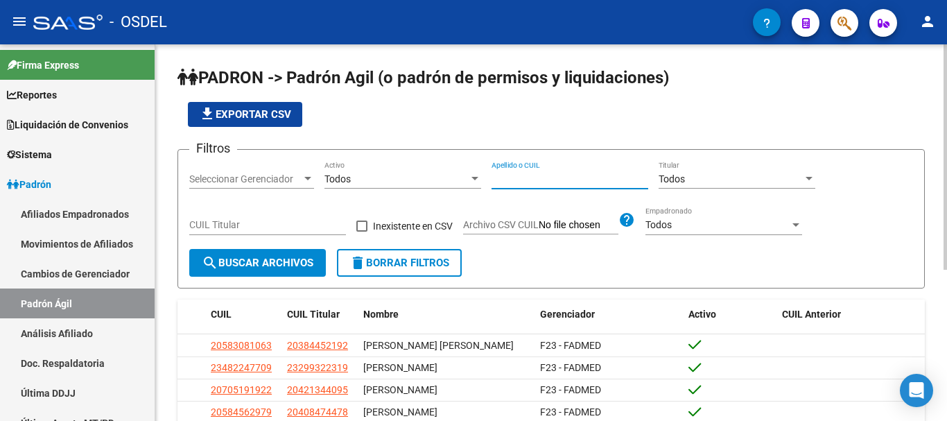
click at [512, 177] on input "Apellido o CUIL" at bounding box center [570, 179] width 157 height 12
paste input "27469109246"
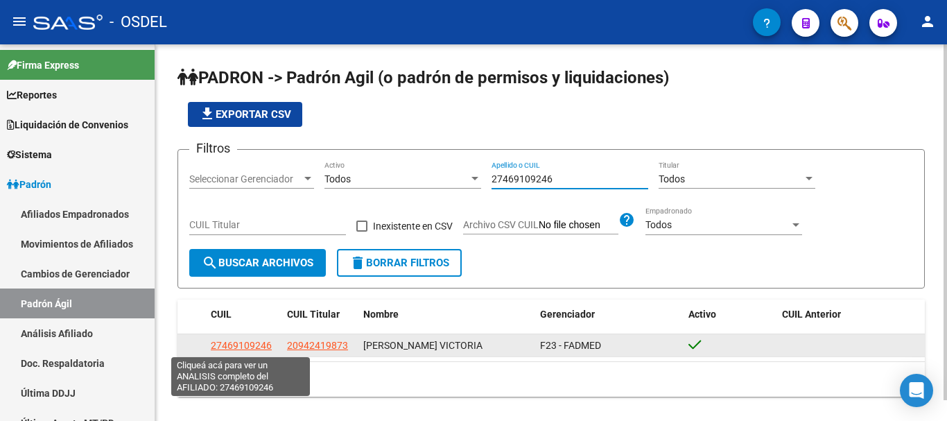
type input "27469109246"
click at [245, 343] on span "27469109246" at bounding box center [241, 345] width 61 height 11
type textarea "27469109246"
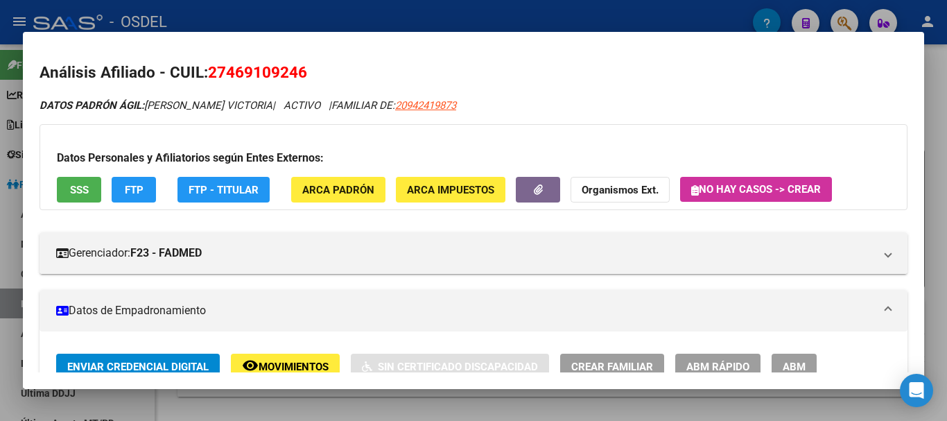
click at [85, 177] on button "SSS" at bounding box center [79, 190] width 44 height 26
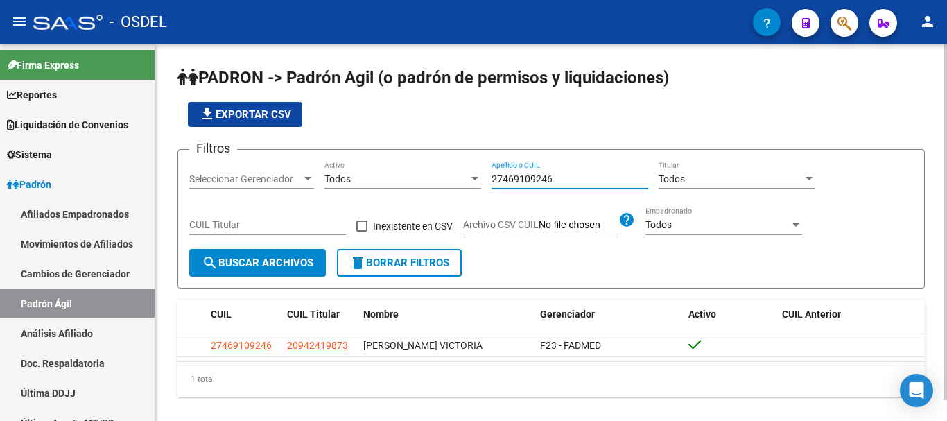
drag, startPoint x: 578, startPoint y: 180, endPoint x: 424, endPoint y: 174, distance: 153.3
click at [424, 174] on div "Filtros Seleccionar Gerenciador Seleccionar Gerenciador Todos Activo 2746910924…" at bounding box center [551, 205] width 724 height 88
paste input "587555412"
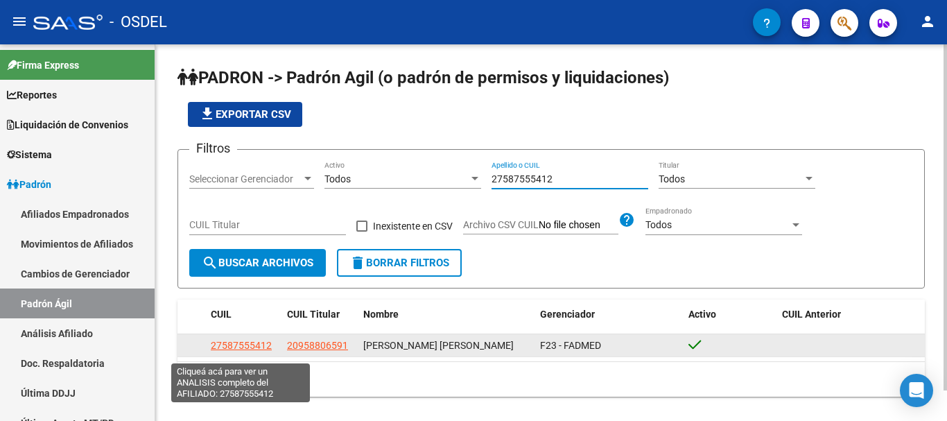
type input "27587555412"
click at [260, 351] on span "27587555412" at bounding box center [241, 345] width 61 height 11
type textarea "27587555412"
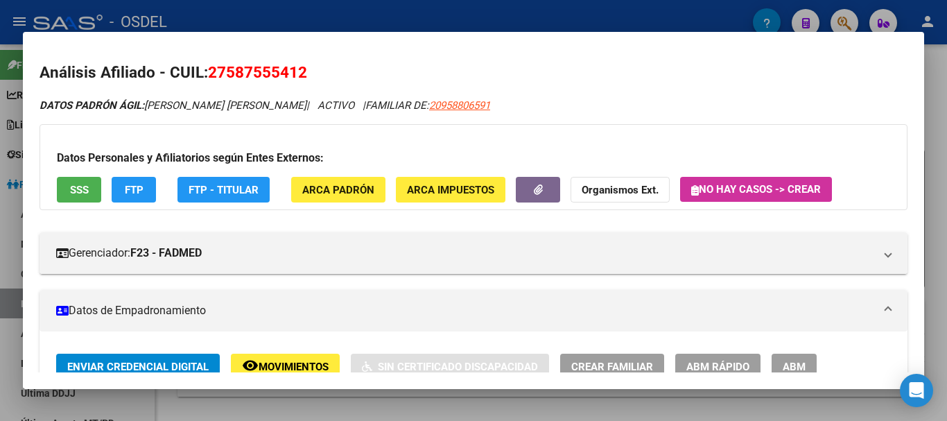
click at [73, 192] on span "SSS" at bounding box center [79, 190] width 19 height 12
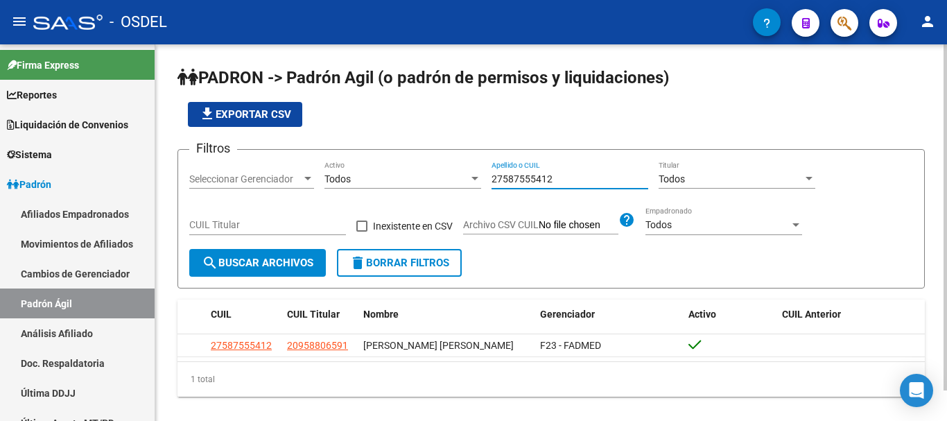
drag, startPoint x: 562, startPoint y: 177, endPoint x: 414, endPoint y: 185, distance: 147.9
click at [414, 185] on div "Filtros Seleccionar Gerenciador Seleccionar Gerenciador Todos Activo 2758755541…" at bounding box center [551, 205] width 724 height 88
paste input "0482963944"
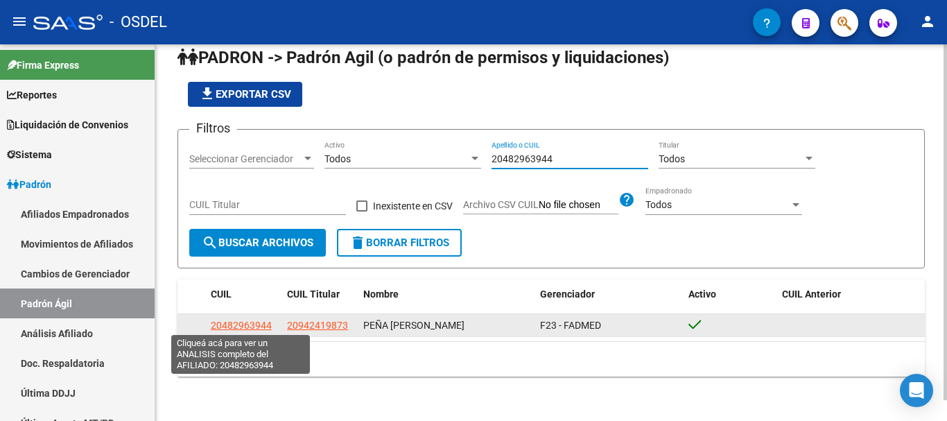
type input "20482963944"
click at [244, 327] on span "20482963944" at bounding box center [241, 325] width 61 height 11
type textarea "20482963944"
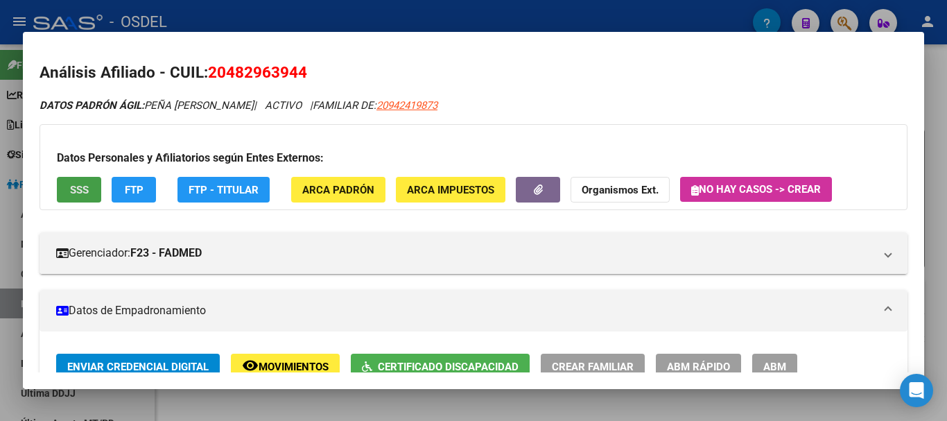
click at [70, 182] on button "SSS" at bounding box center [79, 190] width 44 height 26
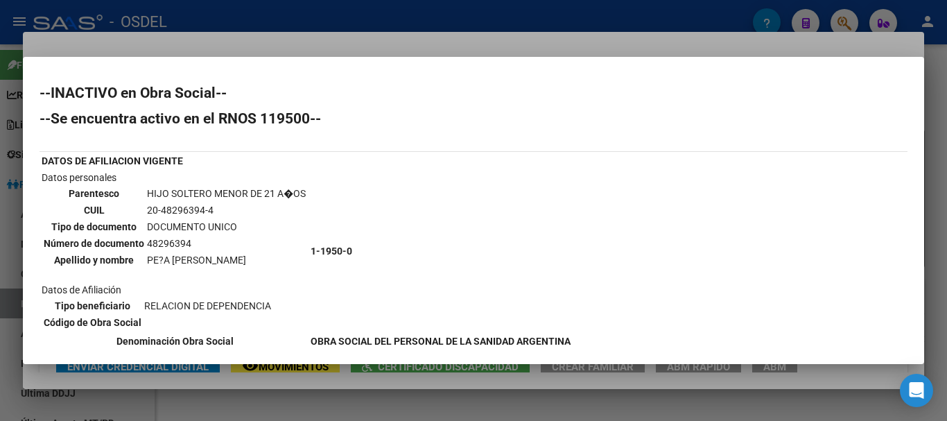
drag, startPoint x: 263, startPoint y: 114, endPoint x: 312, endPoint y: 114, distance: 49.2
click at [312, 114] on h2 "--Se encuentra activo en el RNOS 119500--" at bounding box center [474, 119] width 868 height 14
copy h2 "119500"
click at [937, 159] on div at bounding box center [473, 210] width 947 height 421
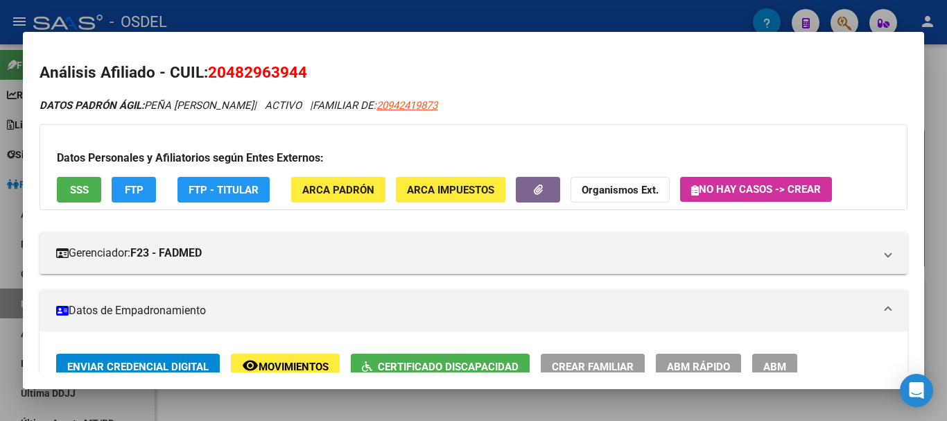
click at [937, 159] on div at bounding box center [473, 210] width 947 height 421
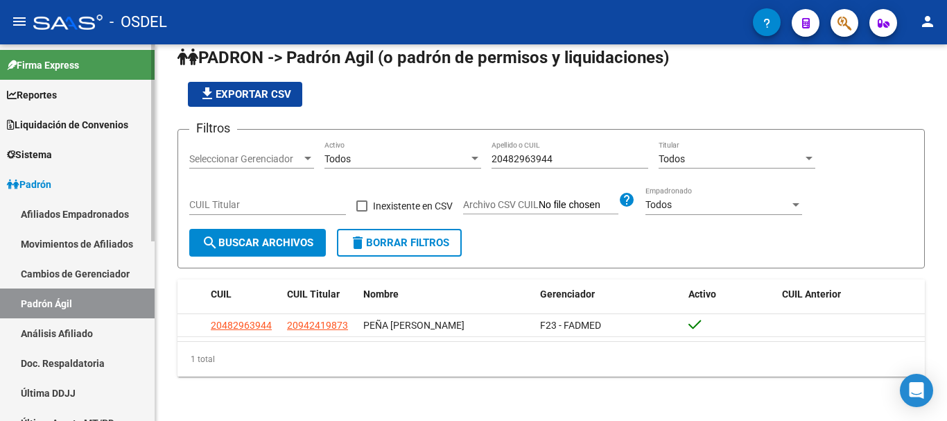
click at [60, 212] on link "Afiliados Empadronados" at bounding box center [77, 214] width 155 height 30
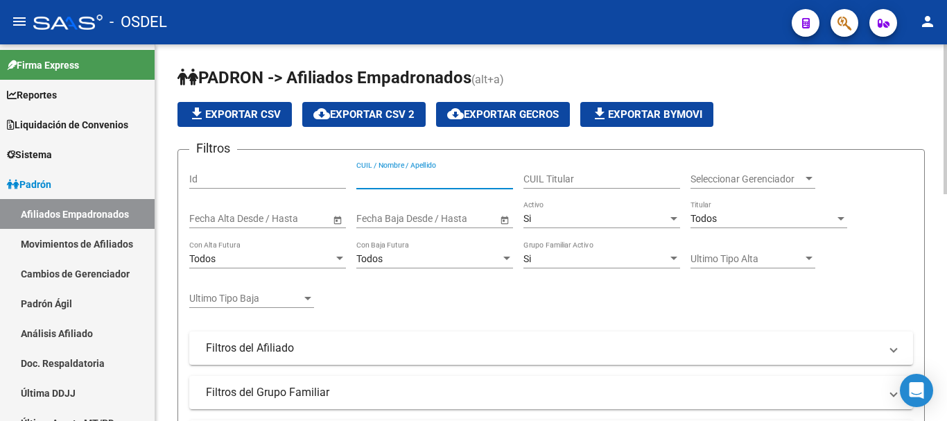
click at [457, 178] on input "CUIL / Nombre / Apellido" at bounding box center [434, 179] width 157 height 12
paste input "27587555412"
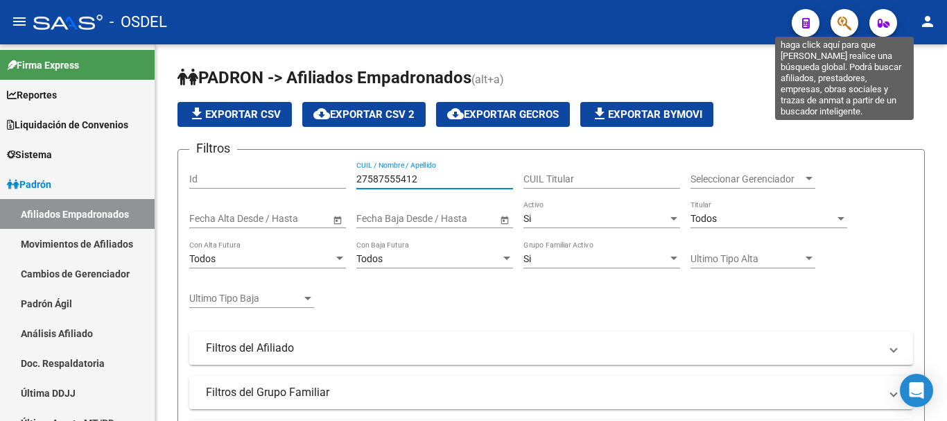
type input "27587555412"
click at [846, 25] on icon "button" at bounding box center [844, 23] width 14 height 16
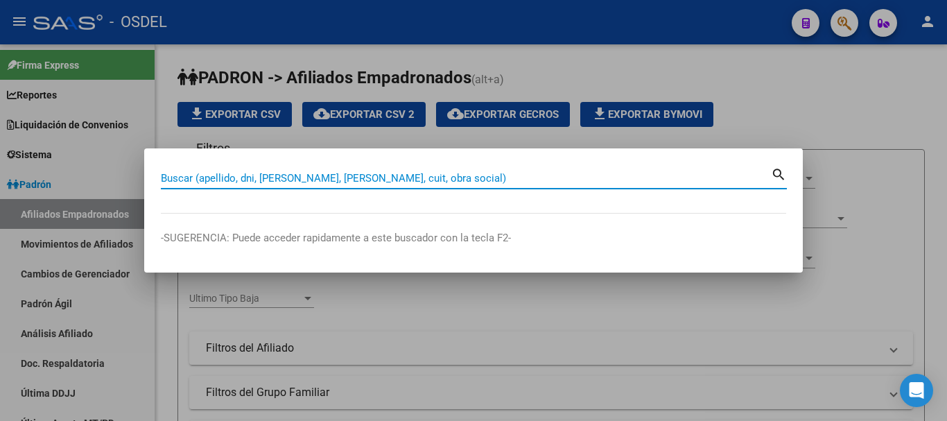
paste input "27587555412"
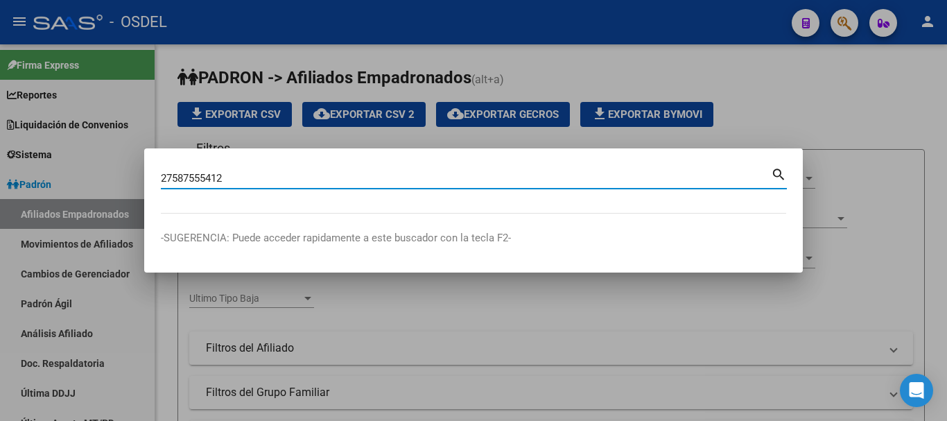
type input "27587555412"
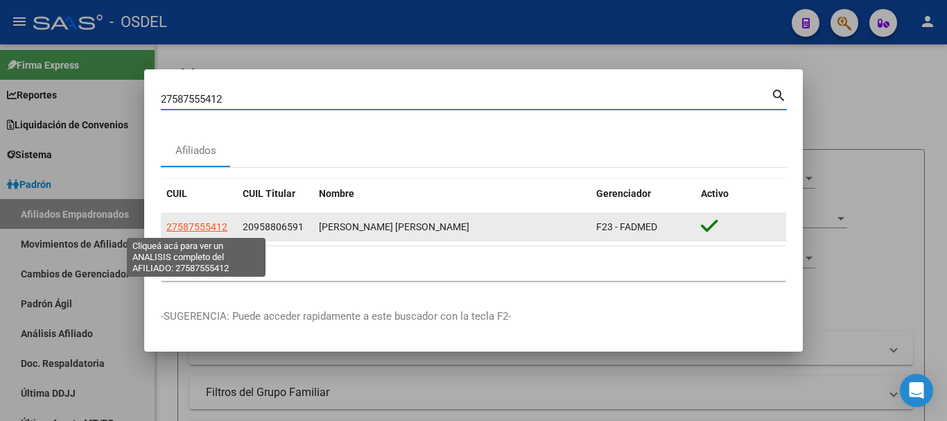
click at [209, 227] on span "27587555412" at bounding box center [196, 226] width 61 height 11
type textarea "27587555412"
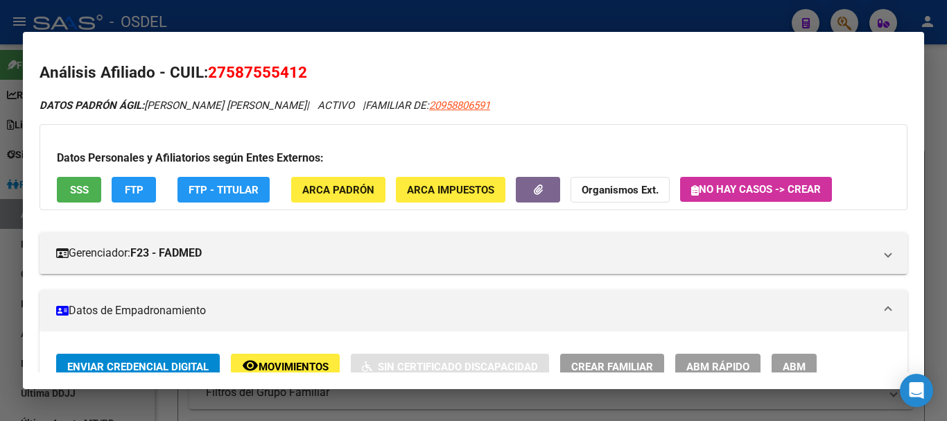
click at [83, 196] on span "SSS" at bounding box center [79, 190] width 19 height 12
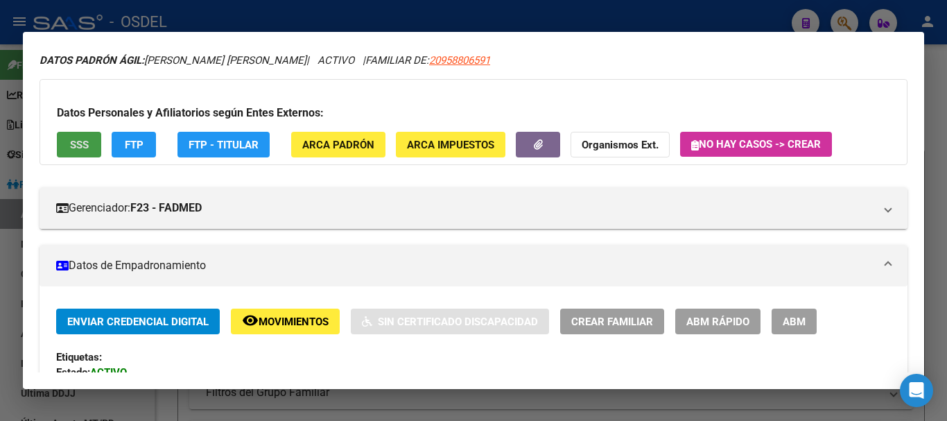
scroll to position [69, 0]
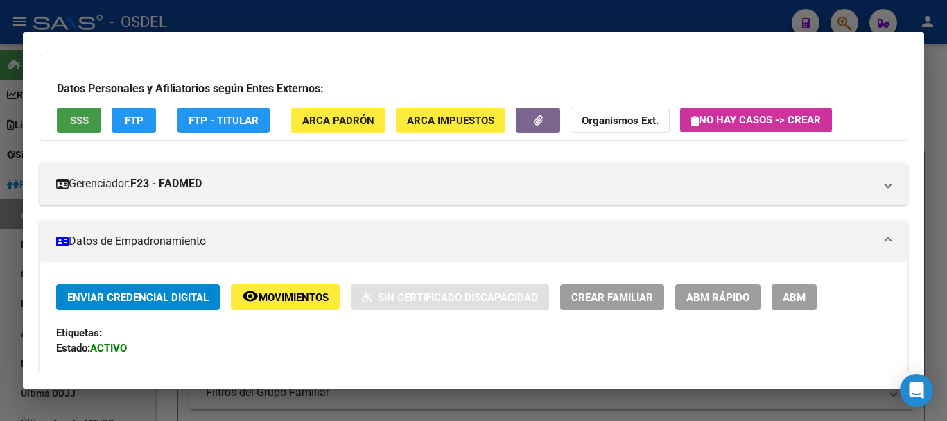
click at [299, 302] on span "Movimientos" at bounding box center [294, 297] width 70 height 12
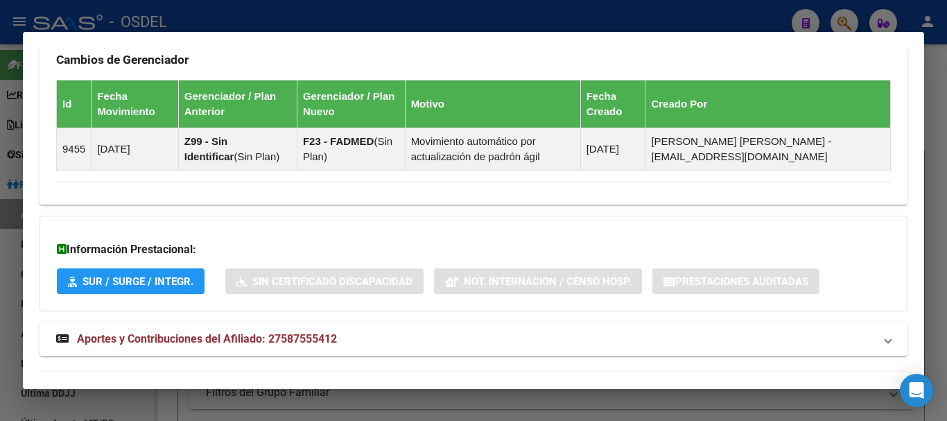
scroll to position [948, 0]
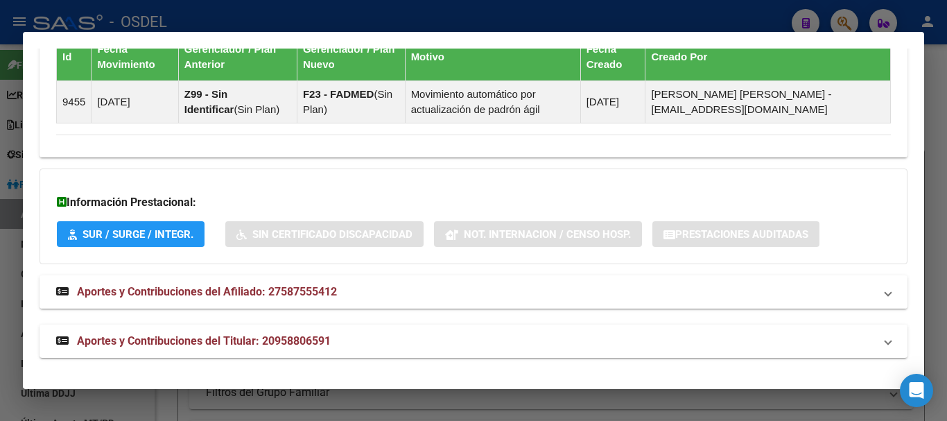
click at [259, 294] on span "Aportes y Contribuciones del Afiliado: 27587555412" at bounding box center [207, 291] width 260 height 13
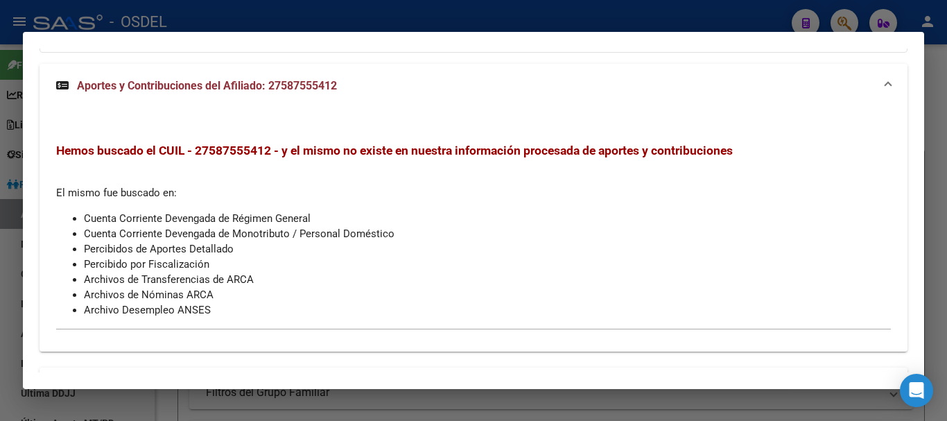
scroll to position [1204, 0]
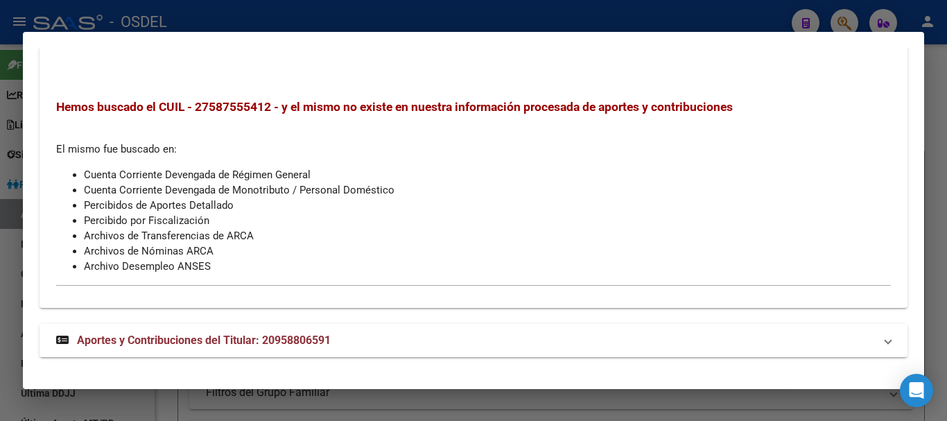
click at [192, 334] on span "Aportes y Contribuciones del Titular: 20958806591" at bounding box center [204, 339] width 254 height 13
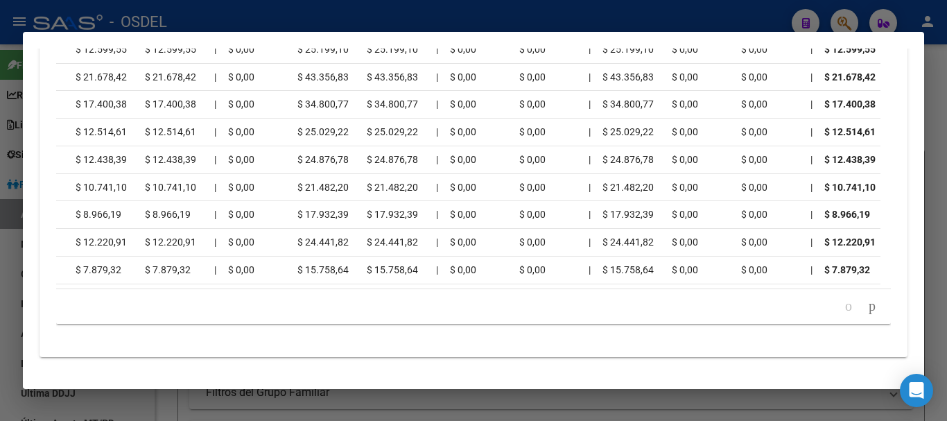
scroll to position [0, 0]
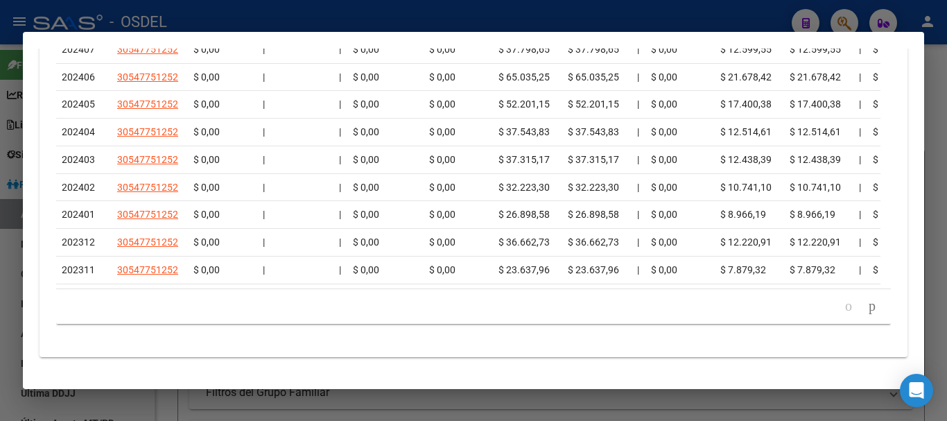
click at [937, 117] on div at bounding box center [473, 210] width 947 height 421
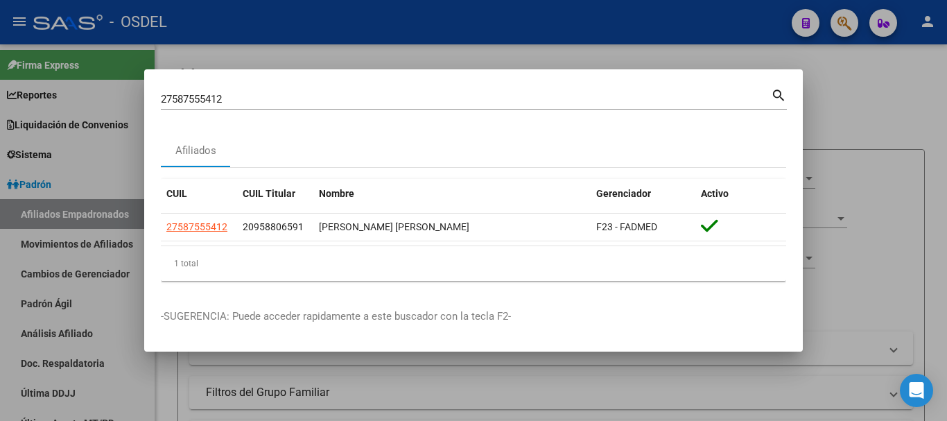
click at [939, 121] on div at bounding box center [473, 210] width 947 height 421
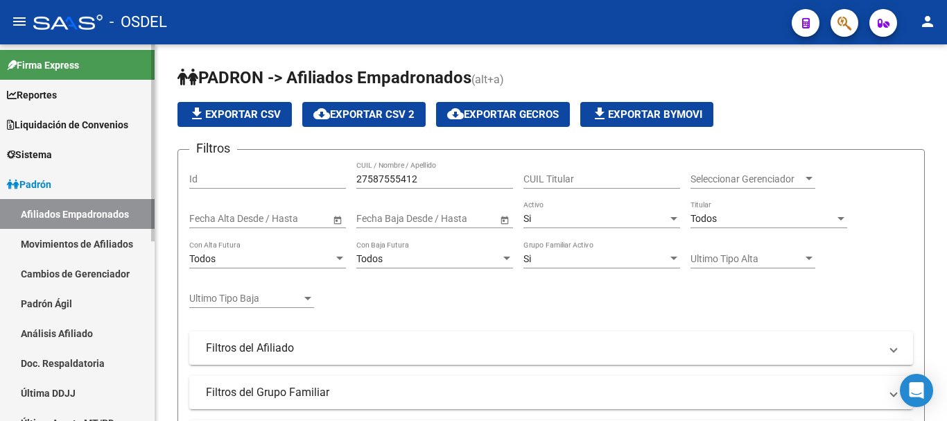
click at [64, 303] on link "Padrón Ágil" at bounding box center [77, 303] width 155 height 30
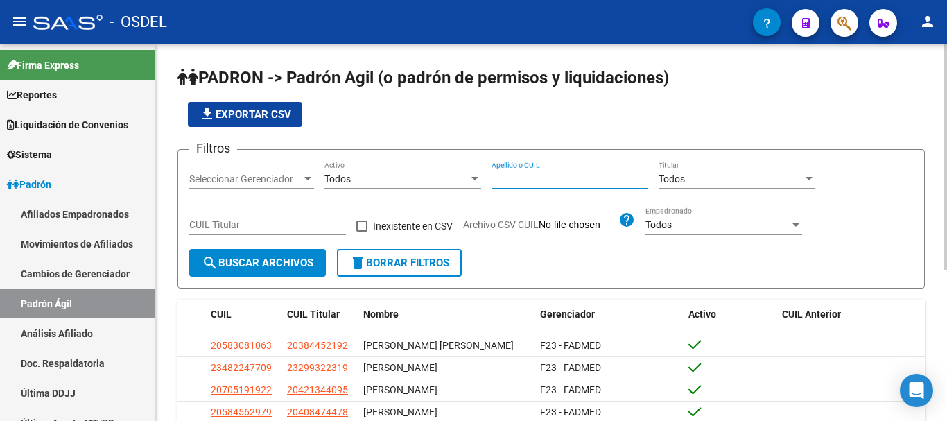
click at [564, 177] on input "Apellido o CUIL" at bounding box center [570, 179] width 157 height 12
paste input "20454948832"
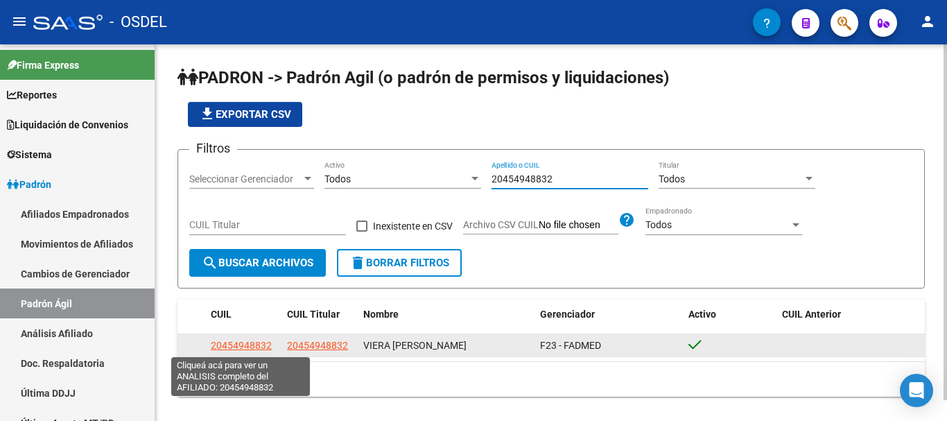
type input "20454948832"
click at [258, 341] on span "20454948832" at bounding box center [241, 345] width 61 height 11
type textarea "20454948832"
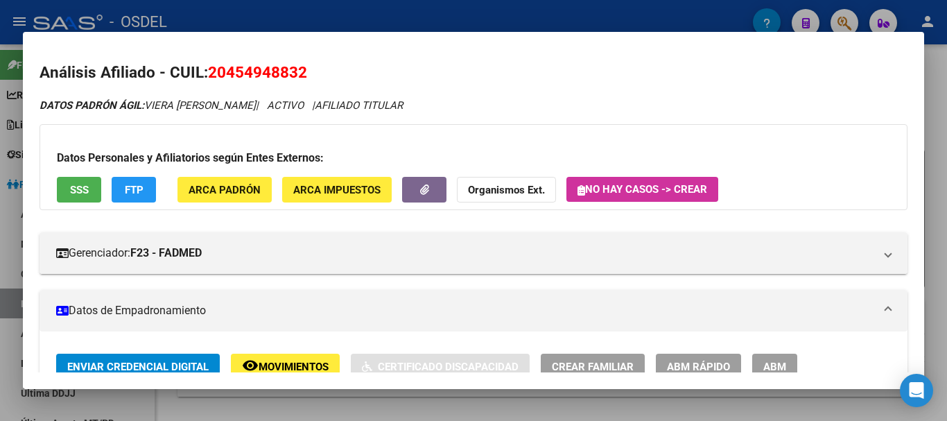
click at [76, 184] on span "SSS" at bounding box center [79, 190] width 19 height 12
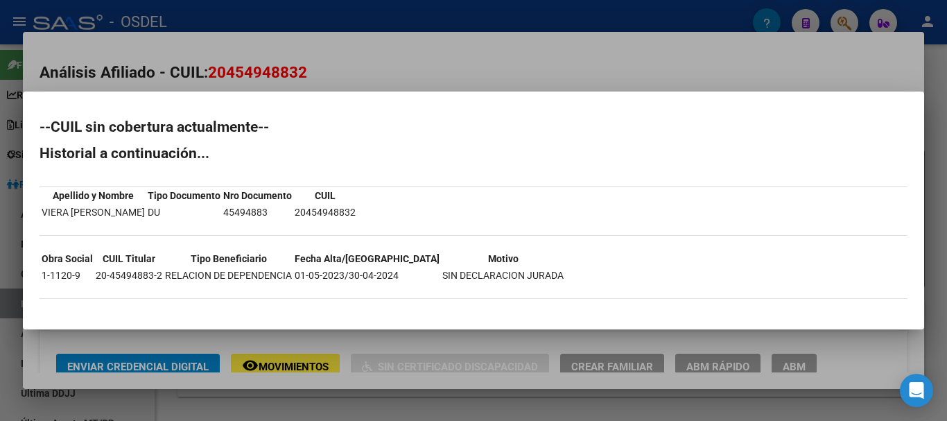
click at [934, 170] on div at bounding box center [473, 210] width 947 height 421
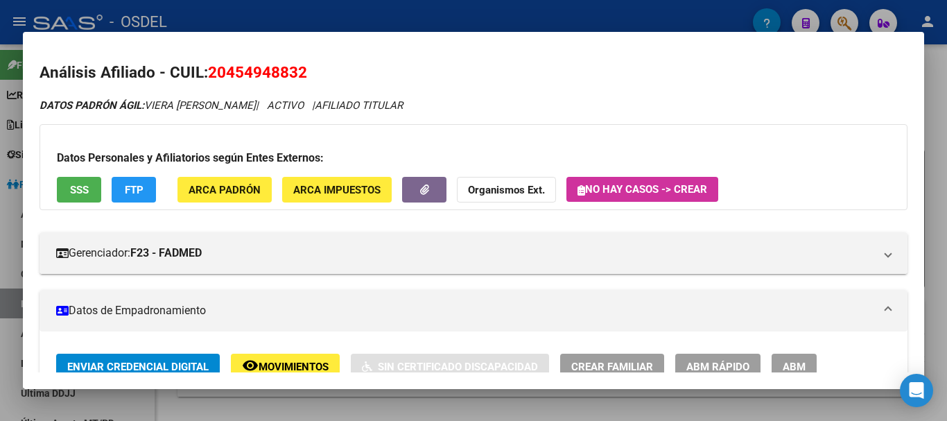
click at [934, 170] on div at bounding box center [473, 210] width 947 height 421
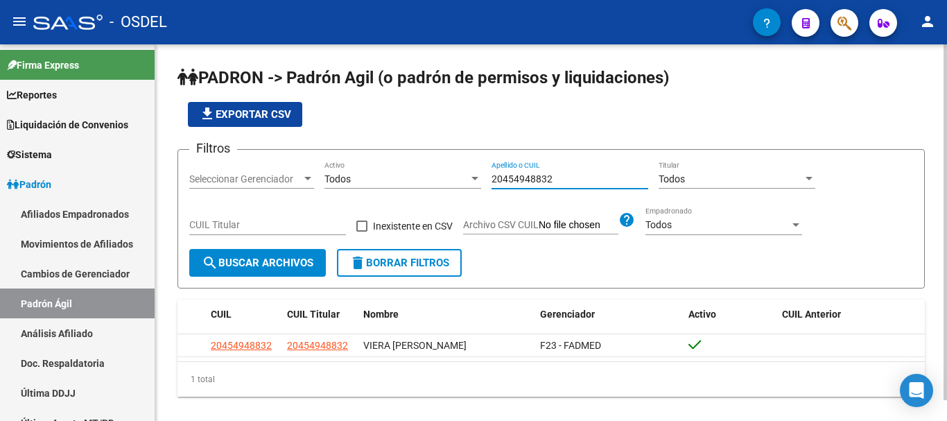
drag, startPoint x: 517, startPoint y: 177, endPoint x: 435, endPoint y: 173, distance: 82.6
click at [435, 173] on div "Filtros Seleccionar Gerenciador Seleccionar Gerenciador Todos Activo 2045494883…" at bounding box center [551, 205] width 724 height 88
paste input "509269069"
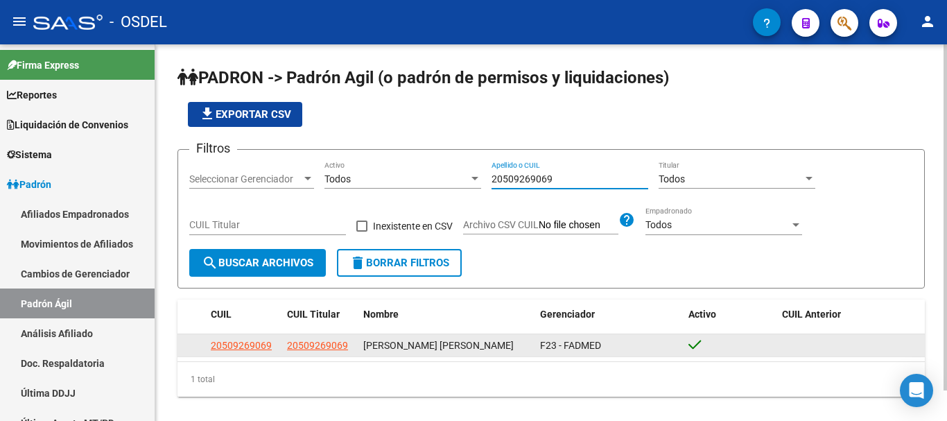
type input "20509269069"
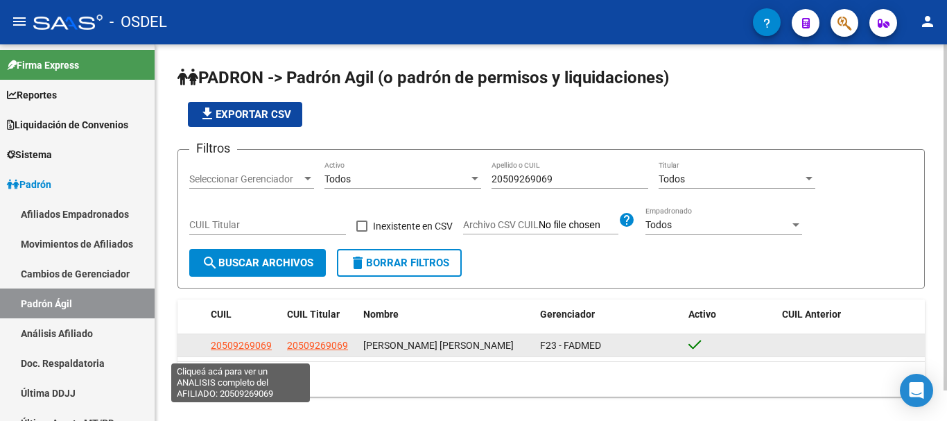
click at [243, 350] on span "20509269069" at bounding box center [241, 345] width 61 height 11
type textarea "20509269069"
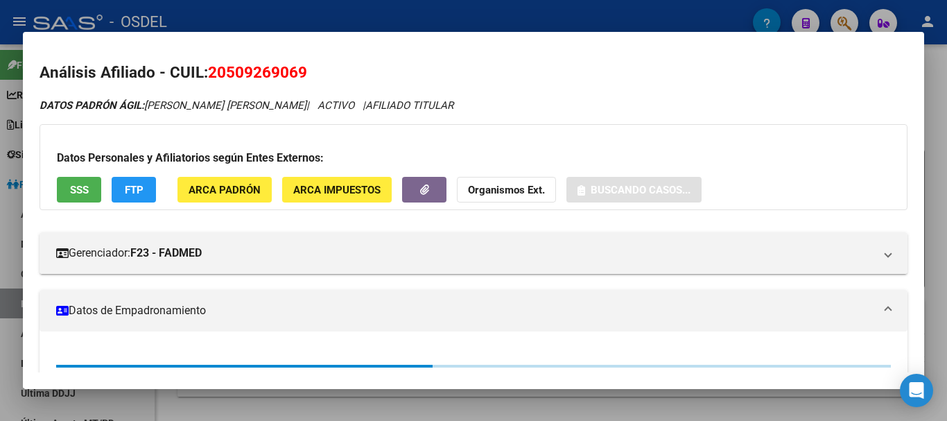
click at [78, 194] on span "SSS" at bounding box center [79, 190] width 19 height 12
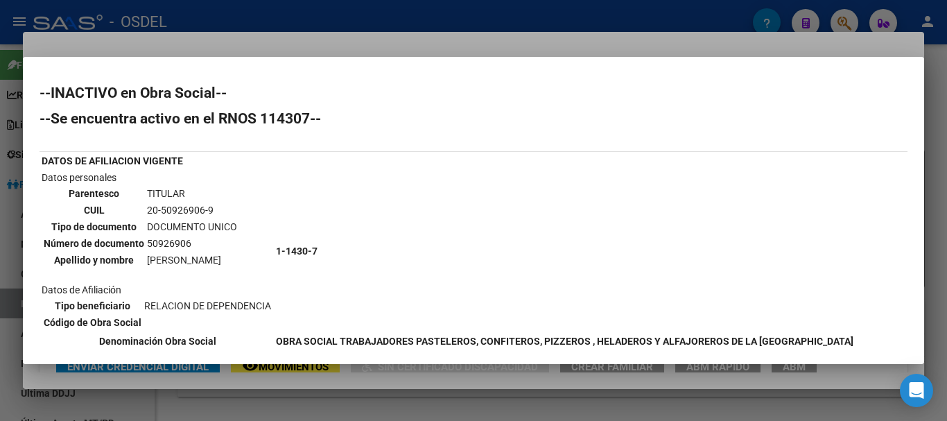
click at [926, 87] on div at bounding box center [473, 210] width 947 height 421
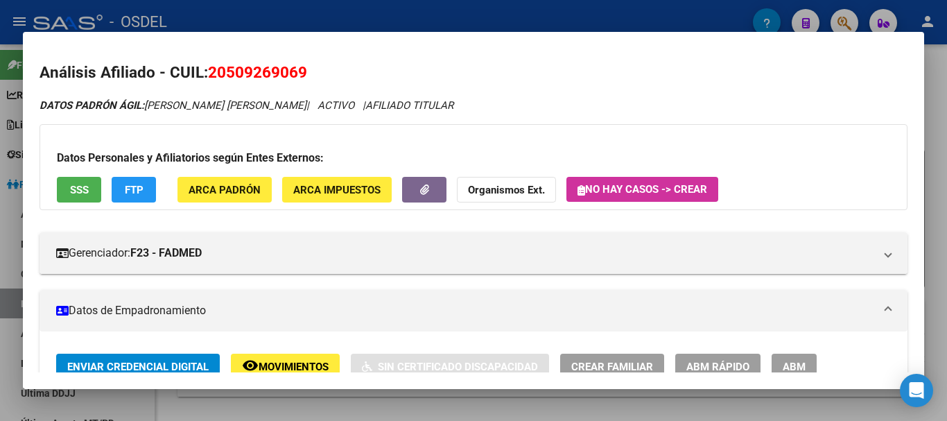
click at [929, 90] on div at bounding box center [473, 210] width 947 height 421
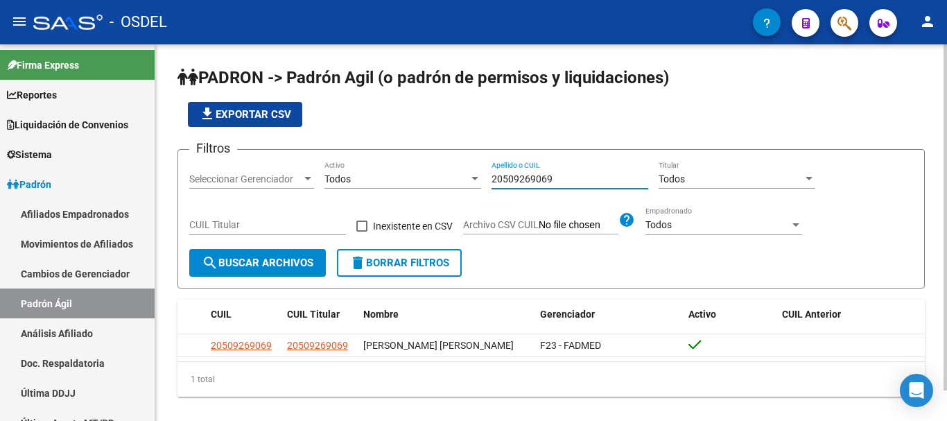
drag, startPoint x: 562, startPoint y: 176, endPoint x: 466, endPoint y: 182, distance: 95.8
click at [469, 182] on div "Filtros Seleccionar Gerenciador Seleccionar Gerenciador Todos Activo 2050926906…" at bounding box center [551, 205] width 724 height 88
paste input "7474565241"
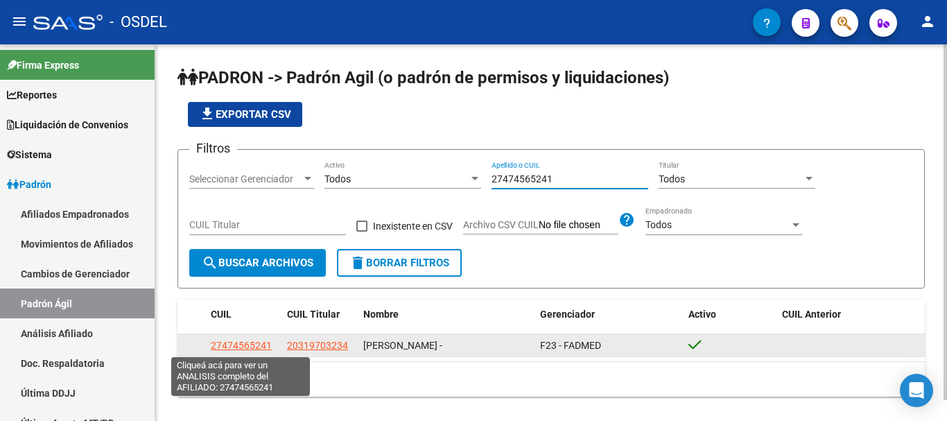
type input "27474565241"
click at [235, 346] on span "27474565241" at bounding box center [241, 345] width 61 height 11
type textarea "27474565241"
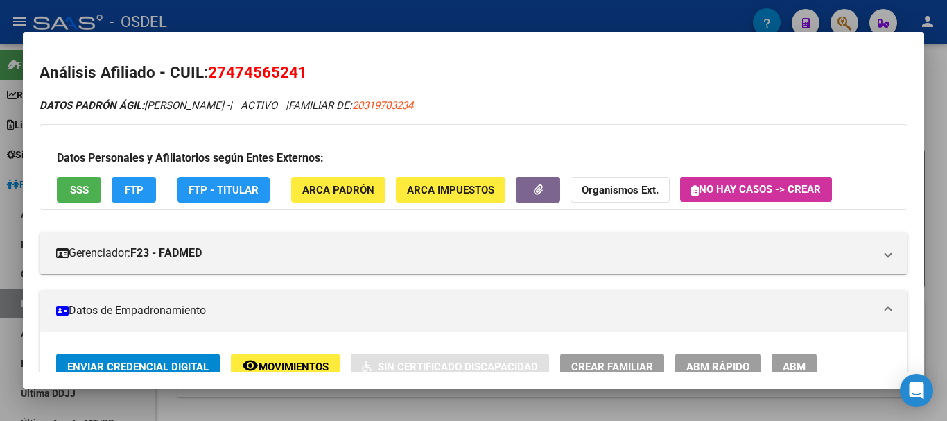
click at [89, 190] on button "SSS" at bounding box center [79, 190] width 44 height 26
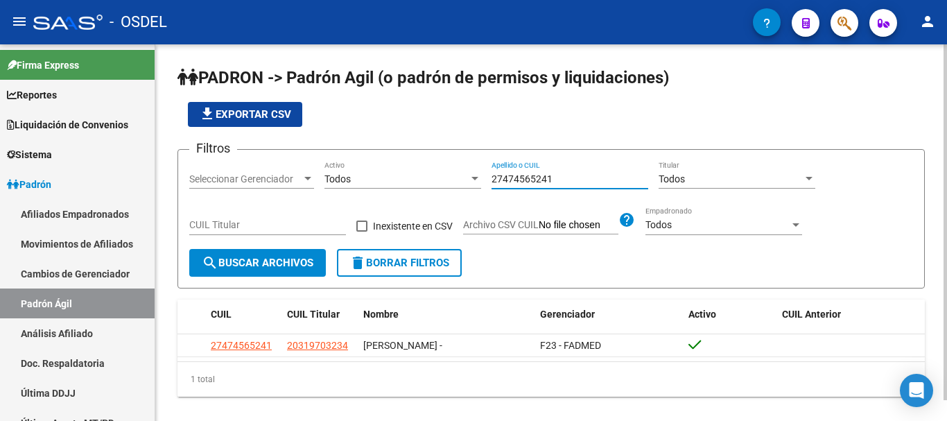
drag, startPoint x: 555, startPoint y: 173, endPoint x: 478, endPoint y: 177, distance: 77.1
click at [478, 177] on div "Filtros Seleccionar Gerenciador Seleccionar Gerenciador Todos Activo 2747456524…" at bounding box center [551, 205] width 724 height 88
paste input "587555412"
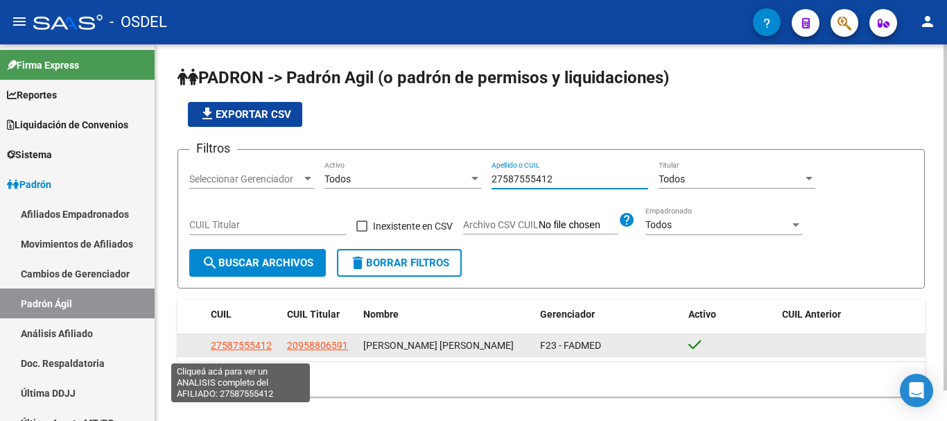
type input "27587555412"
click at [241, 349] on span "27587555412" at bounding box center [241, 345] width 61 height 11
type textarea "27587555412"
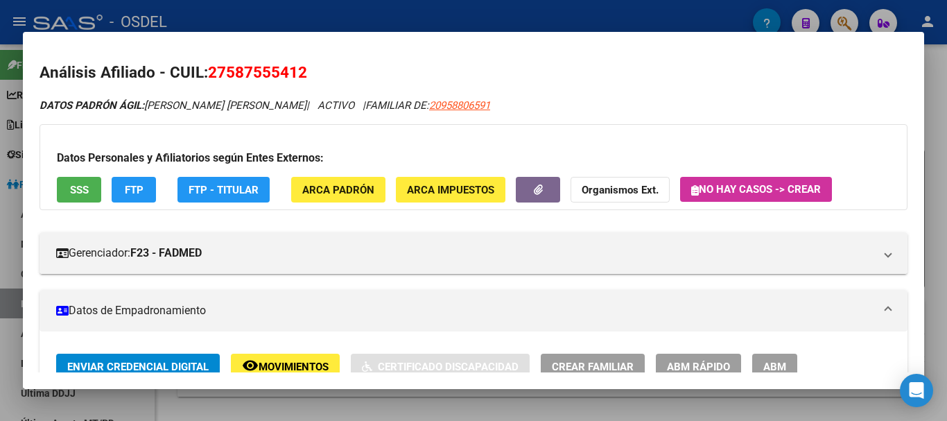
click at [80, 196] on span "SSS" at bounding box center [79, 190] width 19 height 12
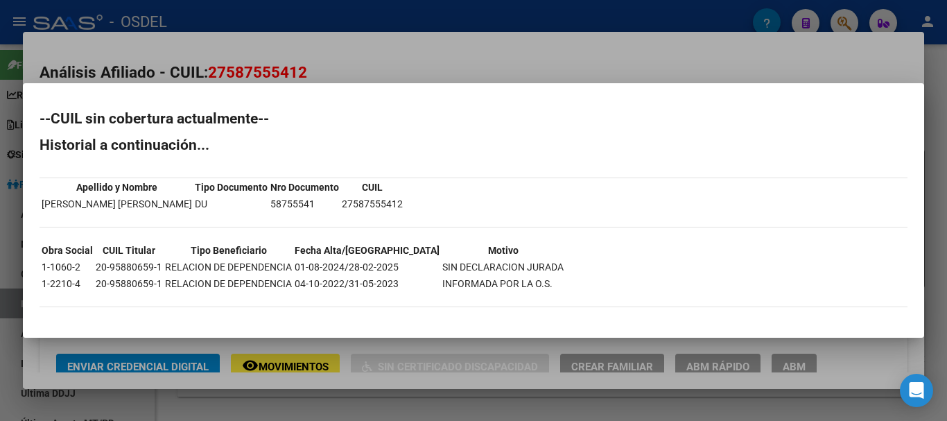
click at [938, 157] on div at bounding box center [473, 210] width 947 height 421
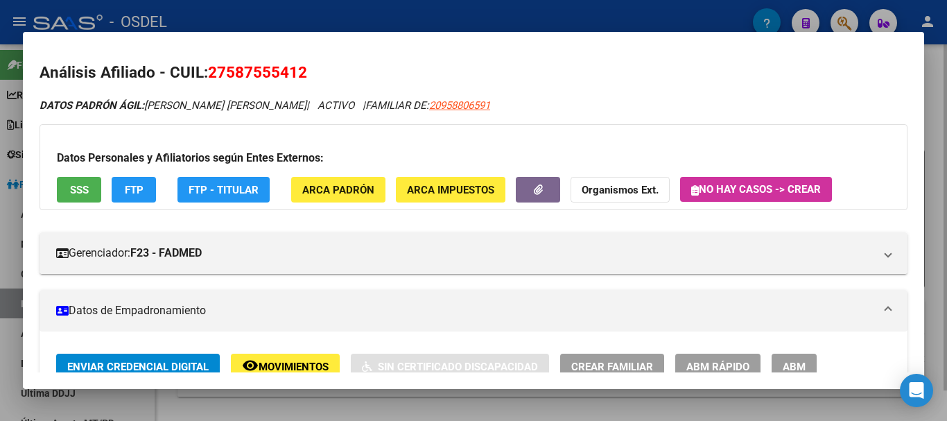
click at [937, 157] on div at bounding box center [473, 210] width 947 height 421
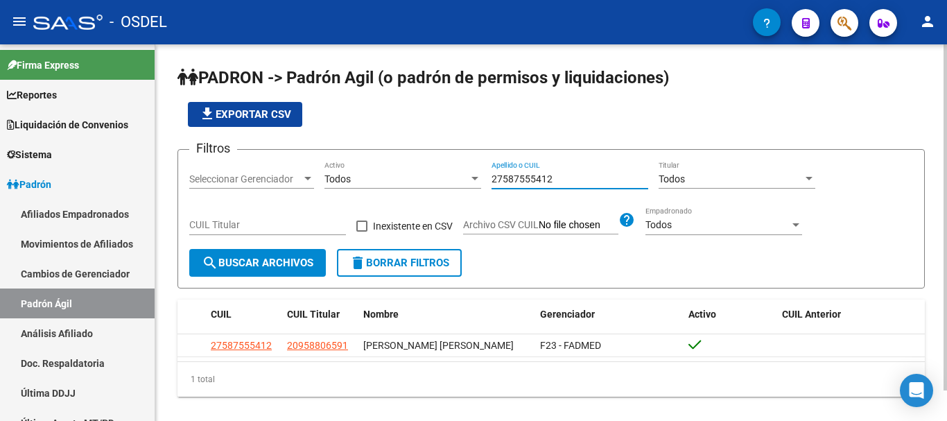
drag, startPoint x: 550, startPoint y: 180, endPoint x: 456, endPoint y: 177, distance: 93.6
click at [456, 177] on div "Filtros Seleccionar Gerenciador Seleccionar Gerenciador Todos Activo 2758755541…" at bounding box center [551, 205] width 724 height 88
paste input "0535953741"
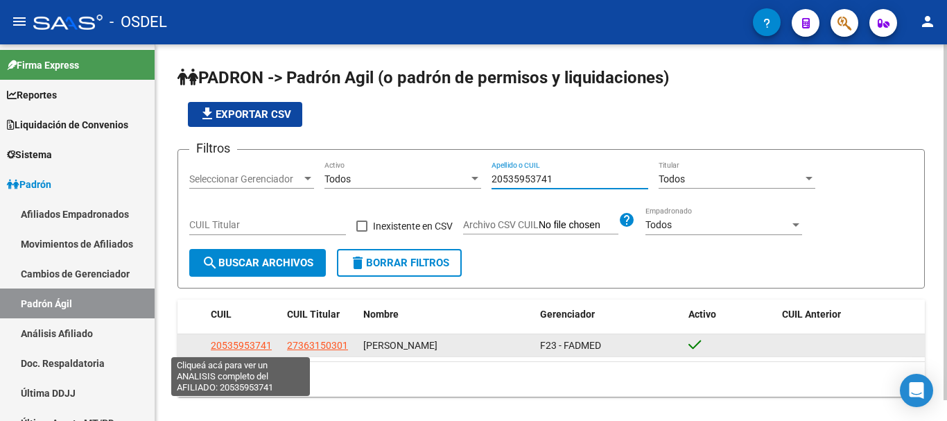
type input "20535953741"
click at [222, 345] on span "20535953741" at bounding box center [241, 345] width 61 height 11
type textarea "20535953741"
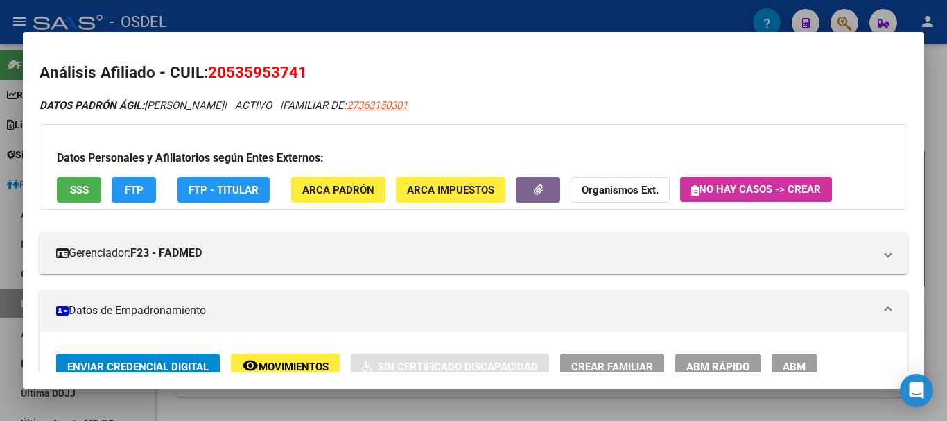
click at [81, 182] on button "SSS" at bounding box center [79, 190] width 44 height 26
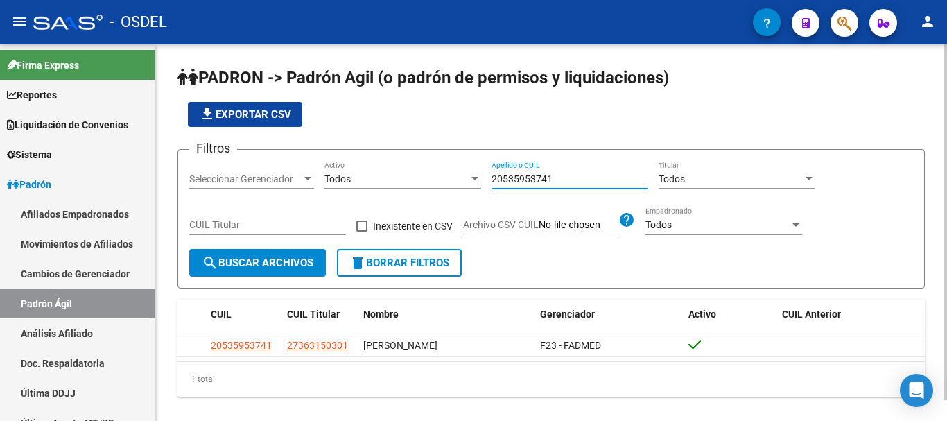
drag, startPoint x: 564, startPoint y: 179, endPoint x: 414, endPoint y: 184, distance: 149.9
click at [415, 184] on div "Filtros Seleccionar Gerenciador Seleccionar Gerenciador Todos Activo 2053595374…" at bounding box center [551, 205] width 724 height 88
paste input "7332237409"
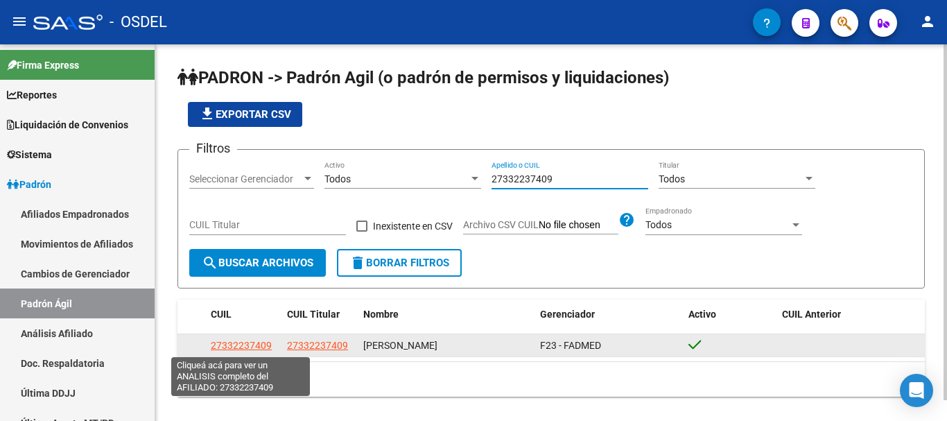
type input "27332237409"
click at [244, 347] on span "27332237409" at bounding box center [241, 345] width 61 height 11
type textarea "27332237409"
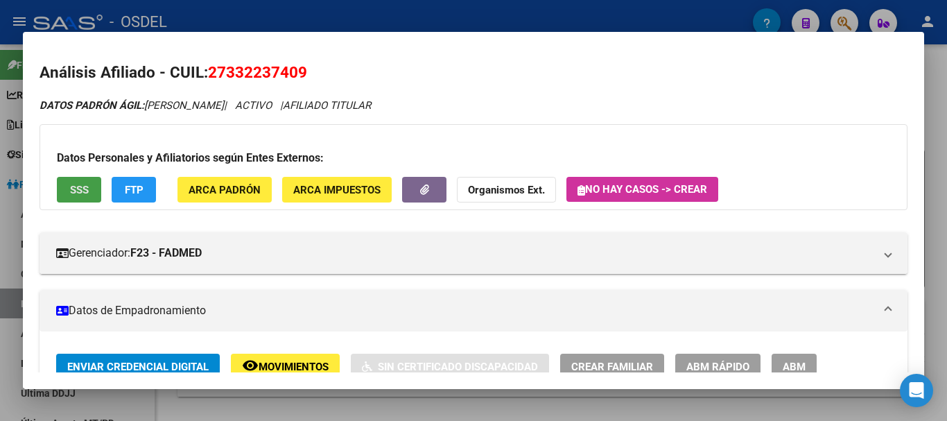
click at [76, 191] on span "SSS" at bounding box center [79, 190] width 19 height 12
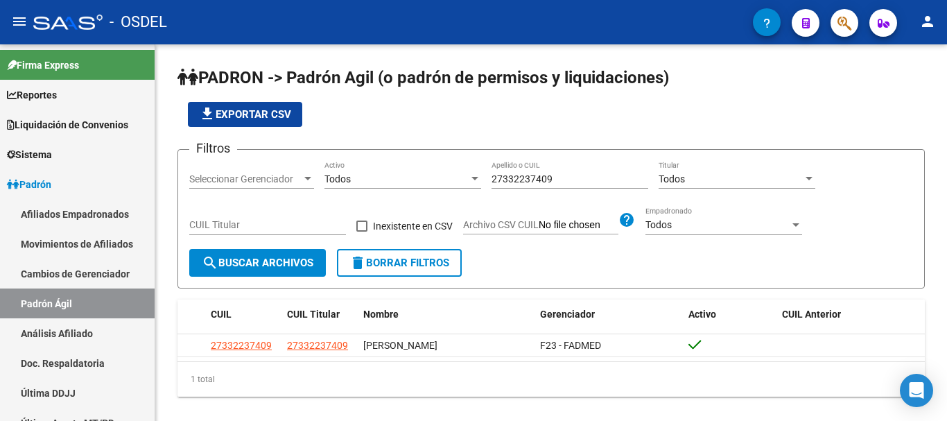
scroll to position [22, 0]
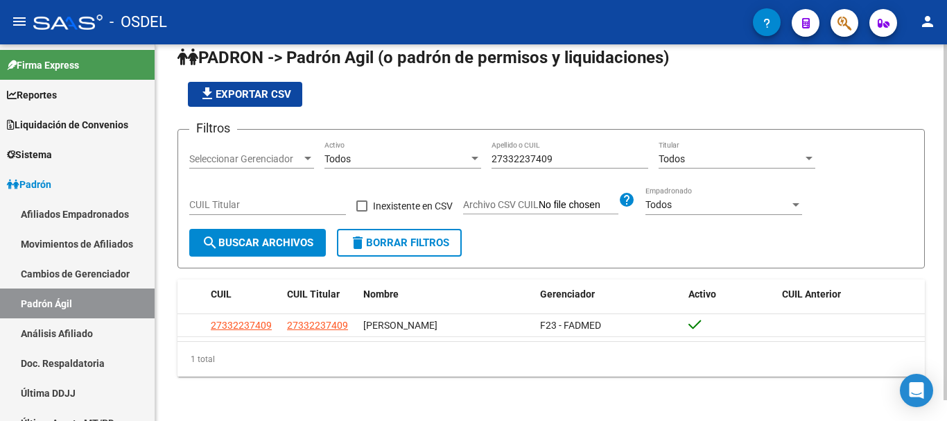
click at [562, 157] on input "27332237409" at bounding box center [570, 159] width 157 height 12
drag, startPoint x: 562, startPoint y: 157, endPoint x: 487, endPoint y: 157, distance: 74.9
click at [487, 157] on div "Filtros Seleccionar Gerenciador Seleccionar Gerenciador Todos Activo 2733223740…" at bounding box center [551, 185] width 724 height 88
paste input "0268639455"
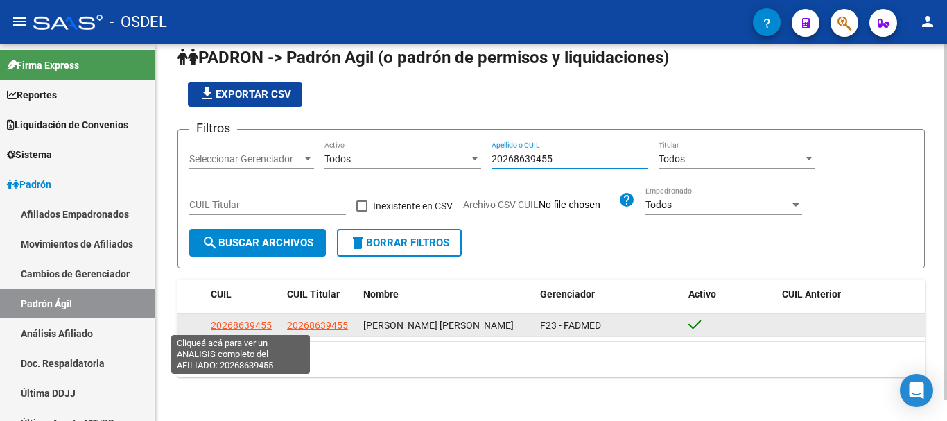
type input "20268639455"
click at [252, 322] on span "20268639455" at bounding box center [241, 325] width 61 height 11
type textarea "20268639455"
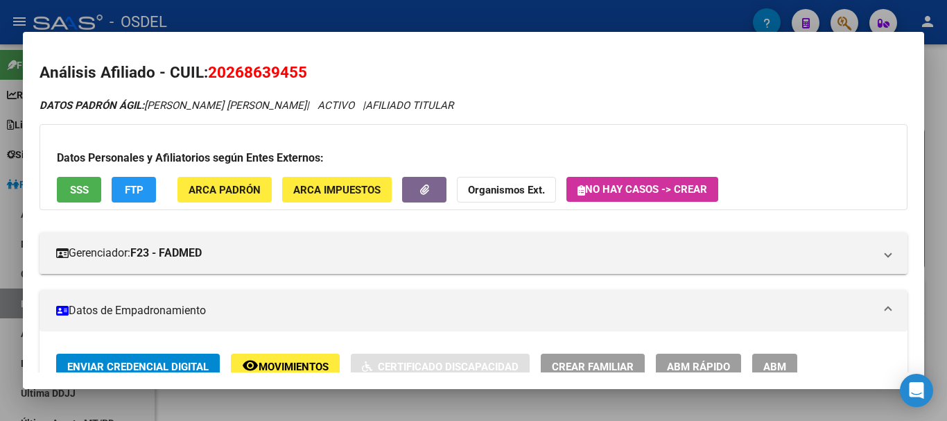
click at [88, 182] on button "SSS" at bounding box center [79, 190] width 44 height 26
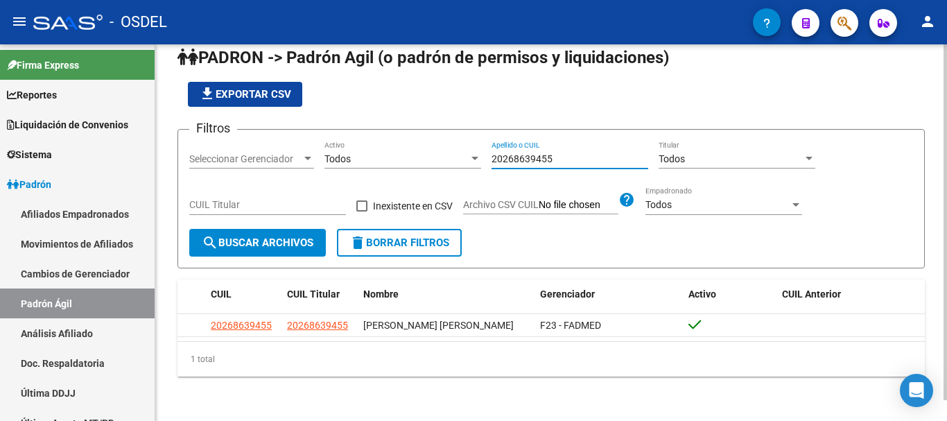
drag, startPoint x: 560, startPoint y: 157, endPoint x: 429, endPoint y: 163, distance: 131.1
click at [429, 163] on div "Filtros Seleccionar Gerenciador Seleccionar Gerenciador Todos Activo 2026863945…" at bounding box center [551, 185] width 724 height 88
paste input "958806591"
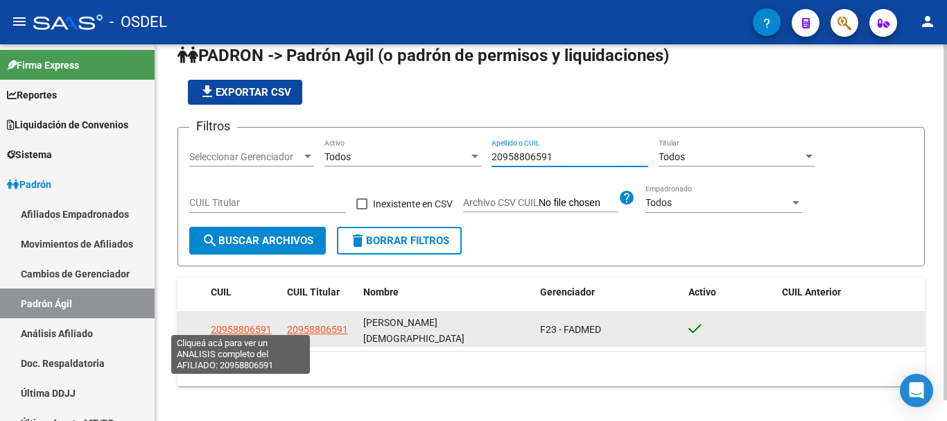
type input "20958806591"
click at [259, 324] on span "20958806591" at bounding box center [241, 329] width 61 height 11
type textarea "20958806591"
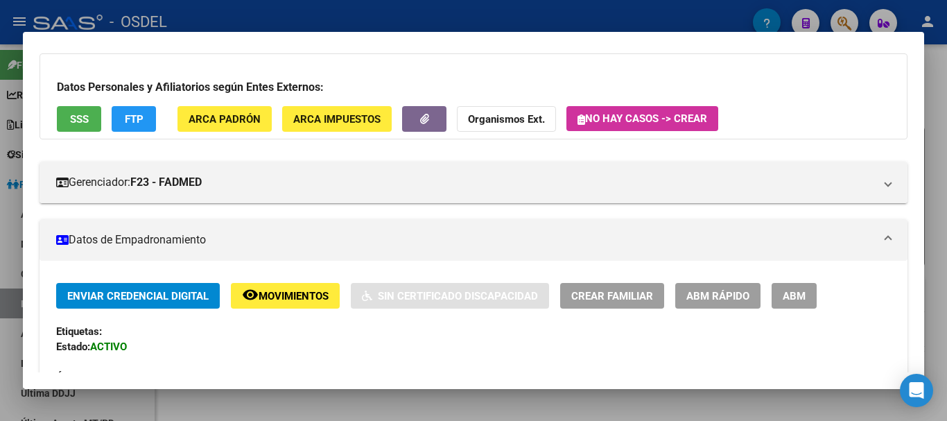
scroll to position [69, 0]
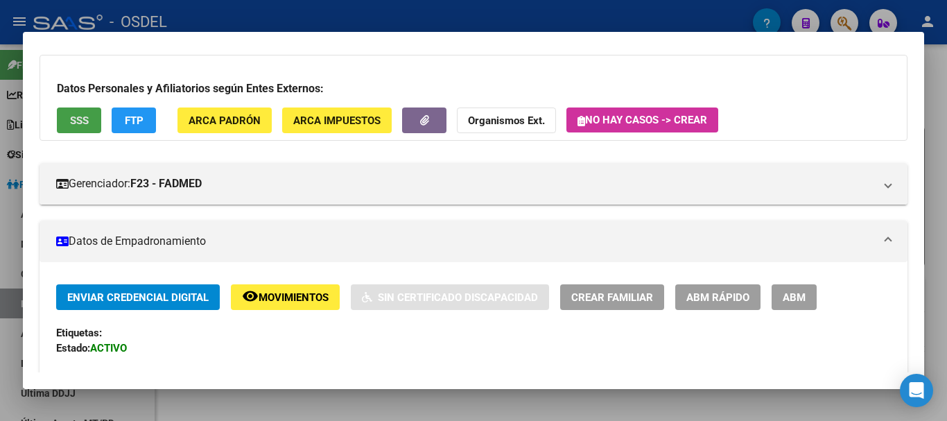
click at [59, 115] on button "SSS" at bounding box center [79, 120] width 44 height 26
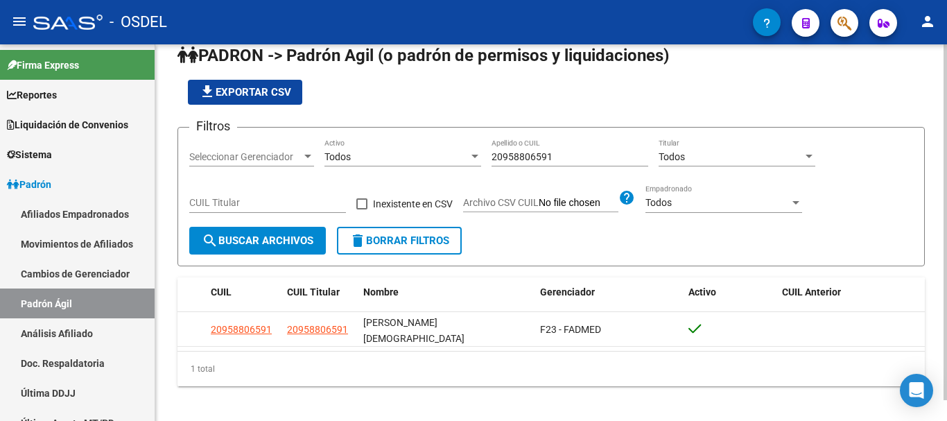
drag, startPoint x: 561, startPoint y: 149, endPoint x: 507, endPoint y: 163, distance: 55.8
click at [507, 163] on div "20958806591 Apellido o CUIL" at bounding box center [570, 153] width 157 height 28
click at [562, 149] on div "20958806591 Apellido o CUIL" at bounding box center [570, 153] width 157 height 28
drag, startPoint x: 561, startPoint y: 157, endPoint x: 388, endPoint y: 142, distance: 173.3
click at [388, 142] on div "Filtros Seleccionar Gerenciador Seleccionar Gerenciador Todos Activo 2095880659…" at bounding box center [551, 183] width 724 height 88
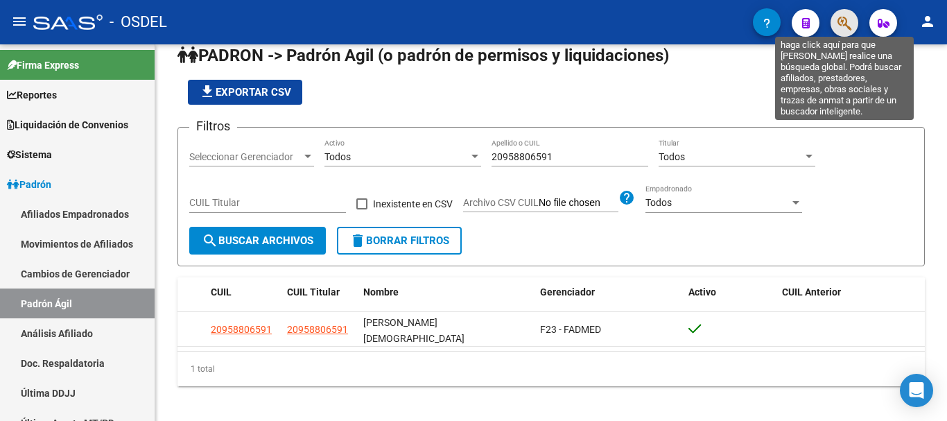
click at [840, 24] on icon "button" at bounding box center [844, 23] width 14 height 16
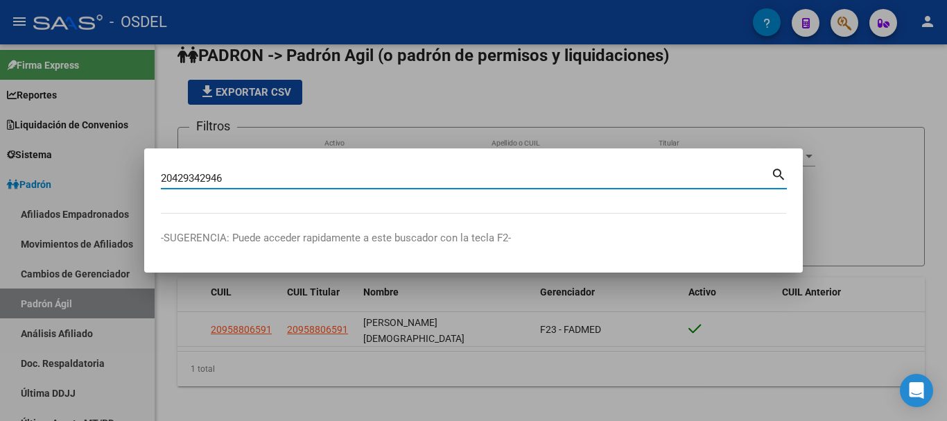
type input "20429342946"
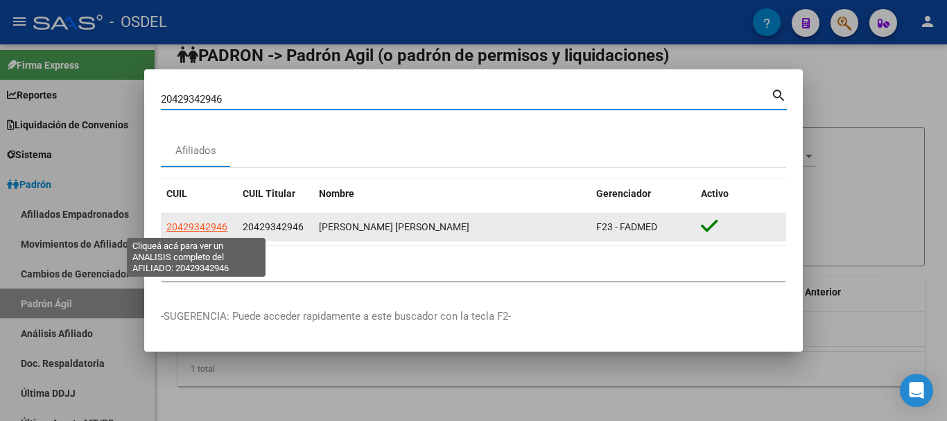
click at [202, 227] on span "20429342946" at bounding box center [196, 226] width 61 height 11
type textarea "20429342946"
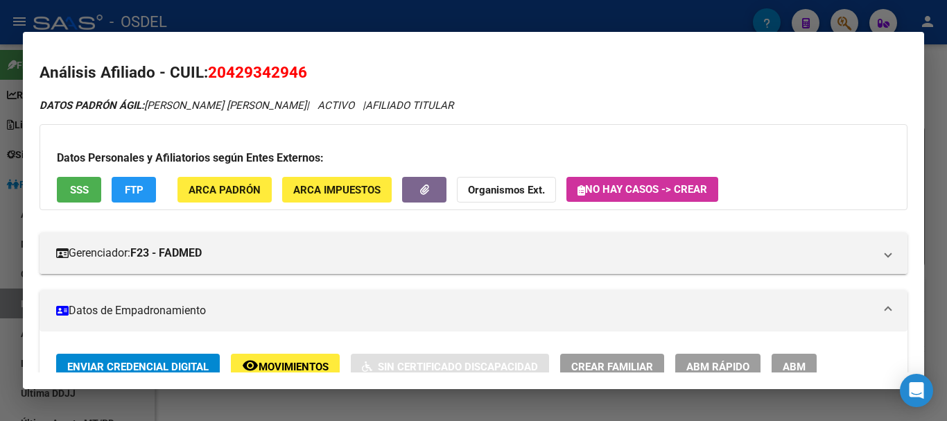
click at [85, 185] on span "SSS" at bounding box center [79, 190] width 19 height 12
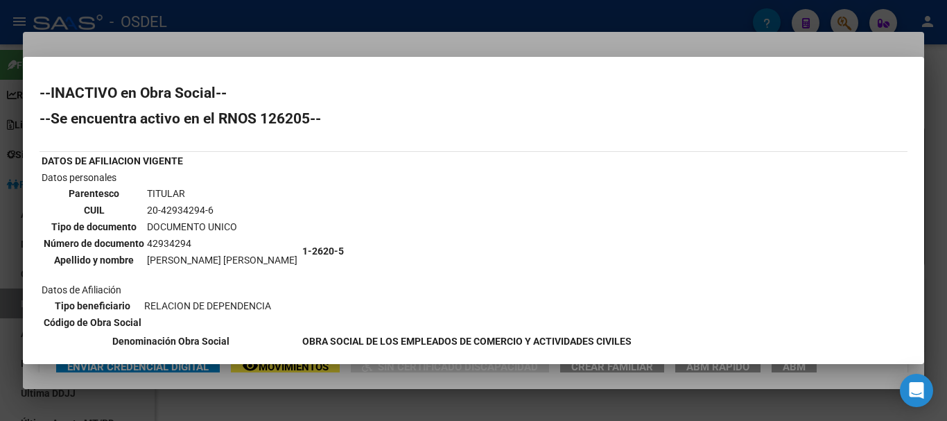
click at [936, 137] on div at bounding box center [473, 210] width 947 height 421
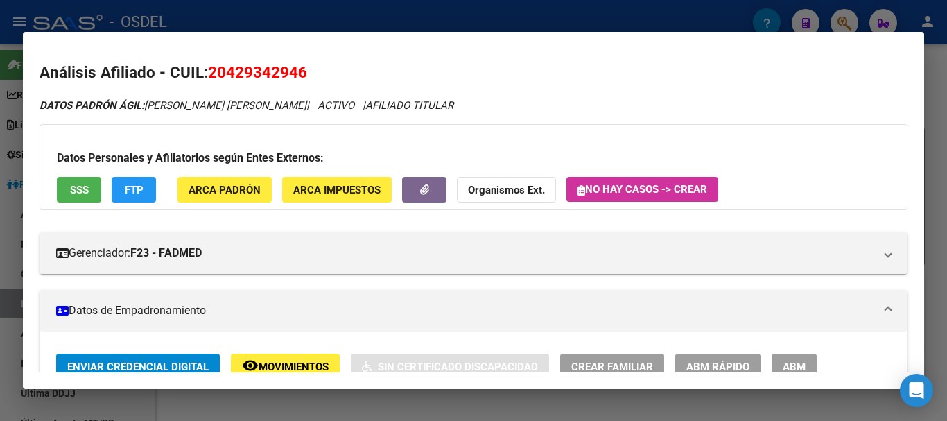
click at [936, 137] on div at bounding box center [473, 210] width 947 height 421
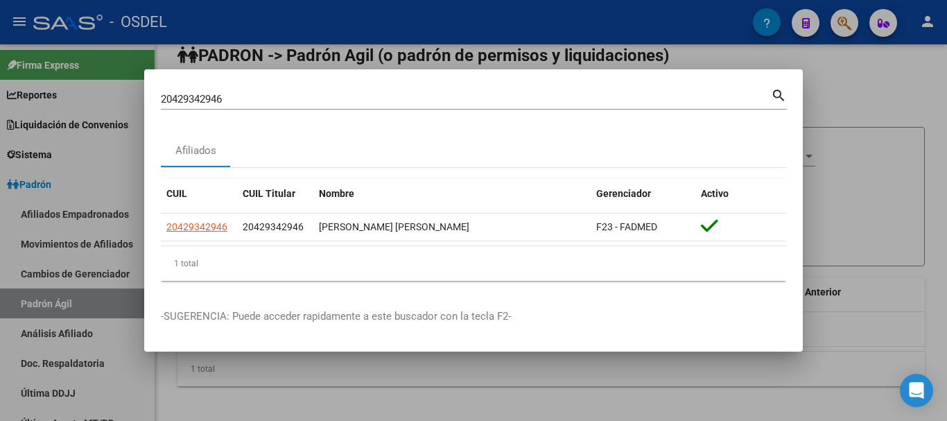
click at [925, 163] on div at bounding box center [473, 210] width 947 height 421
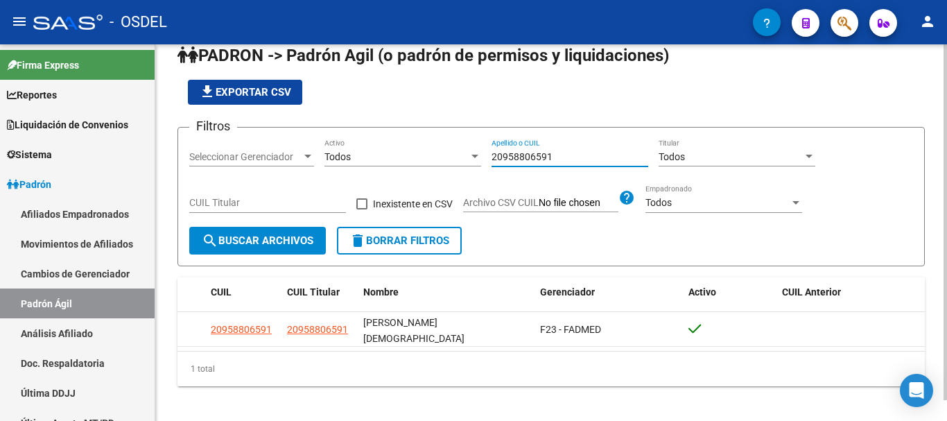
drag, startPoint x: 568, startPoint y: 152, endPoint x: 419, endPoint y: 148, distance: 149.8
click at [419, 148] on div "Filtros Seleccionar Gerenciador Seleccionar Gerenciador Todos Activo 2095880659…" at bounding box center [551, 183] width 724 height 88
paste input "430599365"
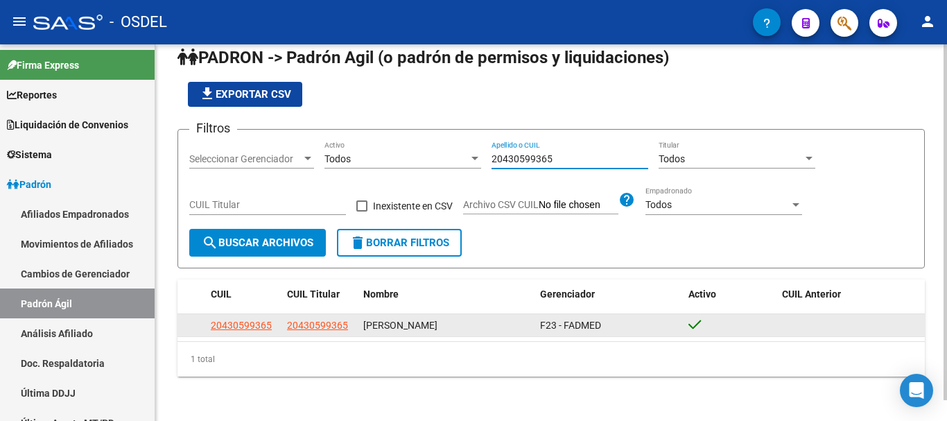
type input "20430599365"
click at [223, 315] on datatable-body-cell "20430599365" at bounding box center [243, 324] width 76 height 21
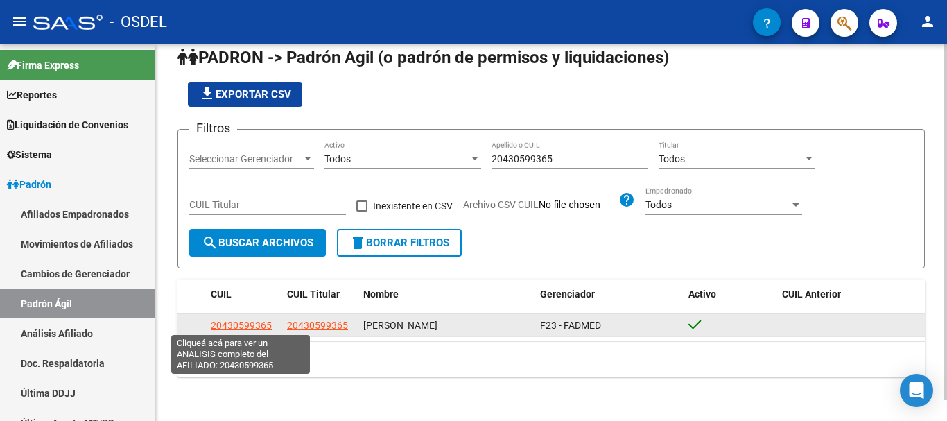
click at [226, 324] on span "20430599365" at bounding box center [241, 325] width 61 height 11
type textarea "20430599365"
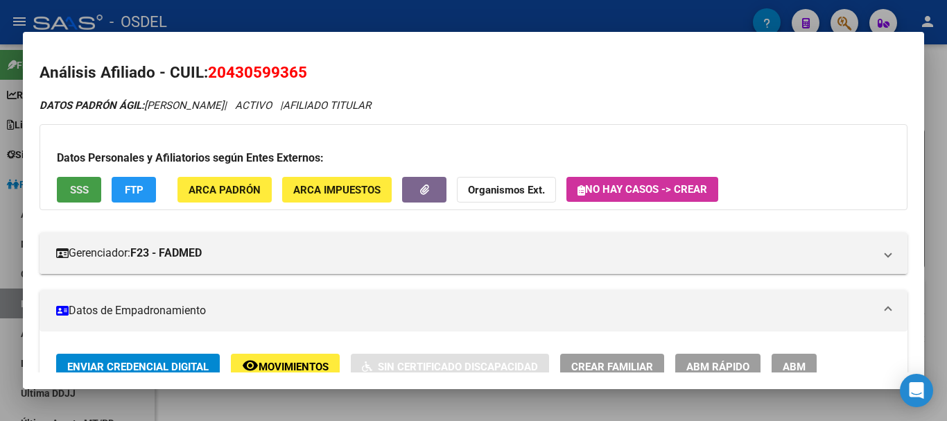
click at [97, 192] on button "SSS" at bounding box center [79, 190] width 44 height 26
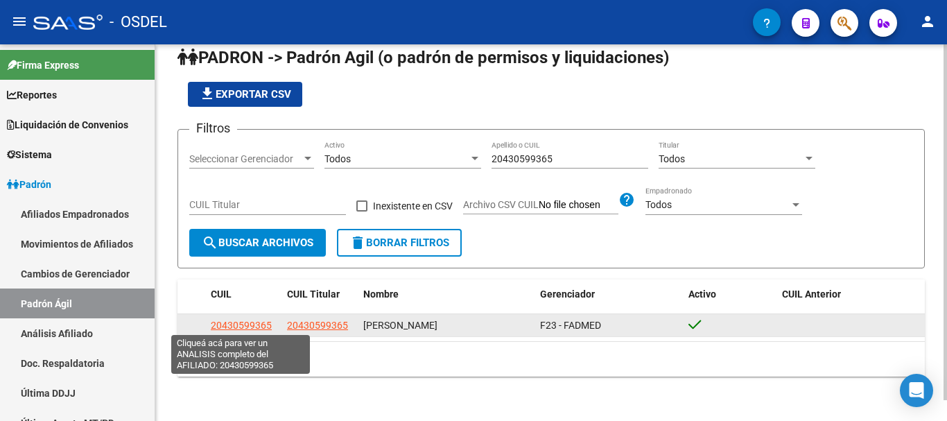
click at [255, 320] on span "20430599365" at bounding box center [241, 325] width 61 height 11
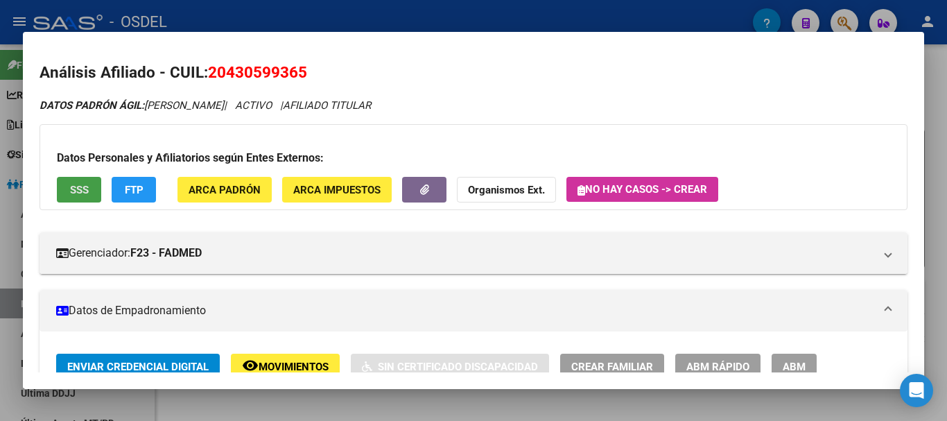
click at [85, 185] on span "SSS" at bounding box center [79, 190] width 19 height 12
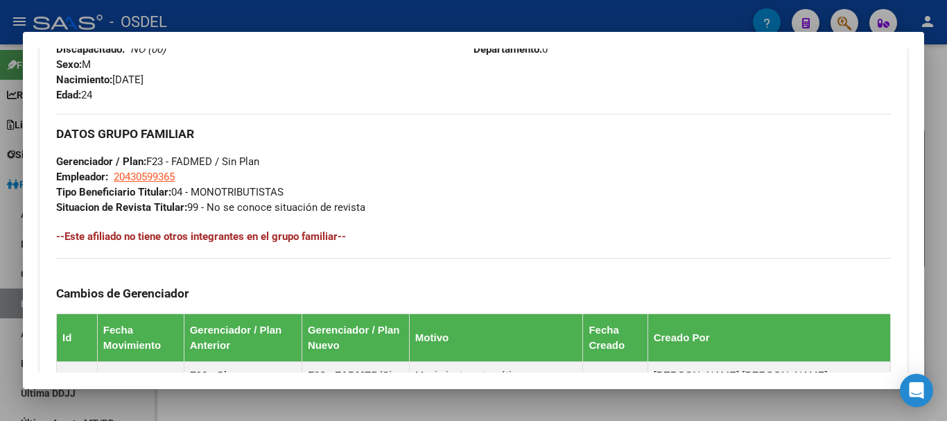
scroll to position [846, 0]
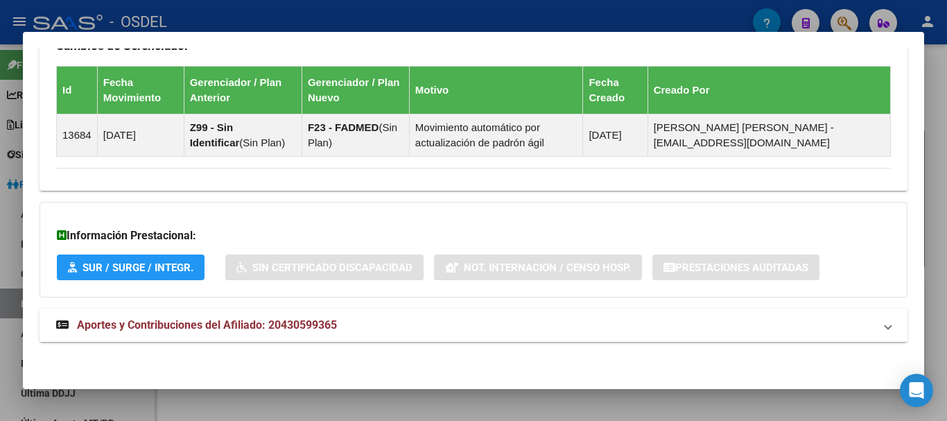
click at [180, 327] on span "Aportes y Contribuciones del Afiliado: 20430599365" at bounding box center [207, 324] width 260 height 13
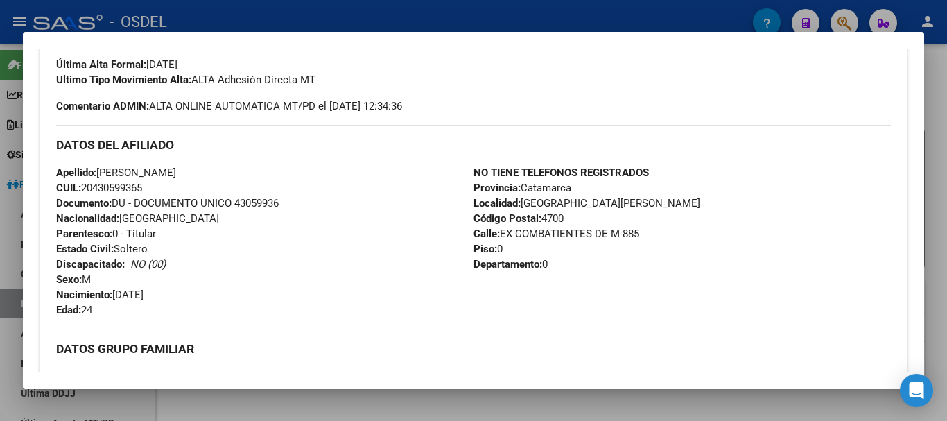
scroll to position [359, 0]
